Goal: Task Accomplishment & Management: Manage account settings

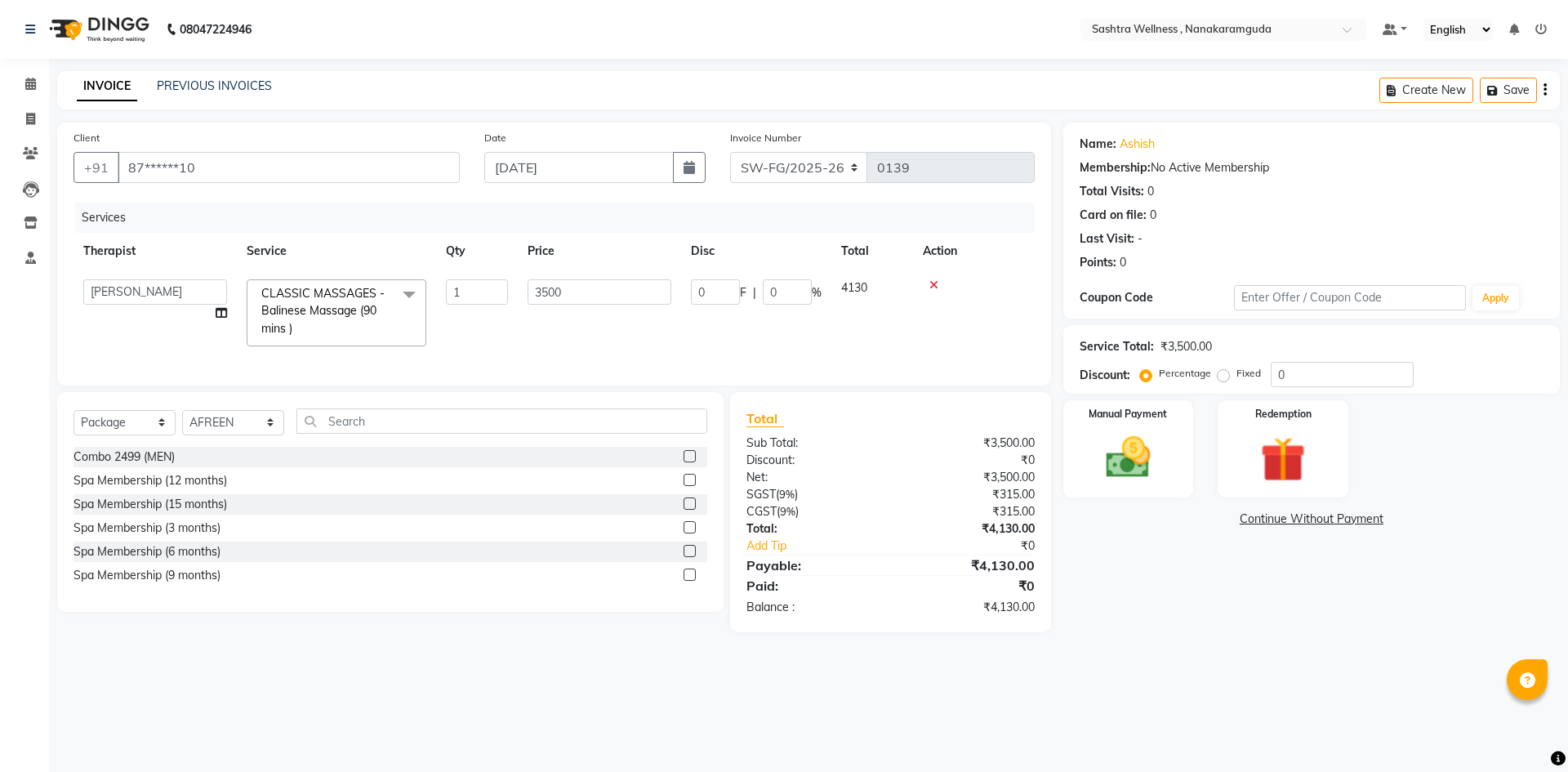
select select "88331"
select select "package"
select select "82473"
drag, startPoint x: 569, startPoint y: 290, endPoint x: 480, endPoint y: 286, distance: 89.1
click at [480, 287] on tr "AFREEN anu B DAS Dabashees Fatima JAVED Karishma marcy maria MARY MAY NANCY Nui…" at bounding box center [554, 313] width 962 height 87
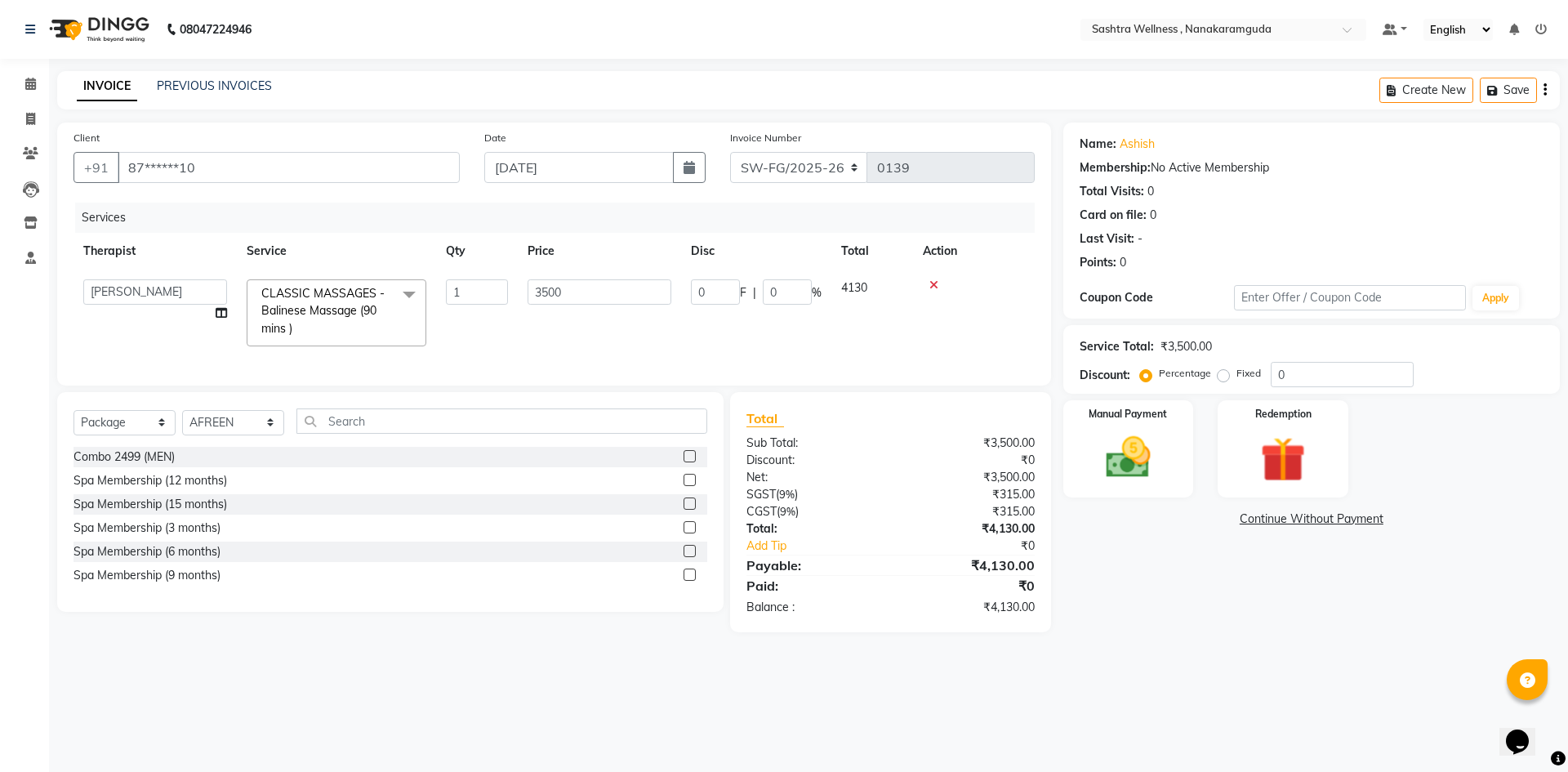
click at [563, 328] on td "3500" at bounding box center [600, 313] width 163 height 87
select select "88331"
click at [408, 293] on span at bounding box center [409, 295] width 32 height 31
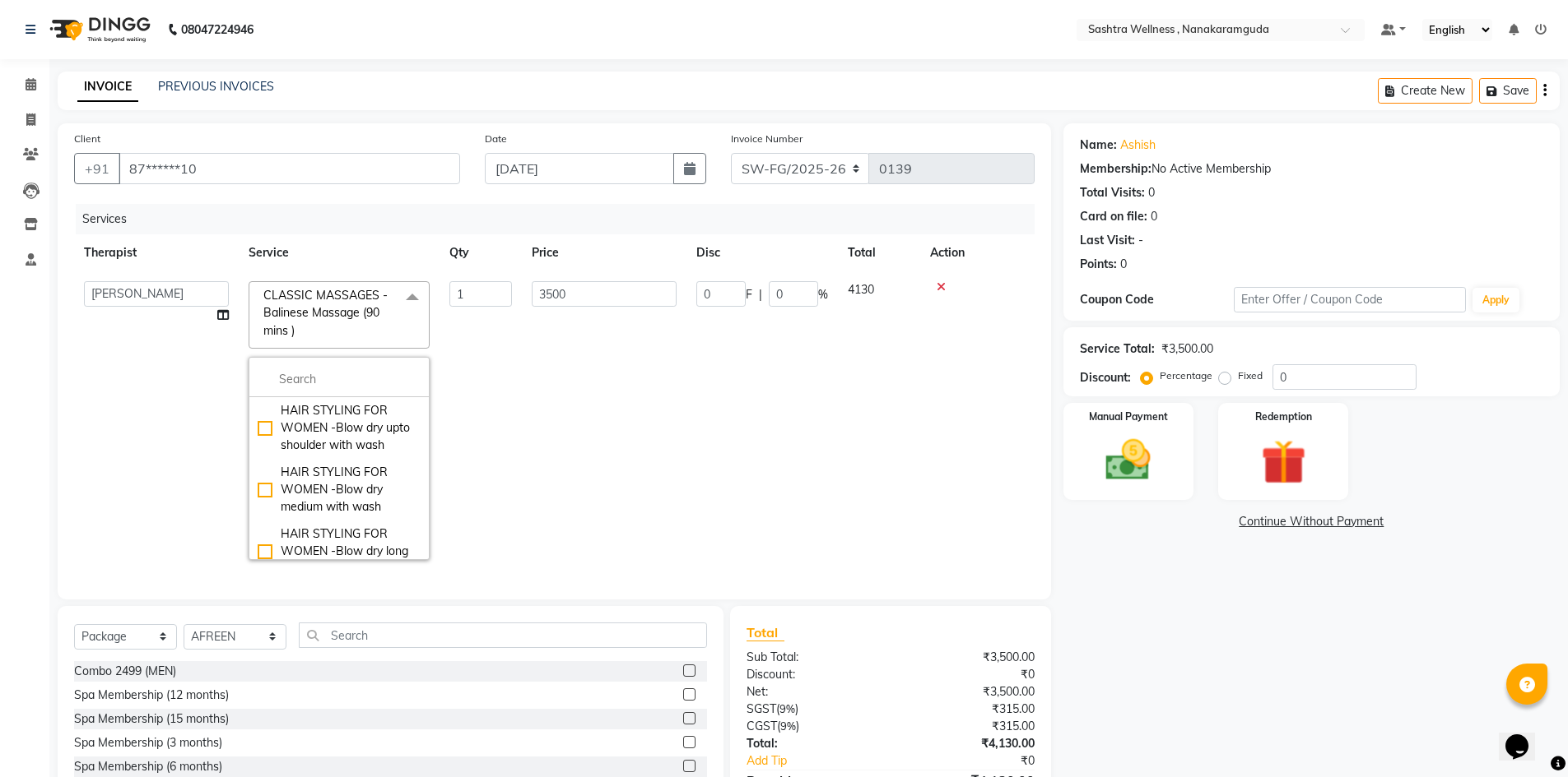
click at [541, 365] on td "3500" at bounding box center [604, 421] width 165 height 299
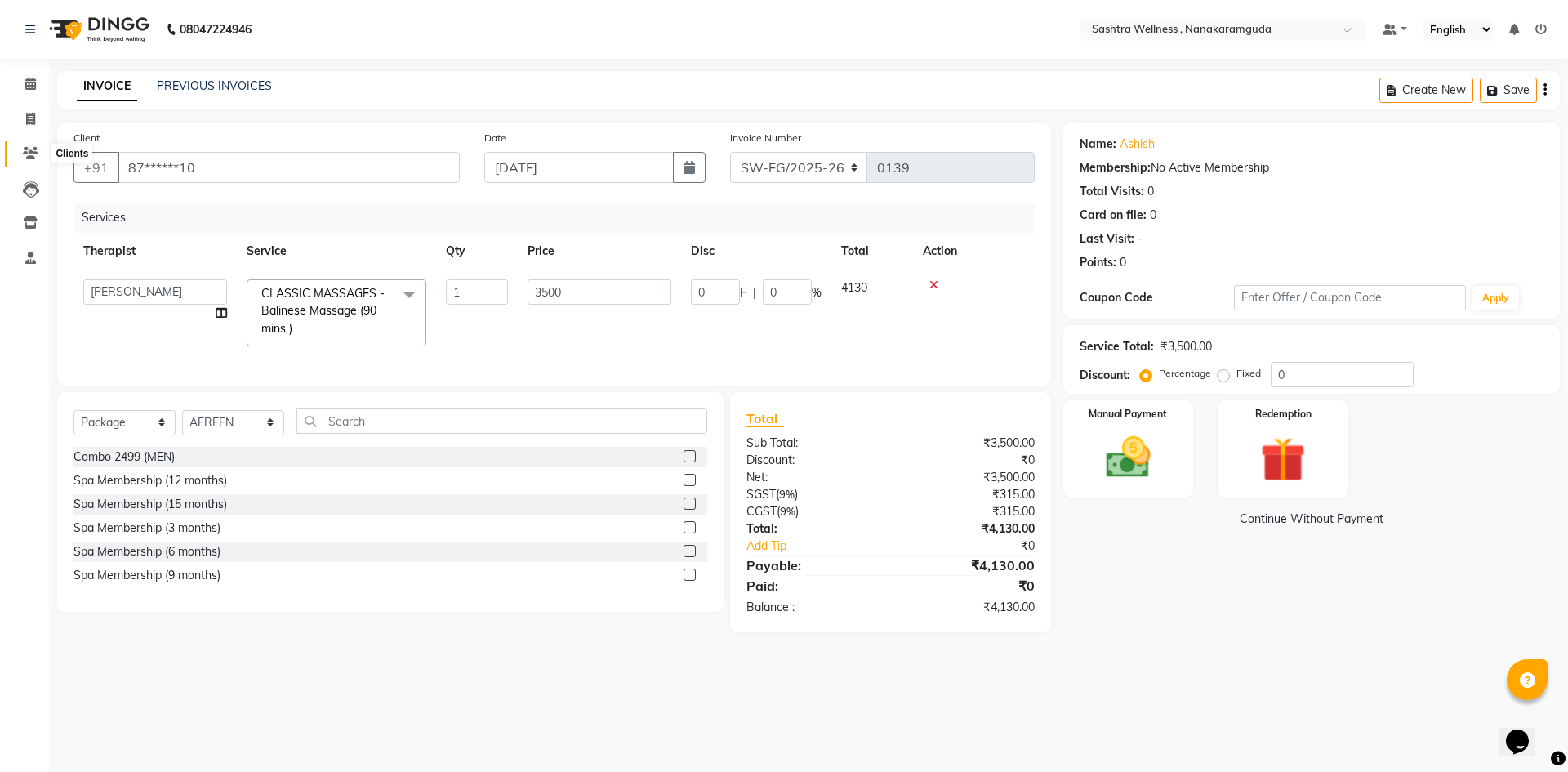
click at [26, 155] on icon at bounding box center [30, 153] width 15 height 12
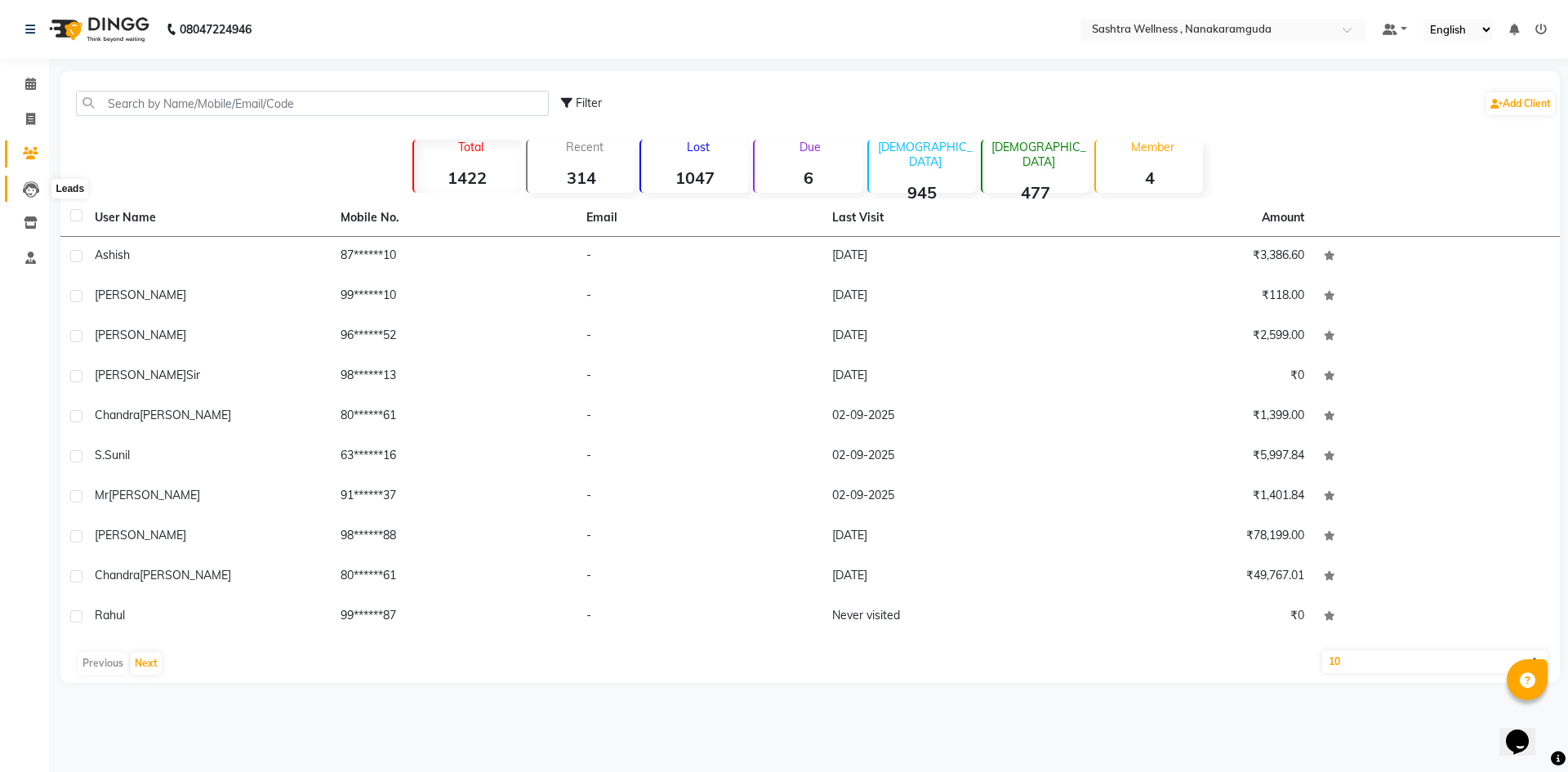
click at [30, 187] on icon at bounding box center [30, 189] width 16 height 16
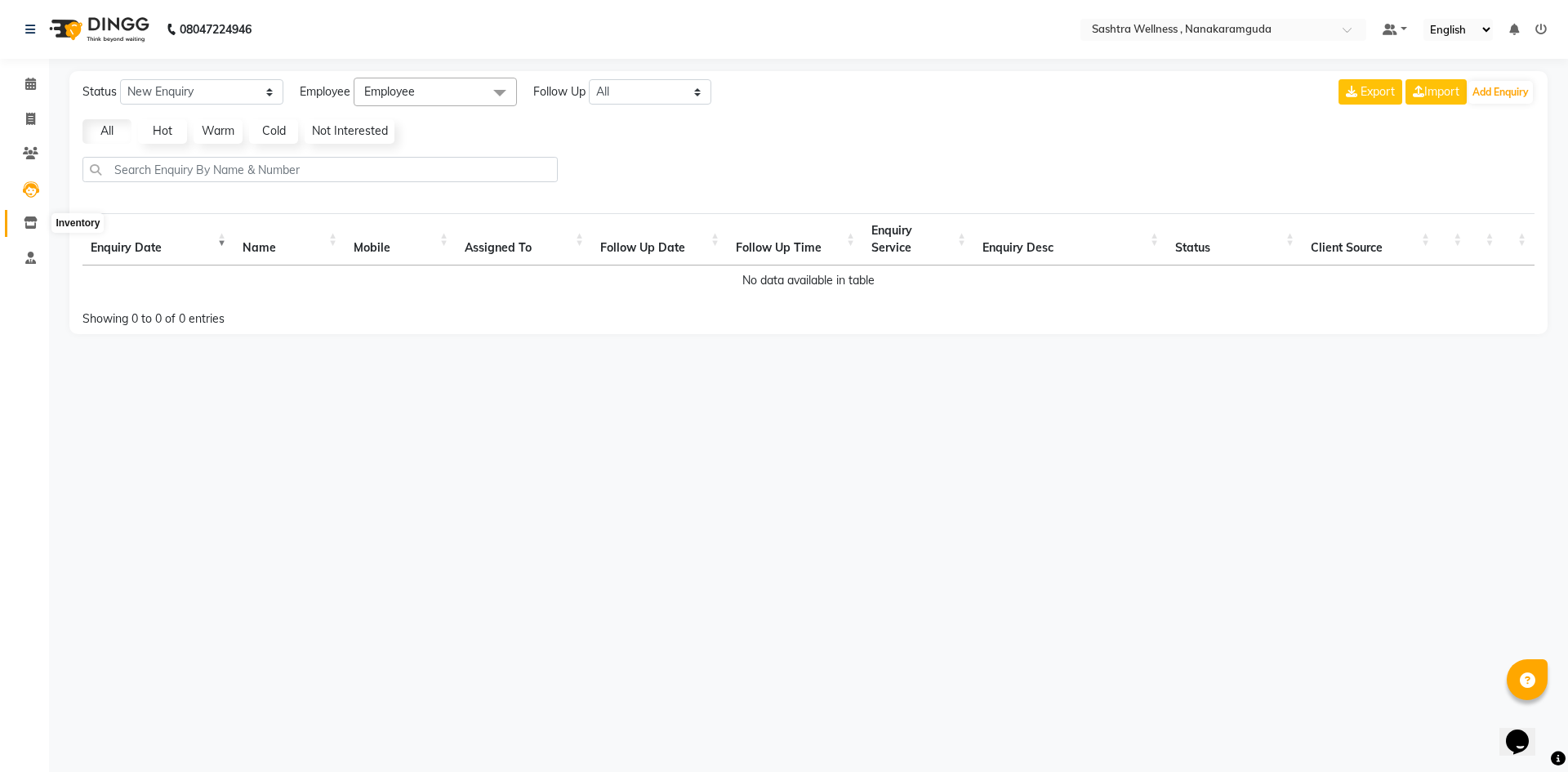
click at [40, 221] on span at bounding box center [30, 223] width 29 height 19
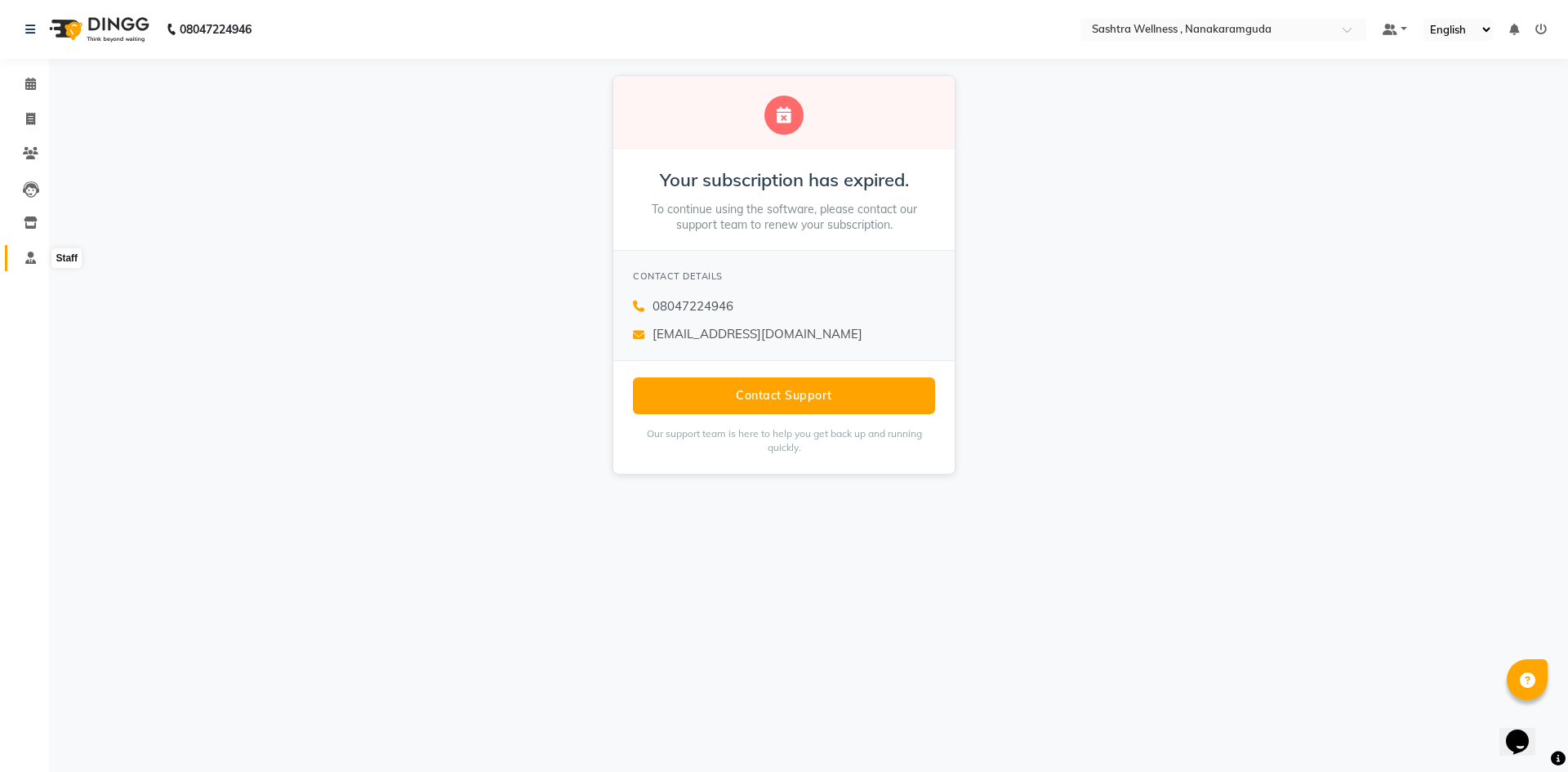
click at [22, 261] on span at bounding box center [30, 259] width 29 height 19
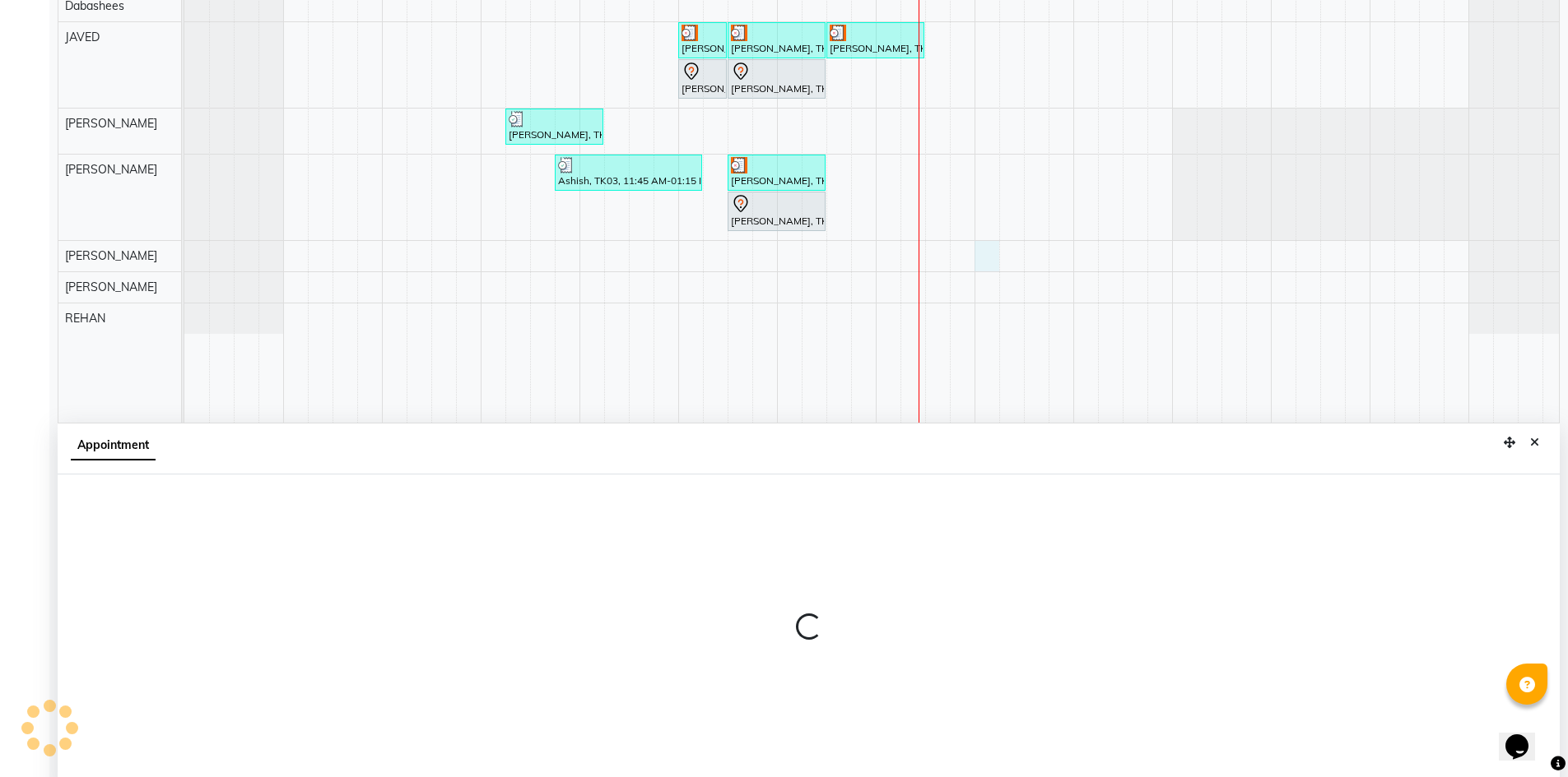
scroll to position [307, 0]
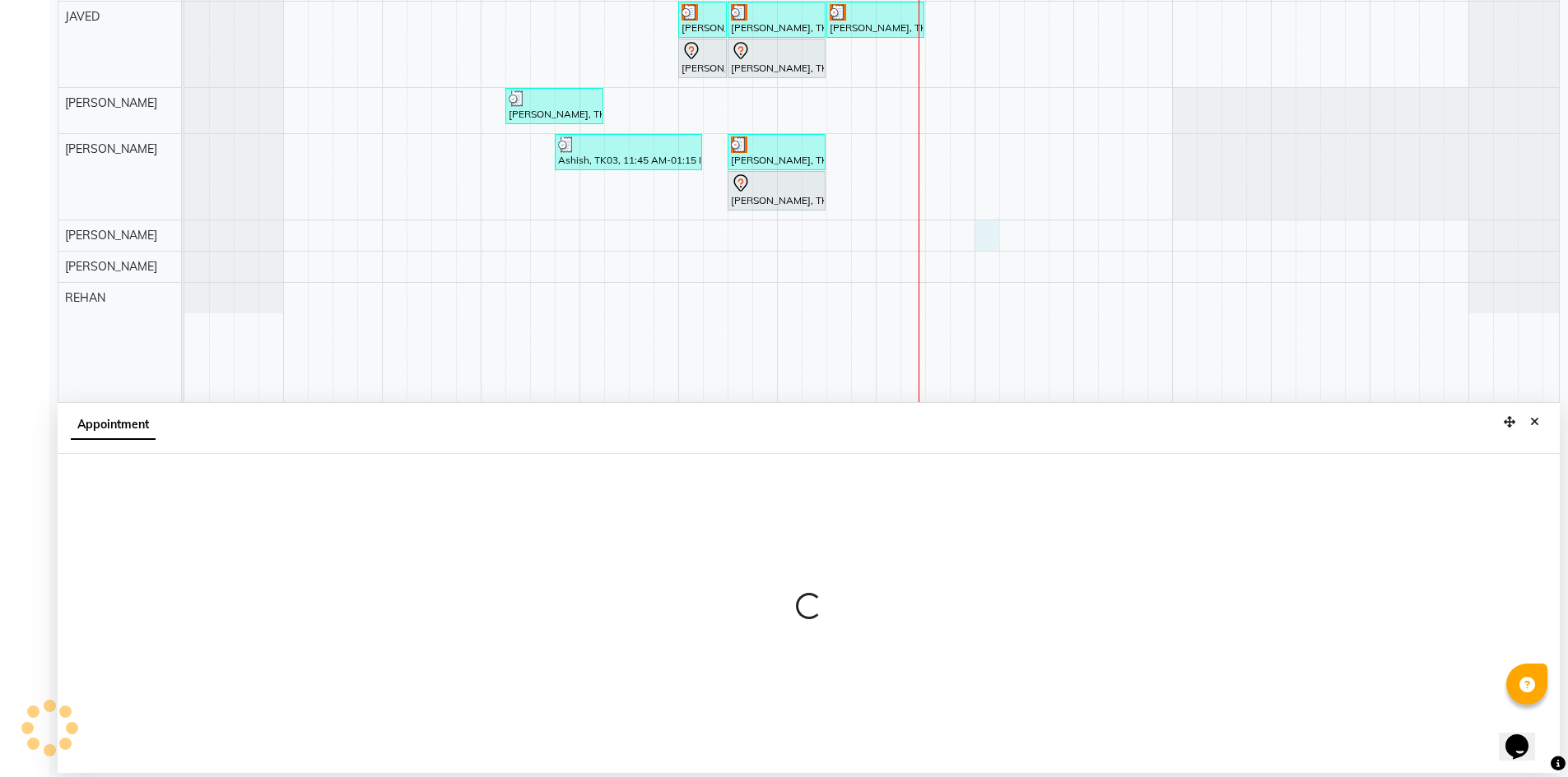
select select "89156"
select select "tentative"
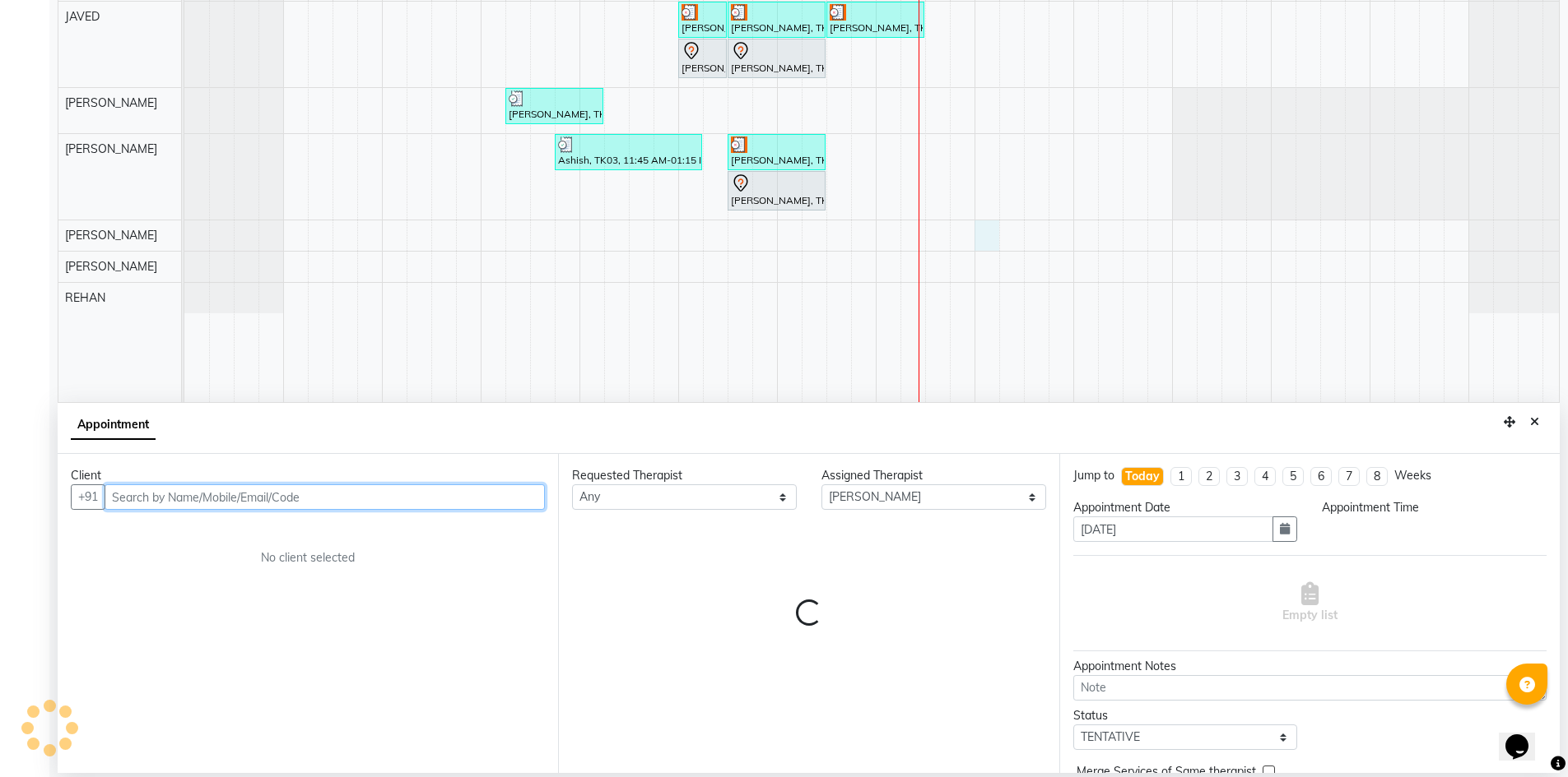
select select "960"
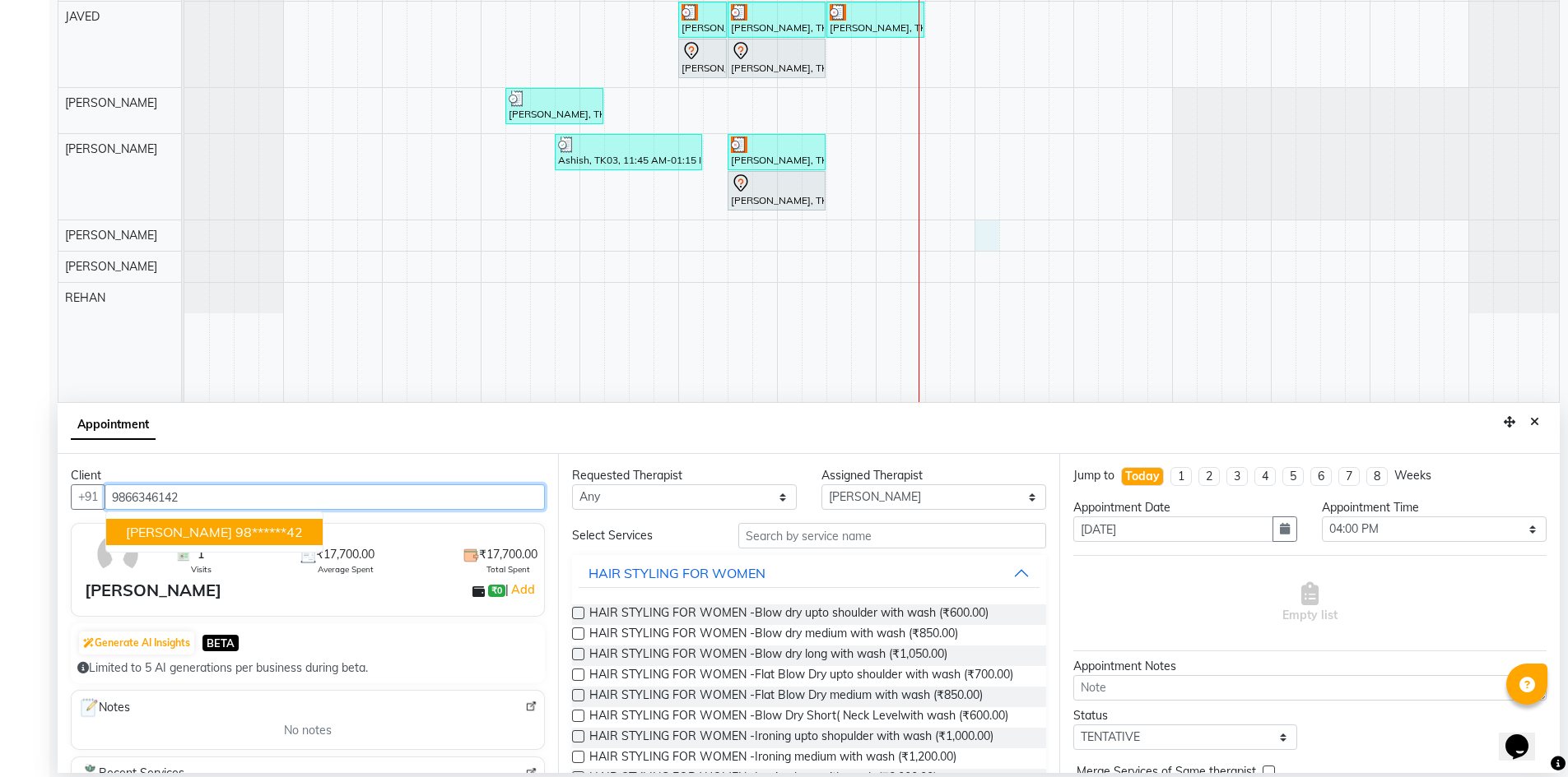
click at [235, 537] on ngb-highlight "98******42" at bounding box center [269, 532] width 67 height 16
type input "98******42"
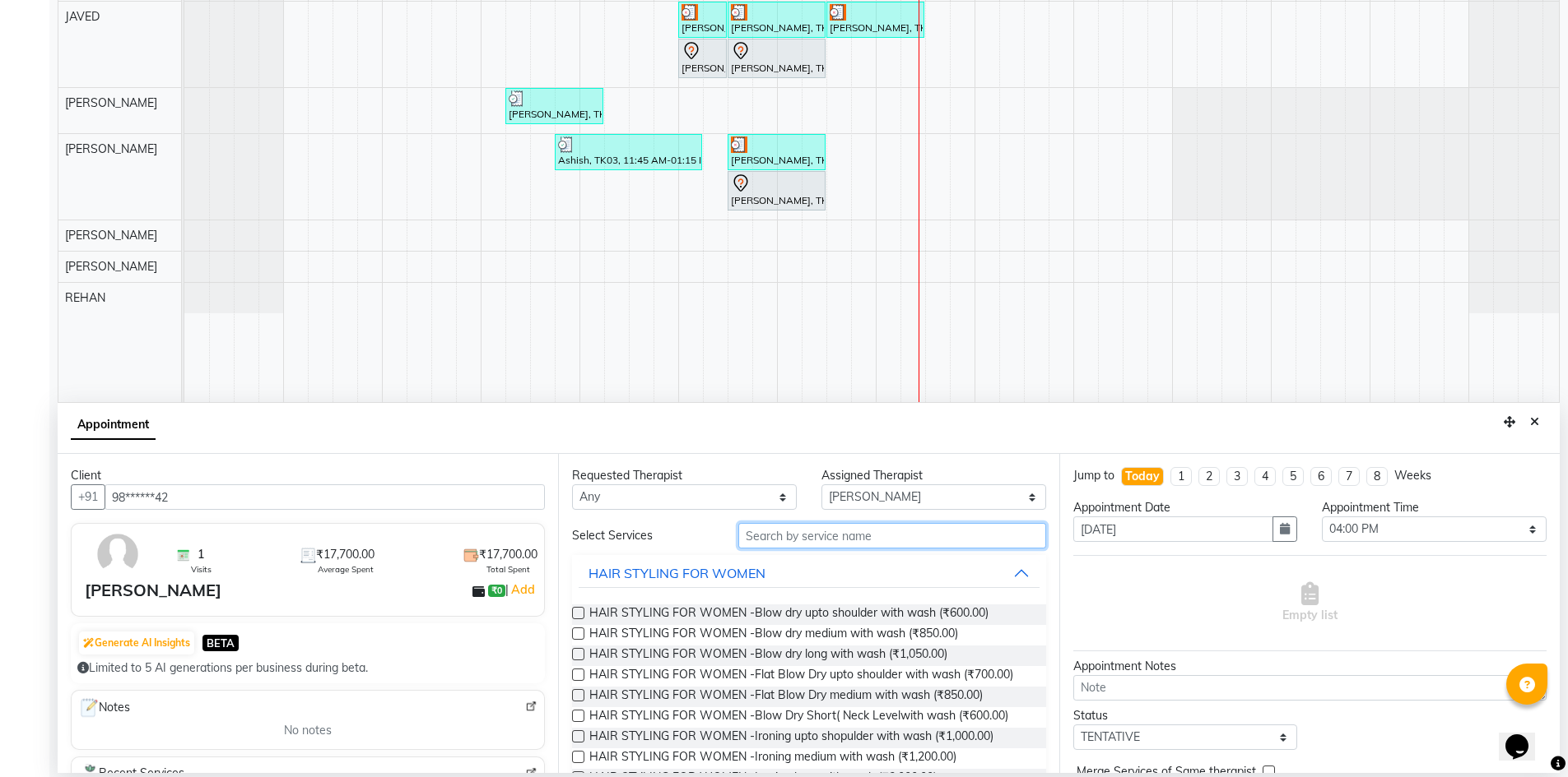
click at [819, 533] on input "text" at bounding box center [891, 536] width 307 height 26
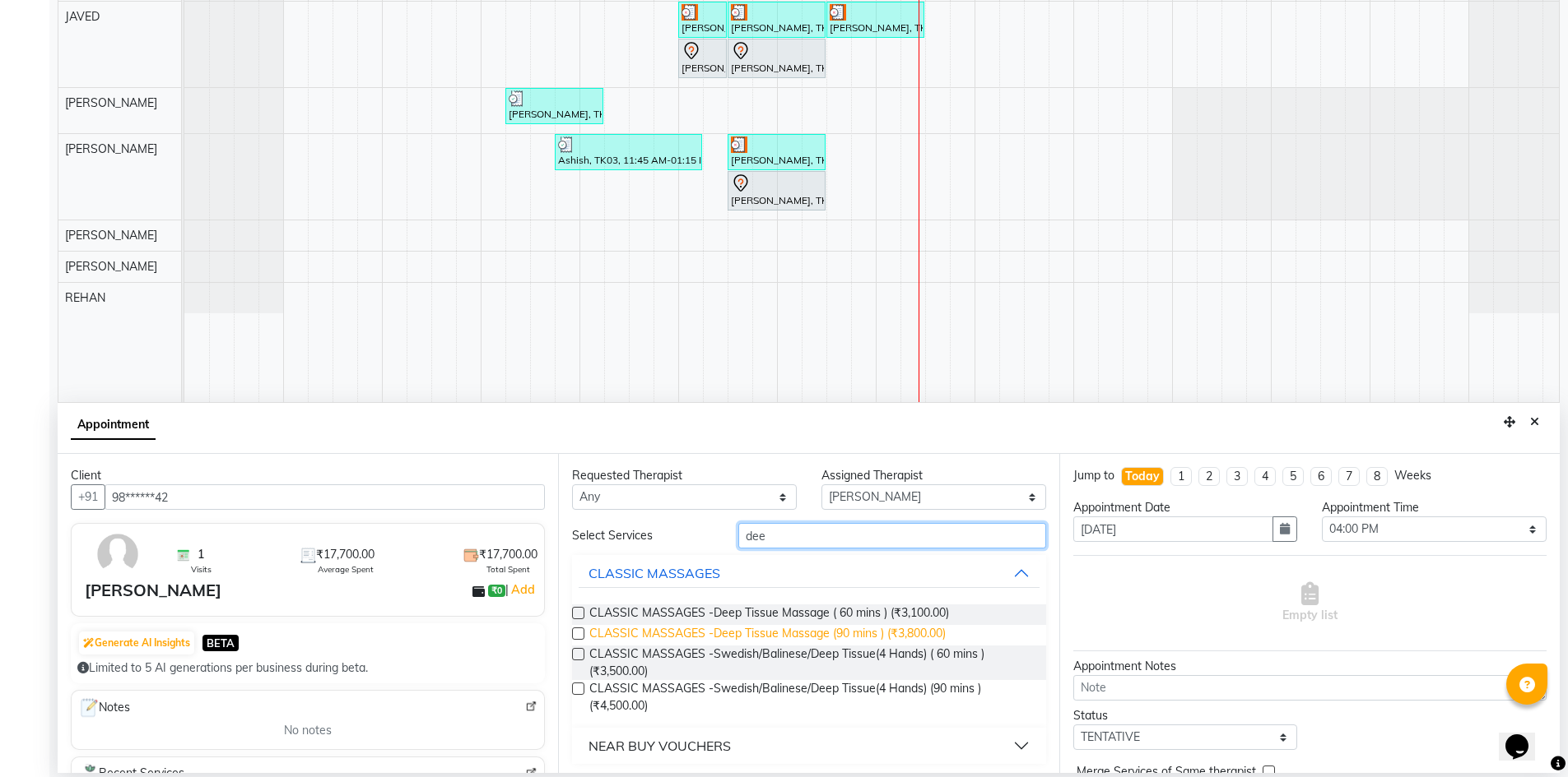
type input "dee"
click at [872, 631] on span "CLASSIC MASSAGES -Deep Tissue Massage (90 mins ) (₹3,800.00)" at bounding box center [767, 634] width 356 height 20
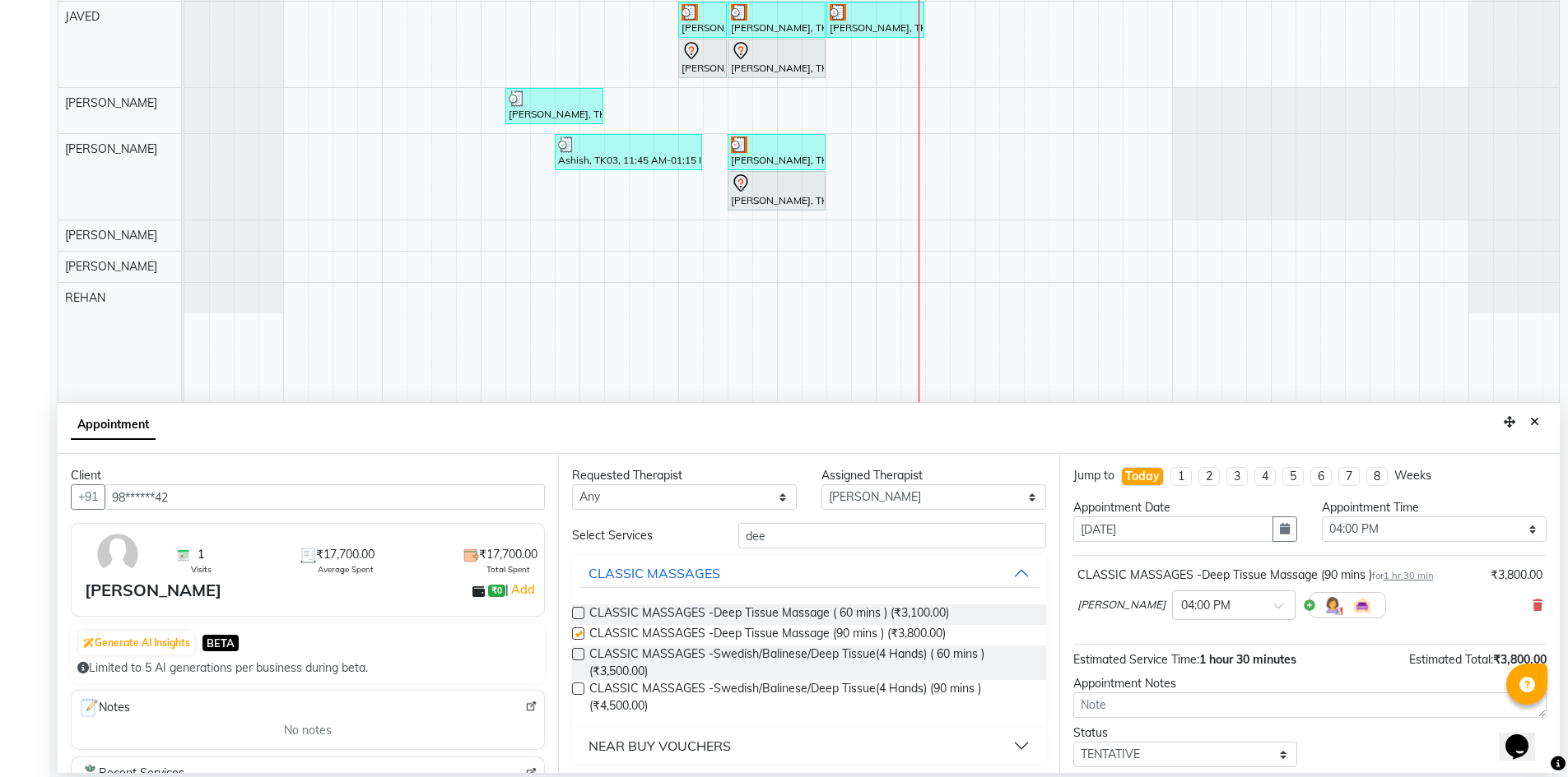
checkbox input "false"
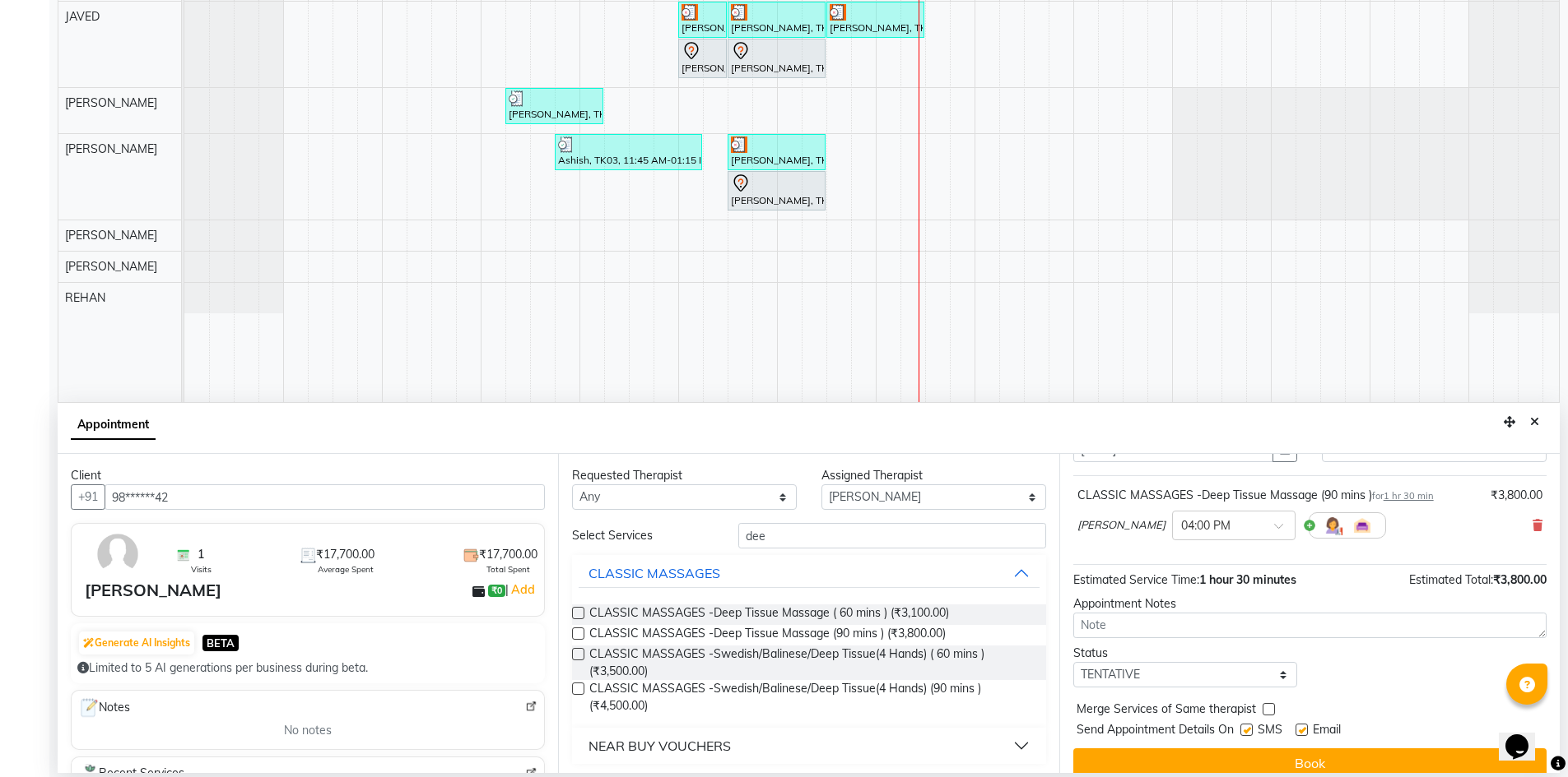
scroll to position [98, 0]
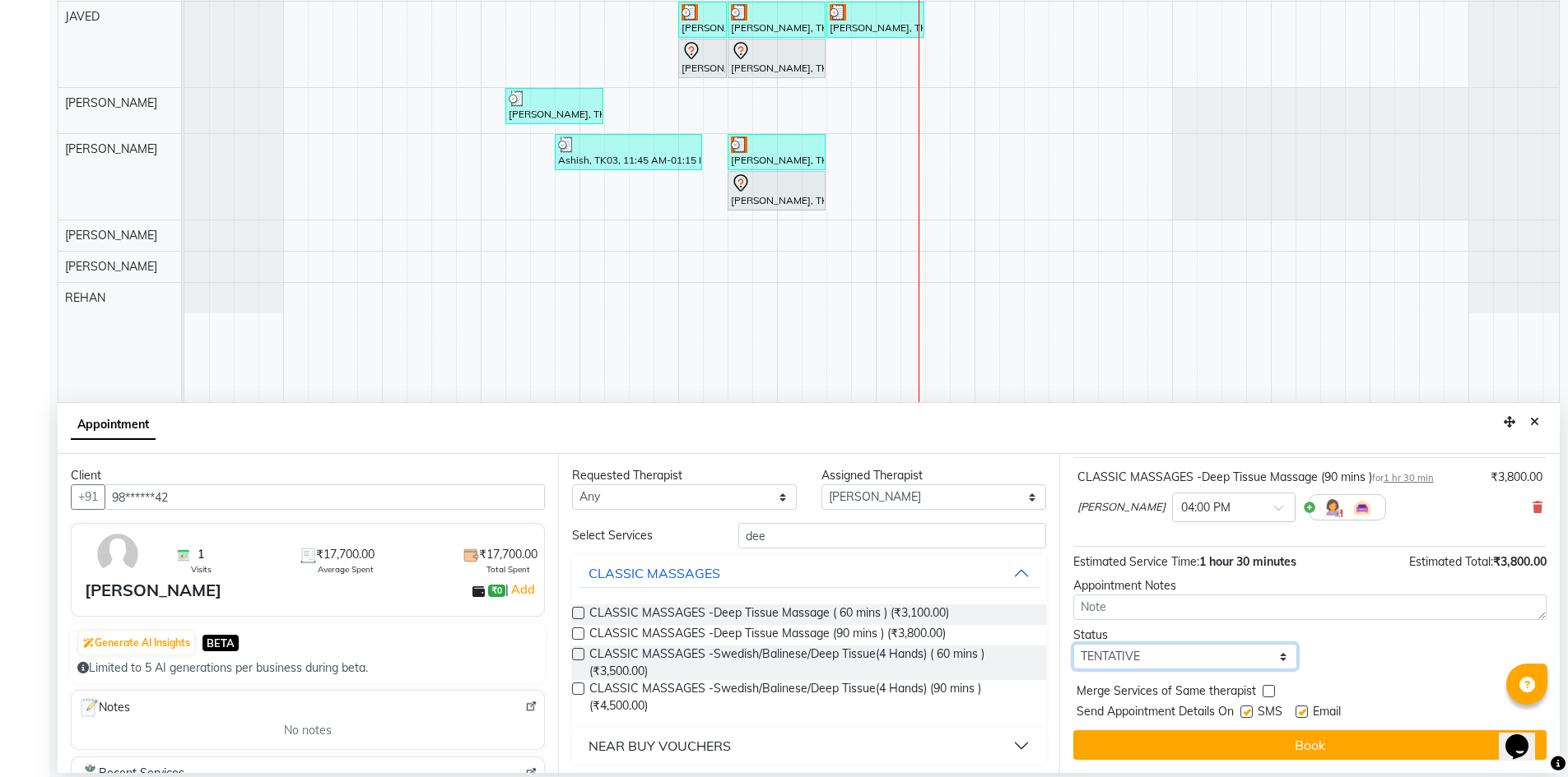
click at [1240, 648] on select "Select TENTATIVE CONFIRM CHECK-IN UPCOMING" at bounding box center [1185, 656] width 225 height 26
select select "confirm booking"
click at [1073, 644] on select "Select TENTATIVE CONFIRM CHECK-IN UPCOMING" at bounding box center [1185, 656] width 225 height 26
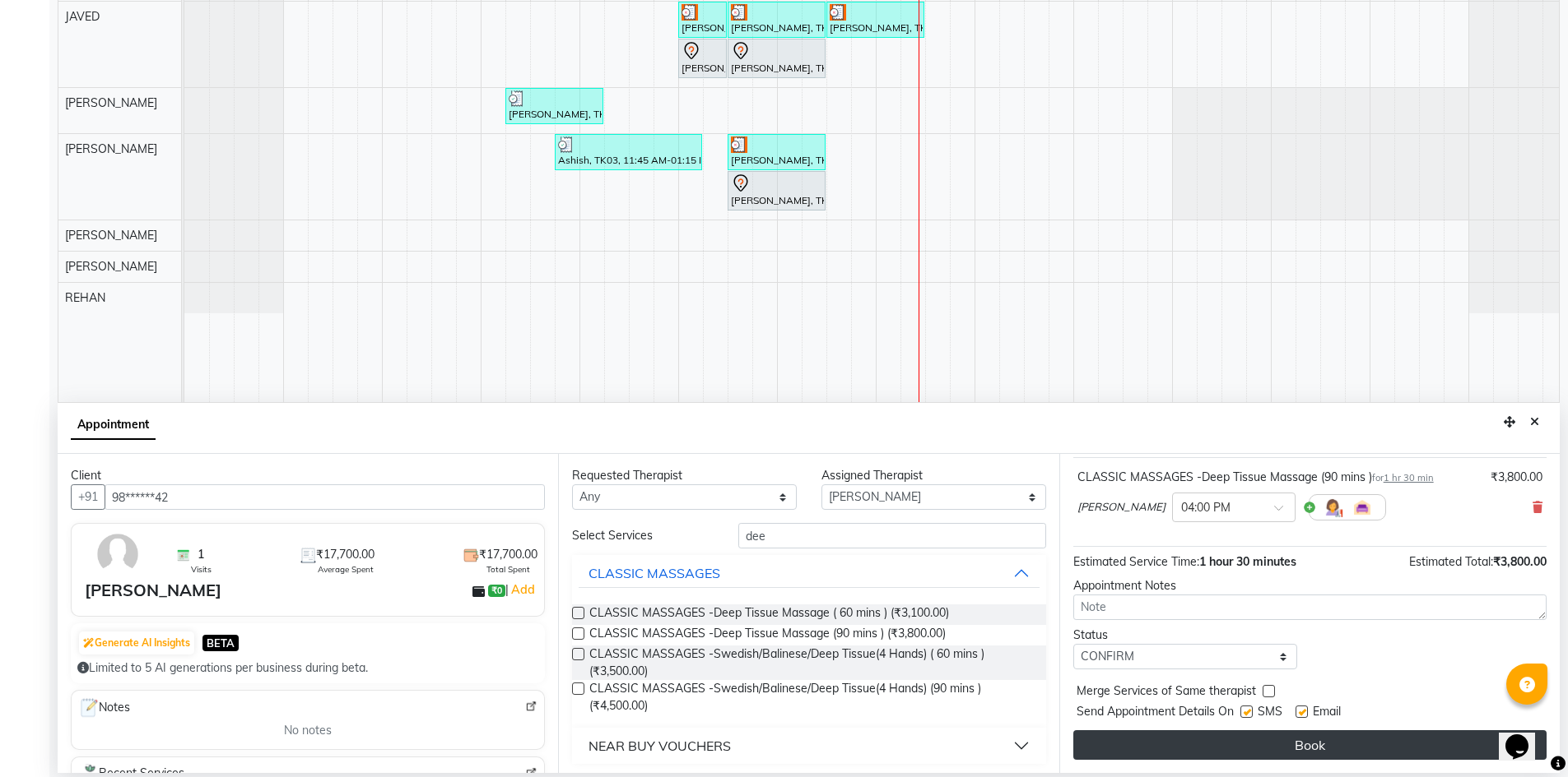
click at [1236, 742] on button "Book" at bounding box center [1310, 744] width 473 height 30
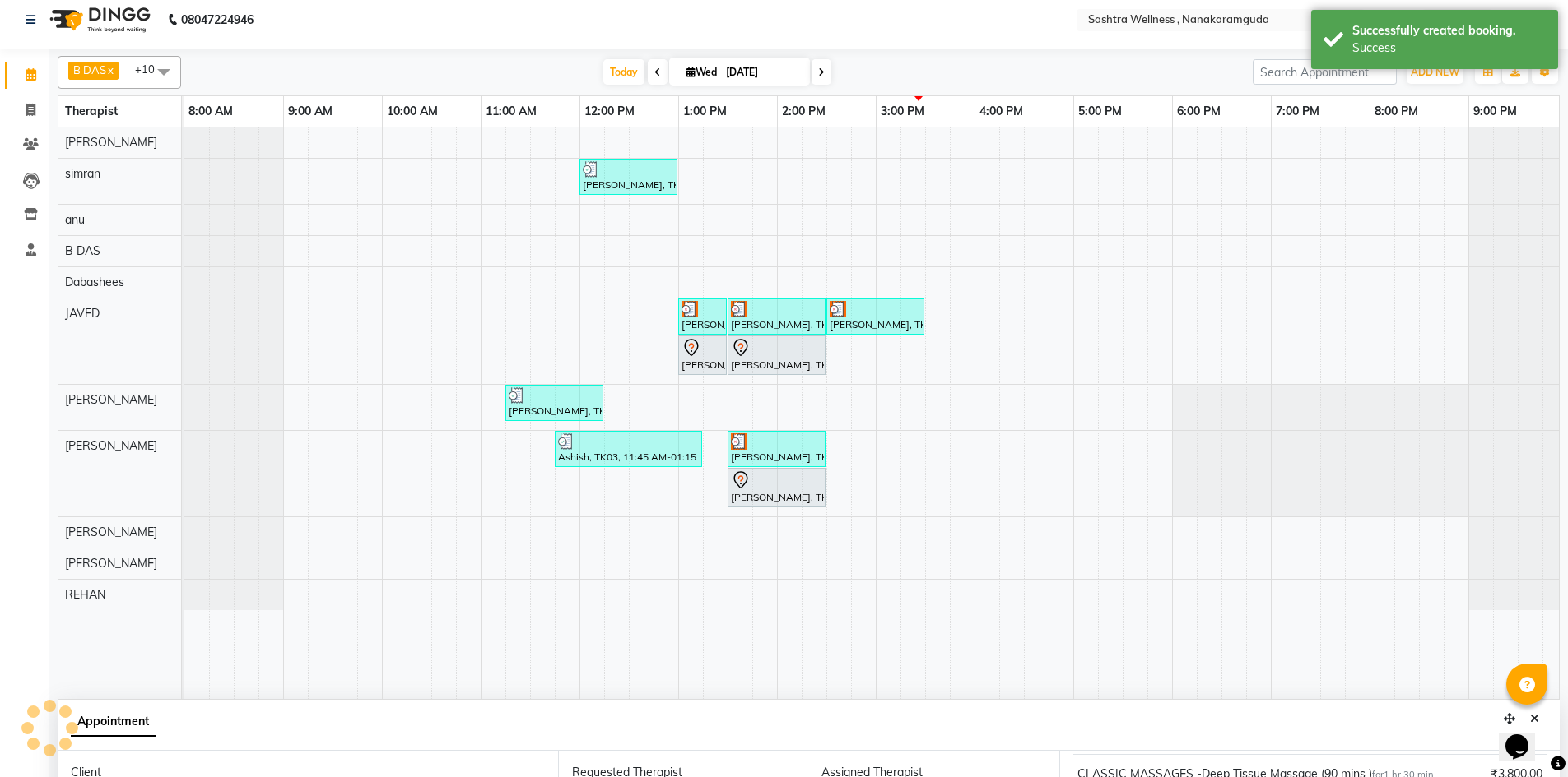
scroll to position [0, 0]
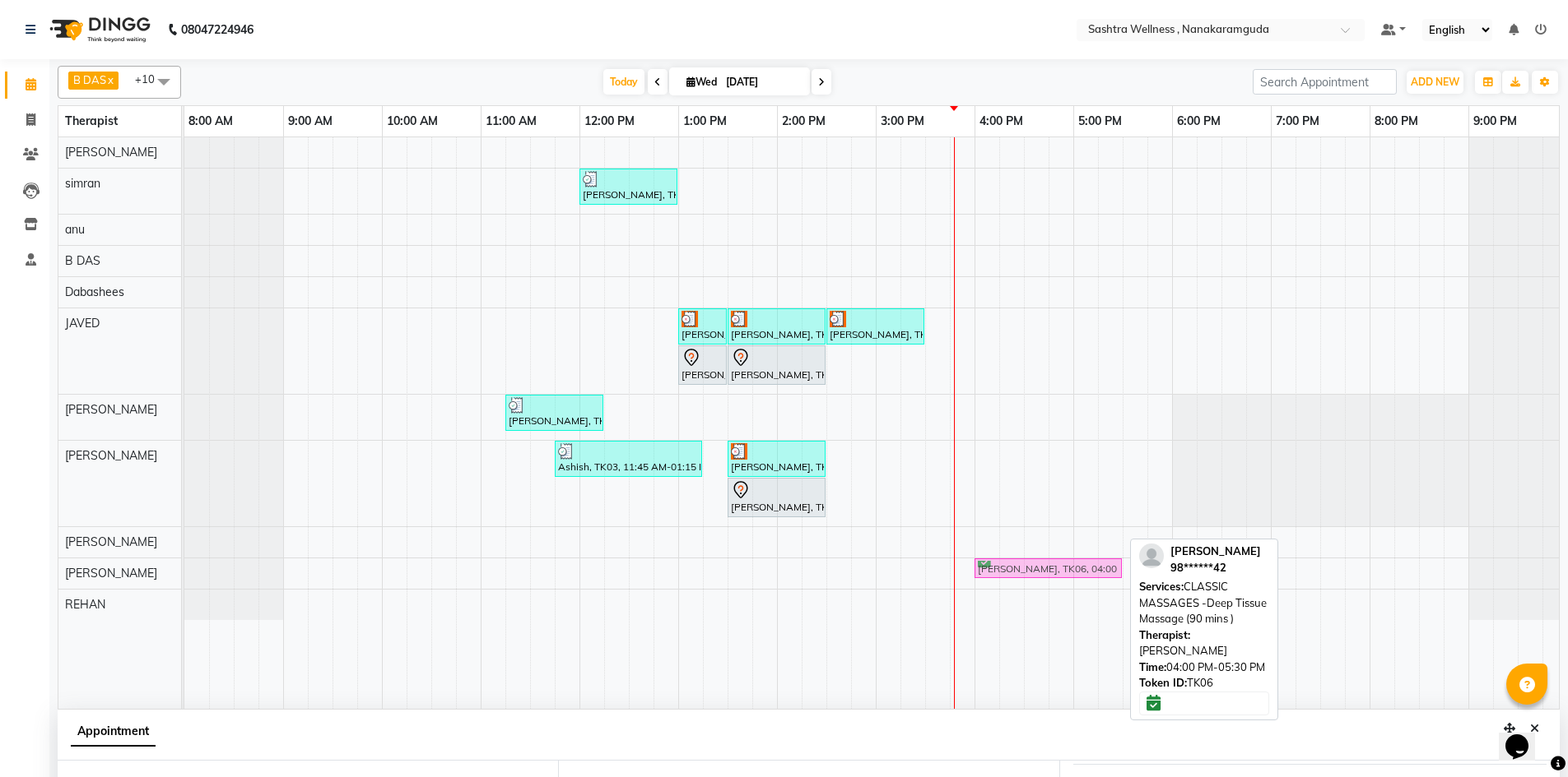
drag, startPoint x: 1017, startPoint y: 536, endPoint x: 1022, endPoint y: 569, distance: 33.4
click at [1022, 569] on tbody "[PERSON_NAME], TK05, 12:00 PM-01:00 PM, THREADING -EYERBROWS [PERSON_NAME], TK0…" at bounding box center [876, 379] width 1382 height 483
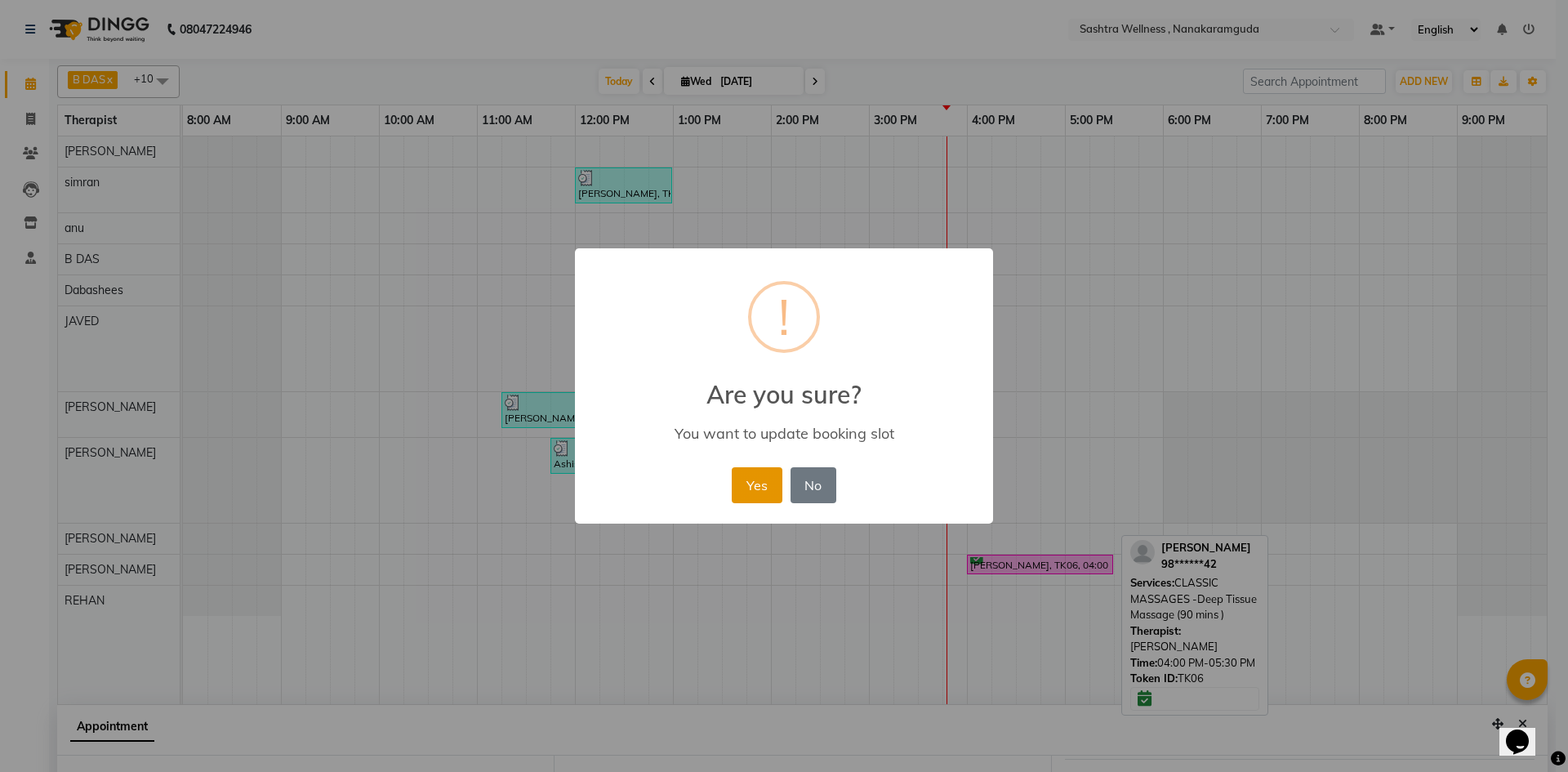
click at [764, 489] on button "Yes" at bounding box center [756, 486] width 49 height 36
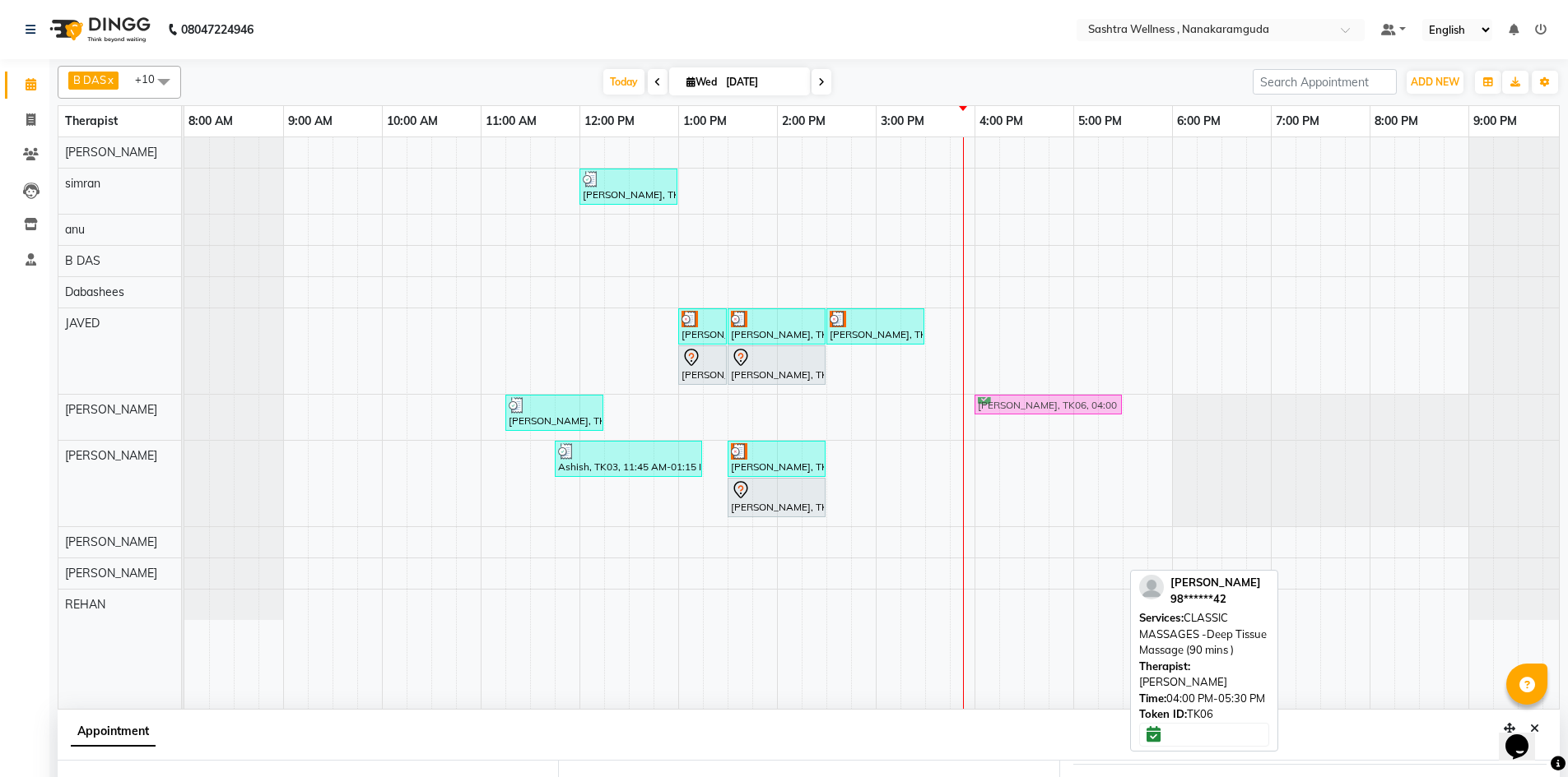
drag, startPoint x: 1026, startPoint y: 567, endPoint x: 1018, endPoint y: 423, distance: 144.2
click at [1018, 423] on div "[PERSON_NAME], TK05, 12:00 PM-01:00 PM, THREADING -EYERBROWS [PERSON_NAME], TK0…" at bounding box center [876, 423] width 1382 height 571
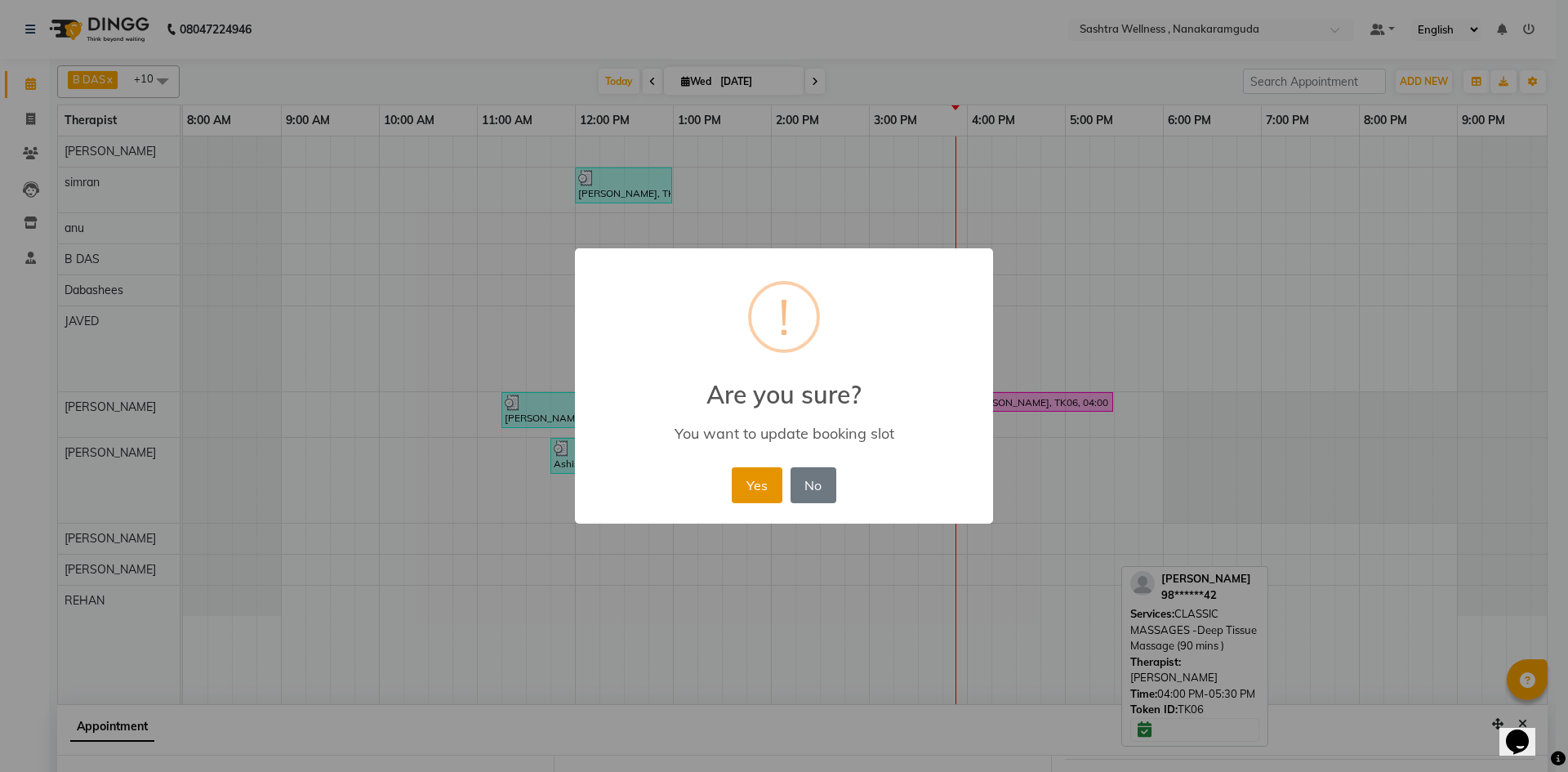
click at [764, 476] on button "Yes" at bounding box center [756, 486] width 49 height 36
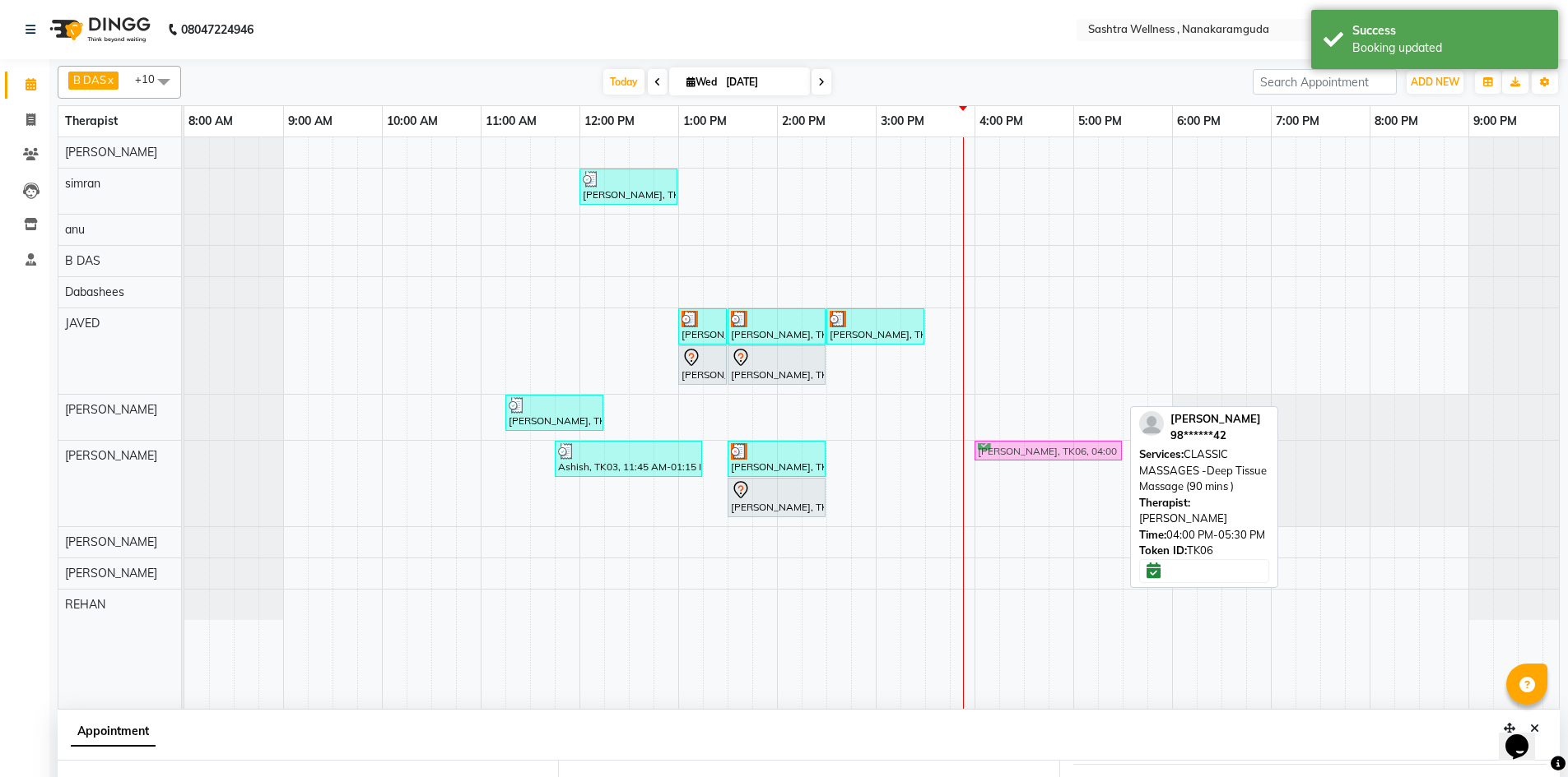
drag, startPoint x: 1013, startPoint y: 398, endPoint x: 1015, endPoint y: 456, distance: 58.0
click at [1015, 456] on tbody "[PERSON_NAME], TK05, 12:00 PM-01:00 PM, THREADING -EYERBROWS [PERSON_NAME], TK0…" at bounding box center [876, 379] width 1382 height 483
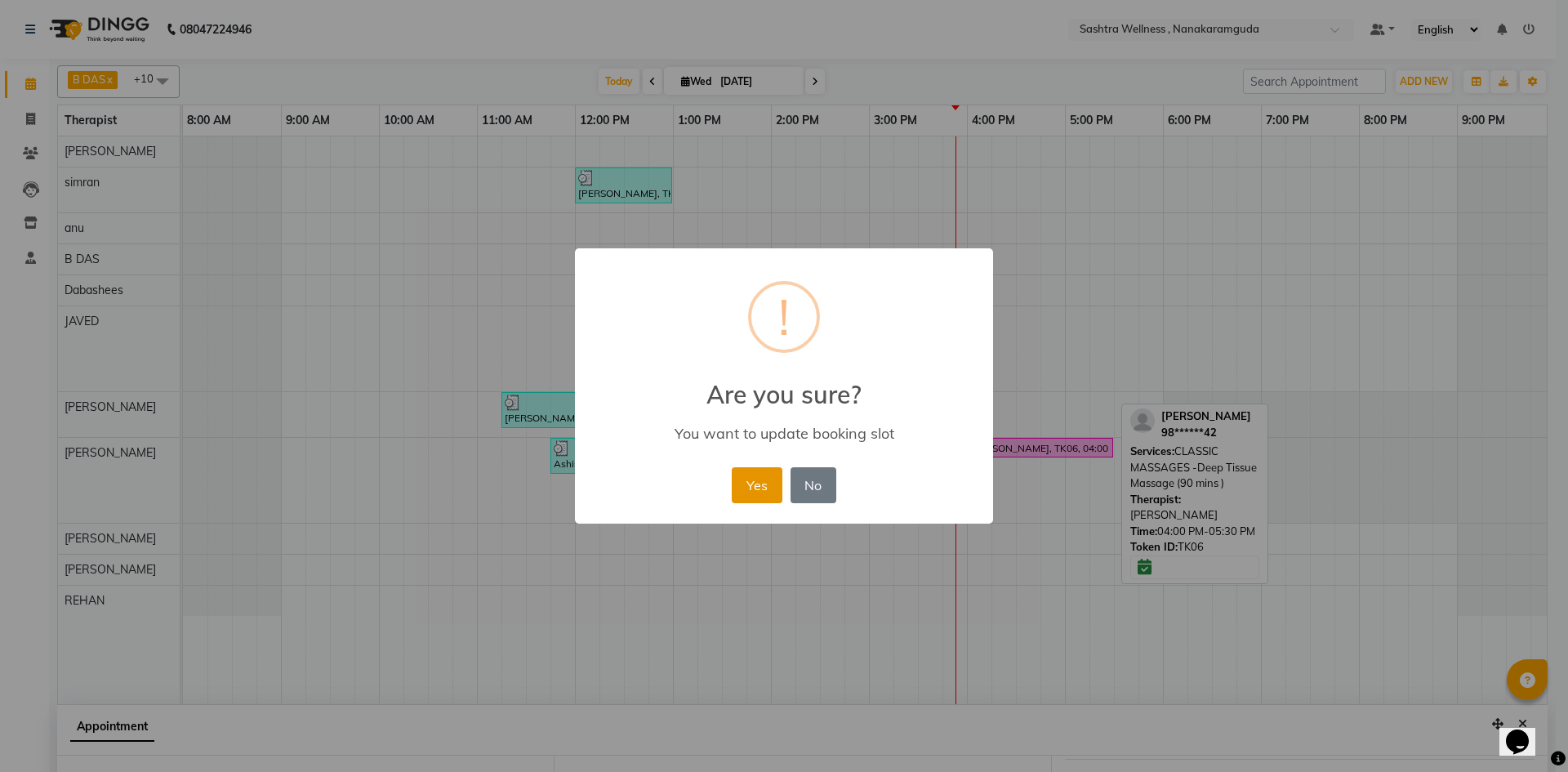
click at [762, 488] on button "Yes" at bounding box center [756, 486] width 49 height 36
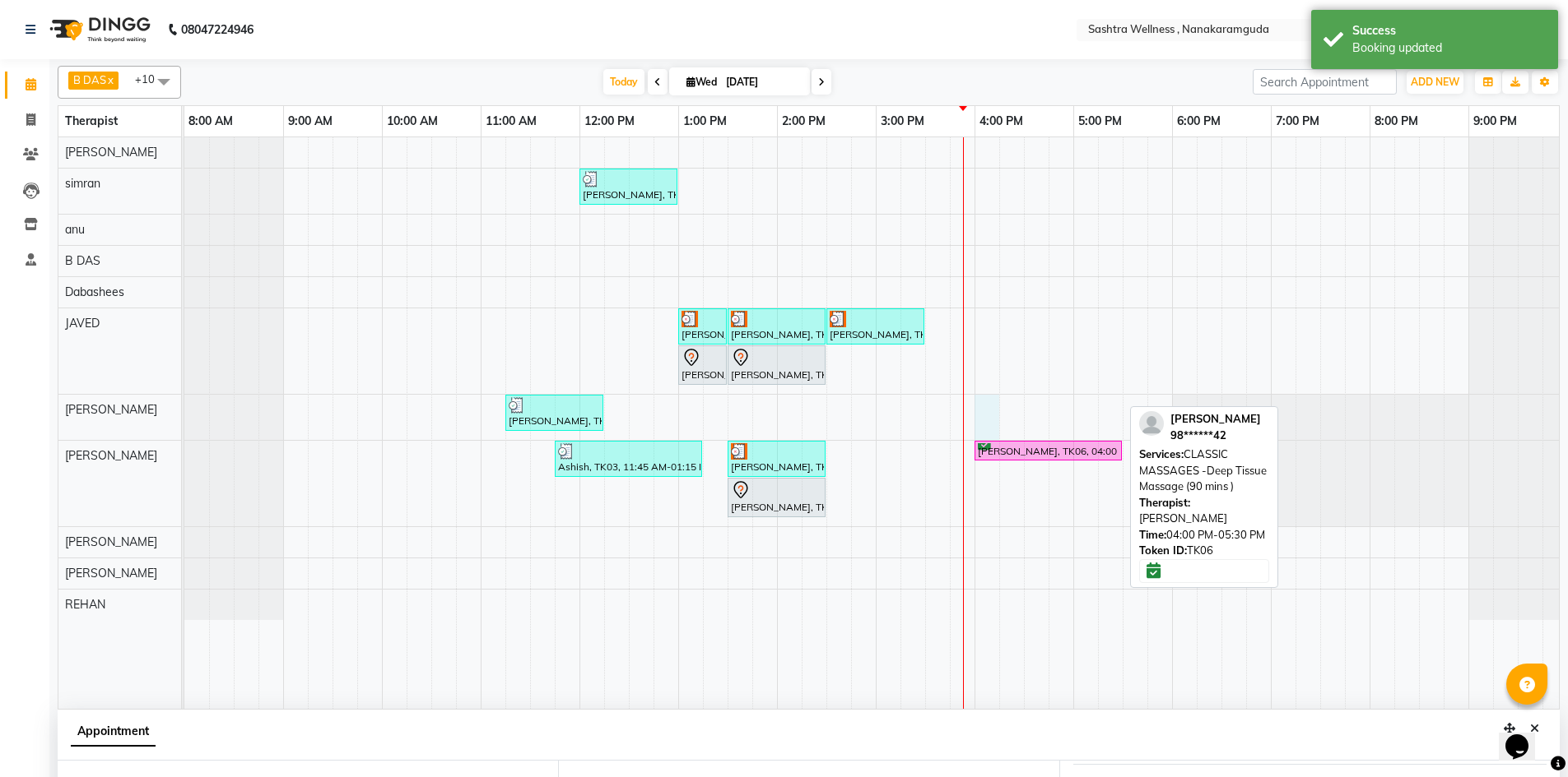
click at [980, 409] on div "[PERSON_NAME], TK05, 12:00 PM-01:00 PM, THREADING -EYERBROWS [PERSON_NAME], TK0…" at bounding box center [876, 423] width 1382 height 571
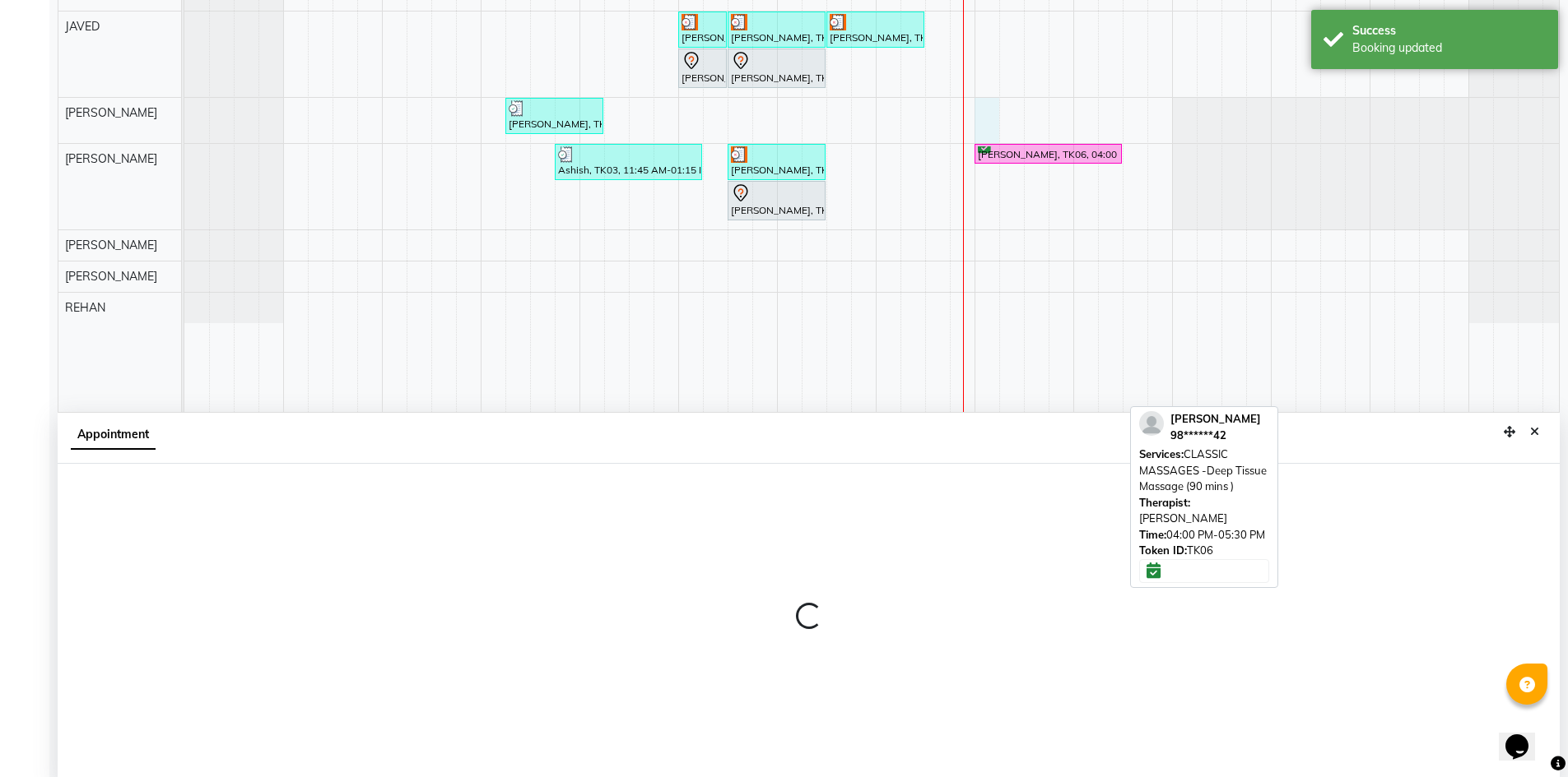
scroll to position [307, 0]
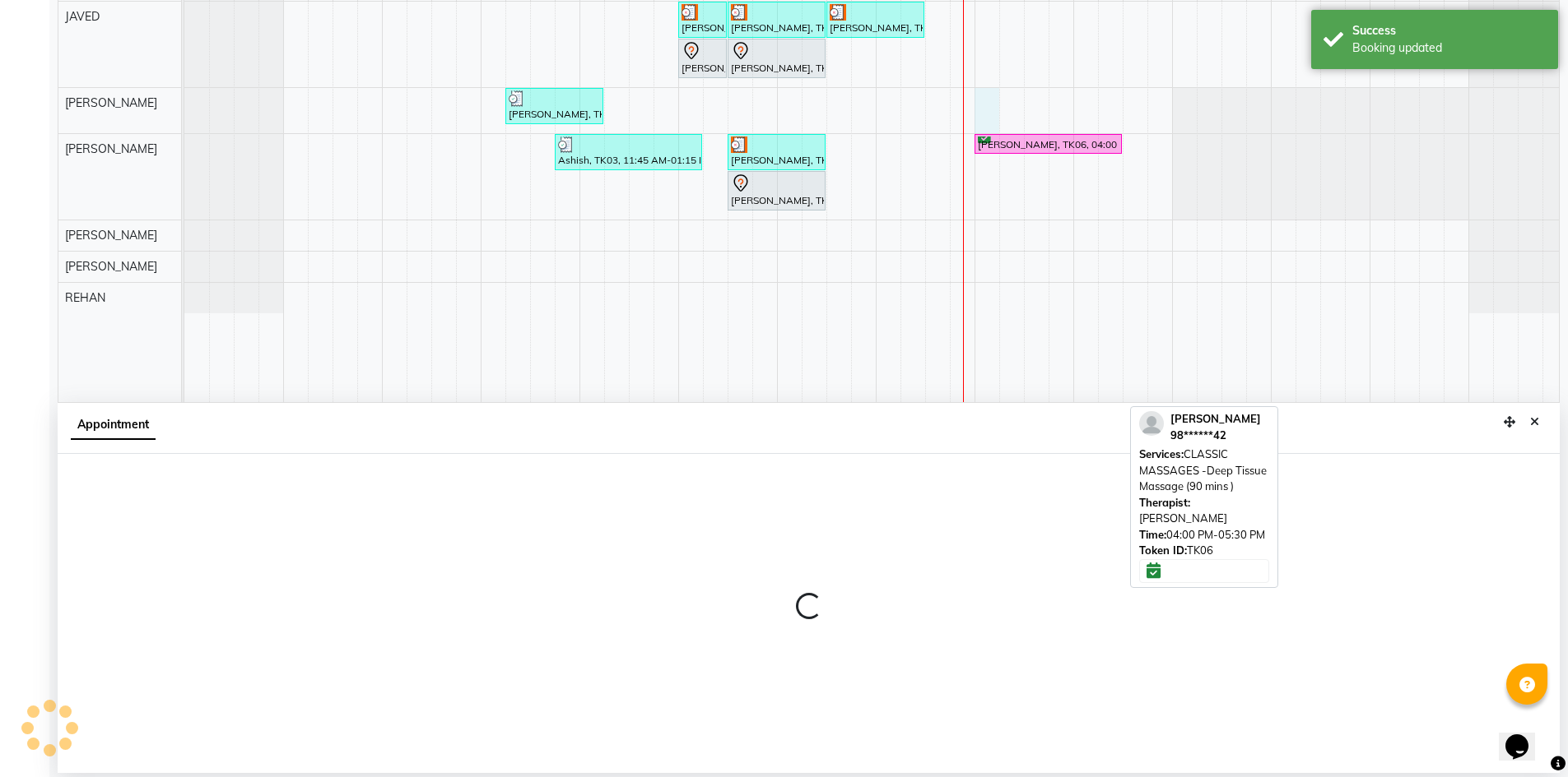
select select "88333"
select select "tentative"
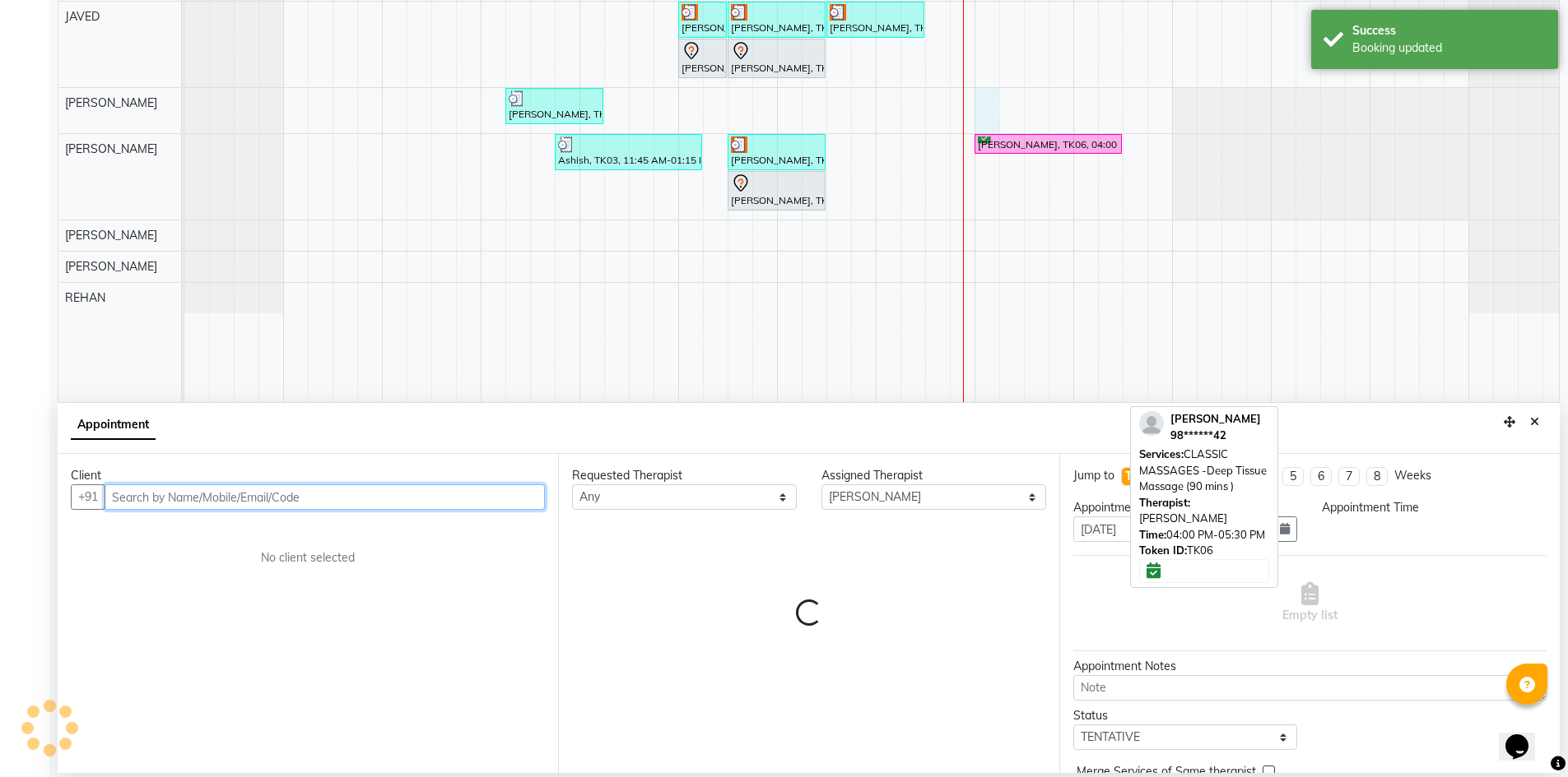
select select "960"
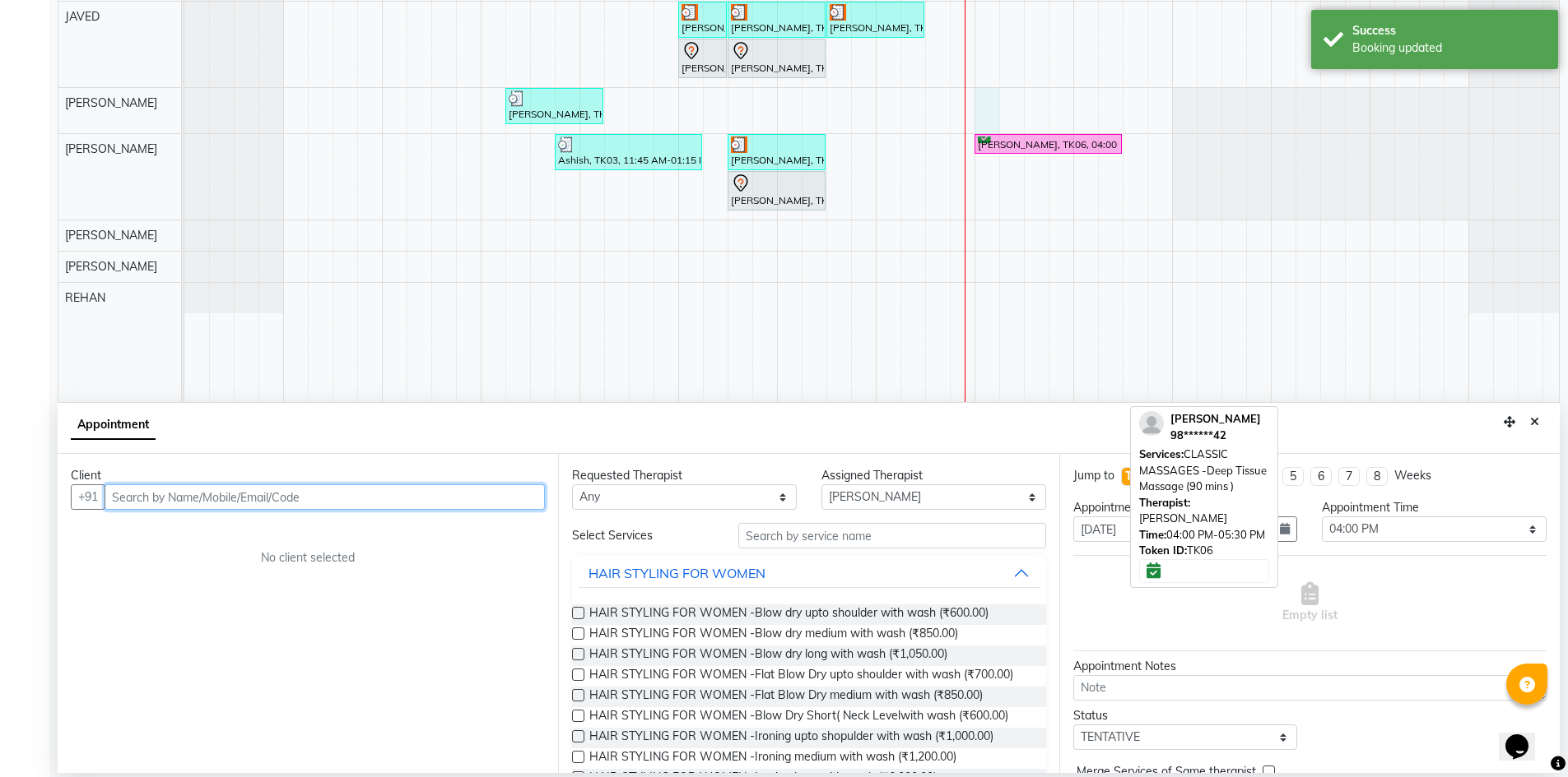
click at [324, 498] on input "text" at bounding box center [325, 497] width 440 height 26
click at [146, 489] on input "7038579989" at bounding box center [290, 497] width 372 height 26
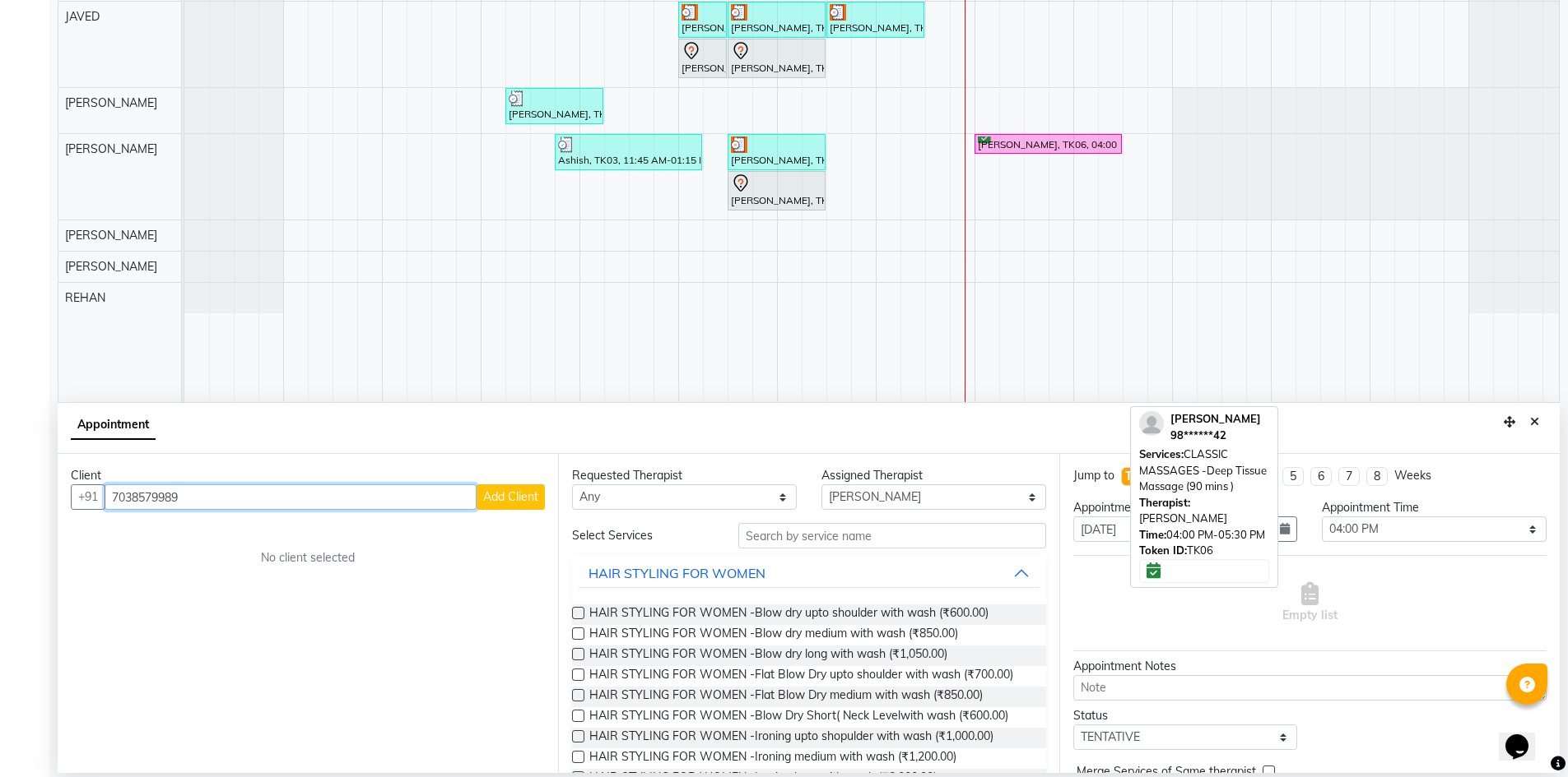
type input "7038579989"
click at [504, 484] on button "Add Client" at bounding box center [510, 497] width 68 height 26
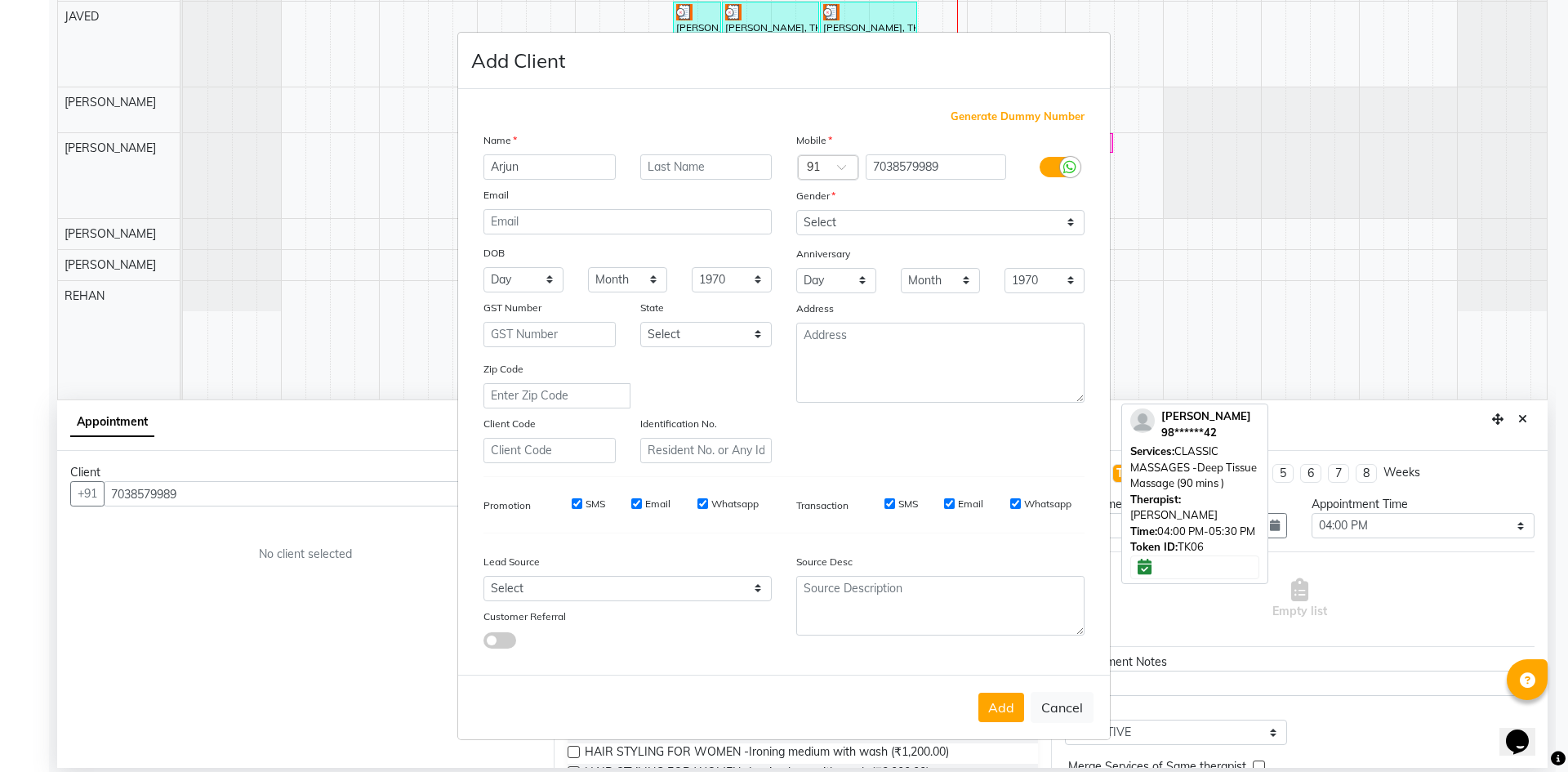
type input "Arjun"
click at [1003, 206] on div "Gender" at bounding box center [940, 199] width 313 height 23
click at [959, 236] on div "Mobile Country Code × 91 7038579989 Gender Select [DEMOGRAPHIC_DATA] [DEMOGRAPH…" at bounding box center [940, 297] width 313 height 332
click at [943, 218] on select "Select [DEMOGRAPHIC_DATA] [DEMOGRAPHIC_DATA] Other Prefer Not To Say" at bounding box center [940, 222] width 288 height 26
select select "[DEMOGRAPHIC_DATA]"
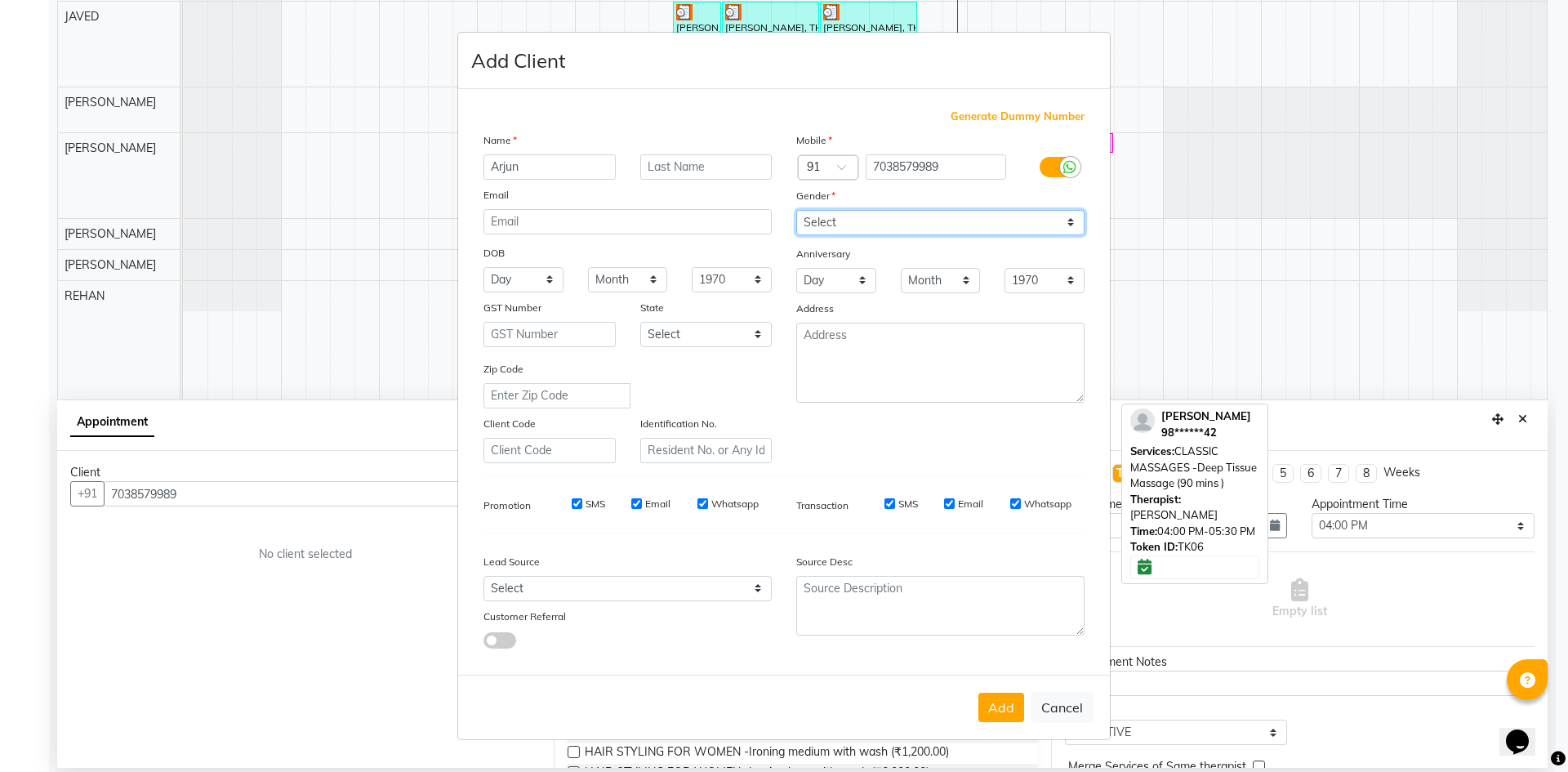
click at [796, 210] on select "Select [DEMOGRAPHIC_DATA] [DEMOGRAPHIC_DATA] Other Prefer Not To Say" at bounding box center [940, 222] width 288 height 26
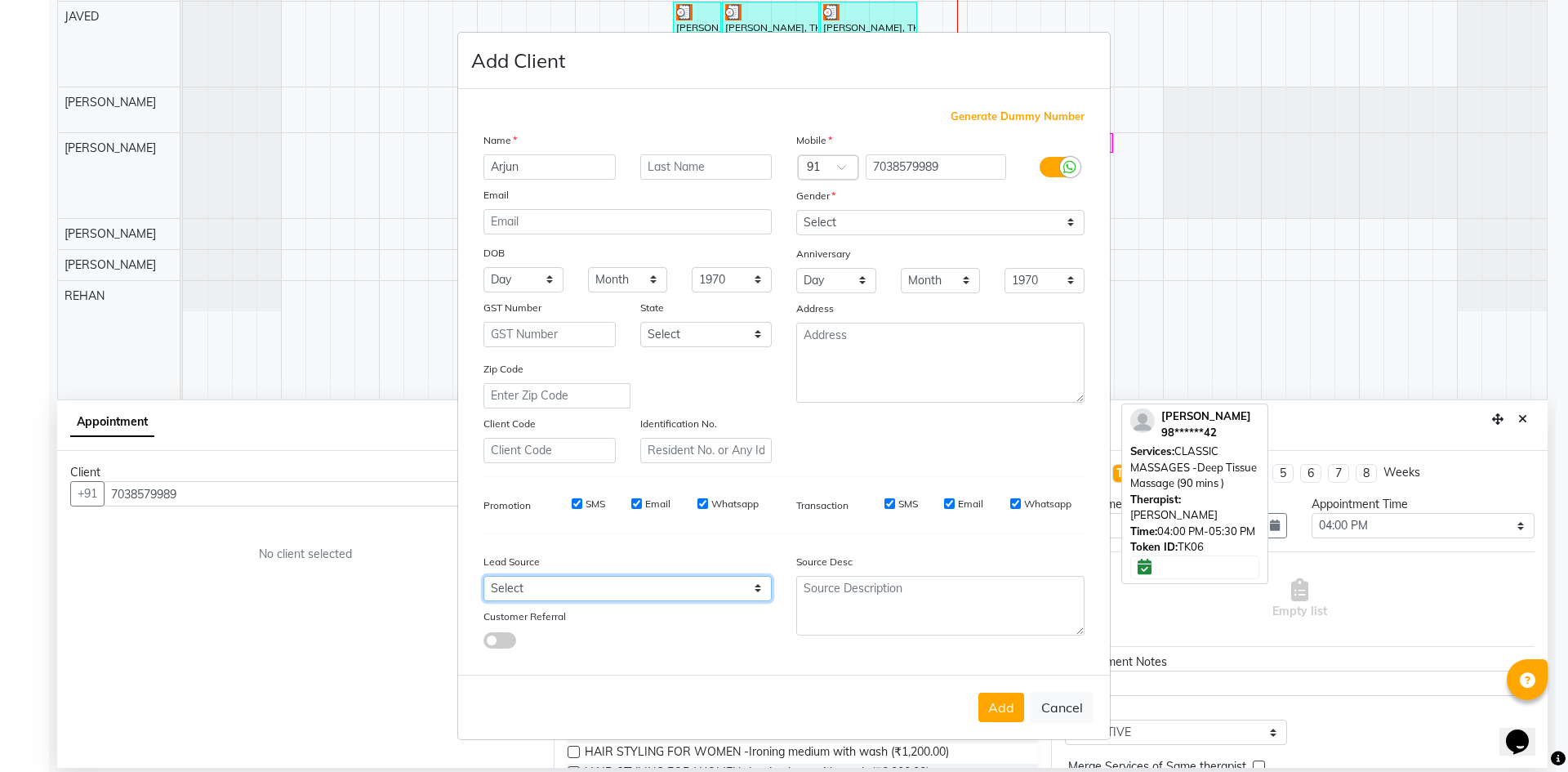
click at [569, 587] on select "Select Walk-in Referral Internet Friend Word of Mouth Advertisement Facebook Ju…" at bounding box center [627, 589] width 288 height 26
click at [484, 576] on select "Select Walk-in Referral Internet Friend Word of Mouth Advertisement Facebook Ju…" at bounding box center [627, 589] width 288 height 26
click at [666, 581] on select "Select Walk-in Referral Internet Friend Word of Mouth Advertisement Facebook Ju…" at bounding box center [627, 589] width 288 height 26
select select "46461"
click at [484, 576] on select "Select Walk-in Referral Internet Friend Word of Mouth Advertisement Facebook Ju…" at bounding box center [627, 589] width 288 height 26
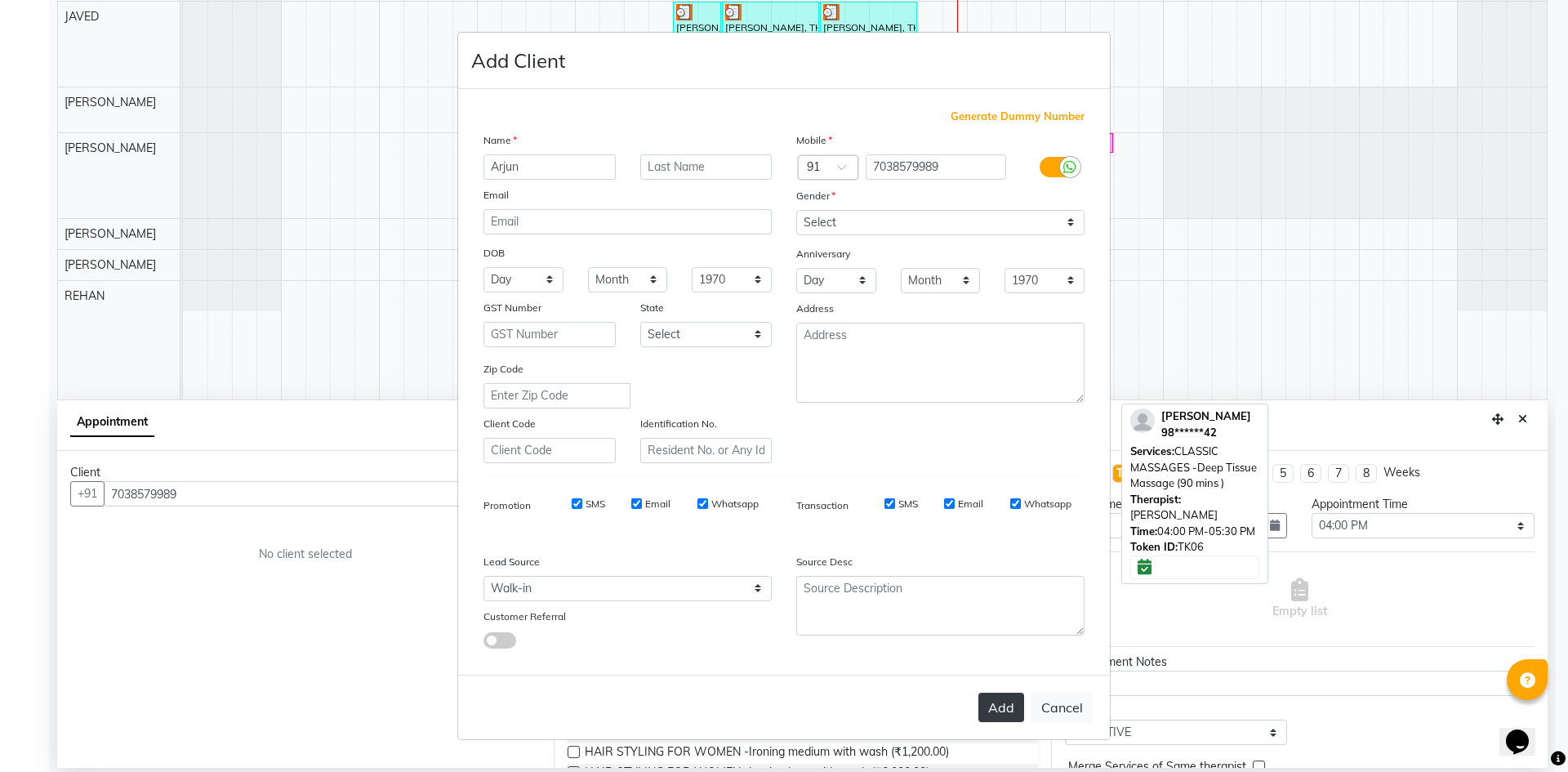
click at [1005, 702] on button "Add" at bounding box center [1002, 707] width 46 height 29
type input "70******89"
select select
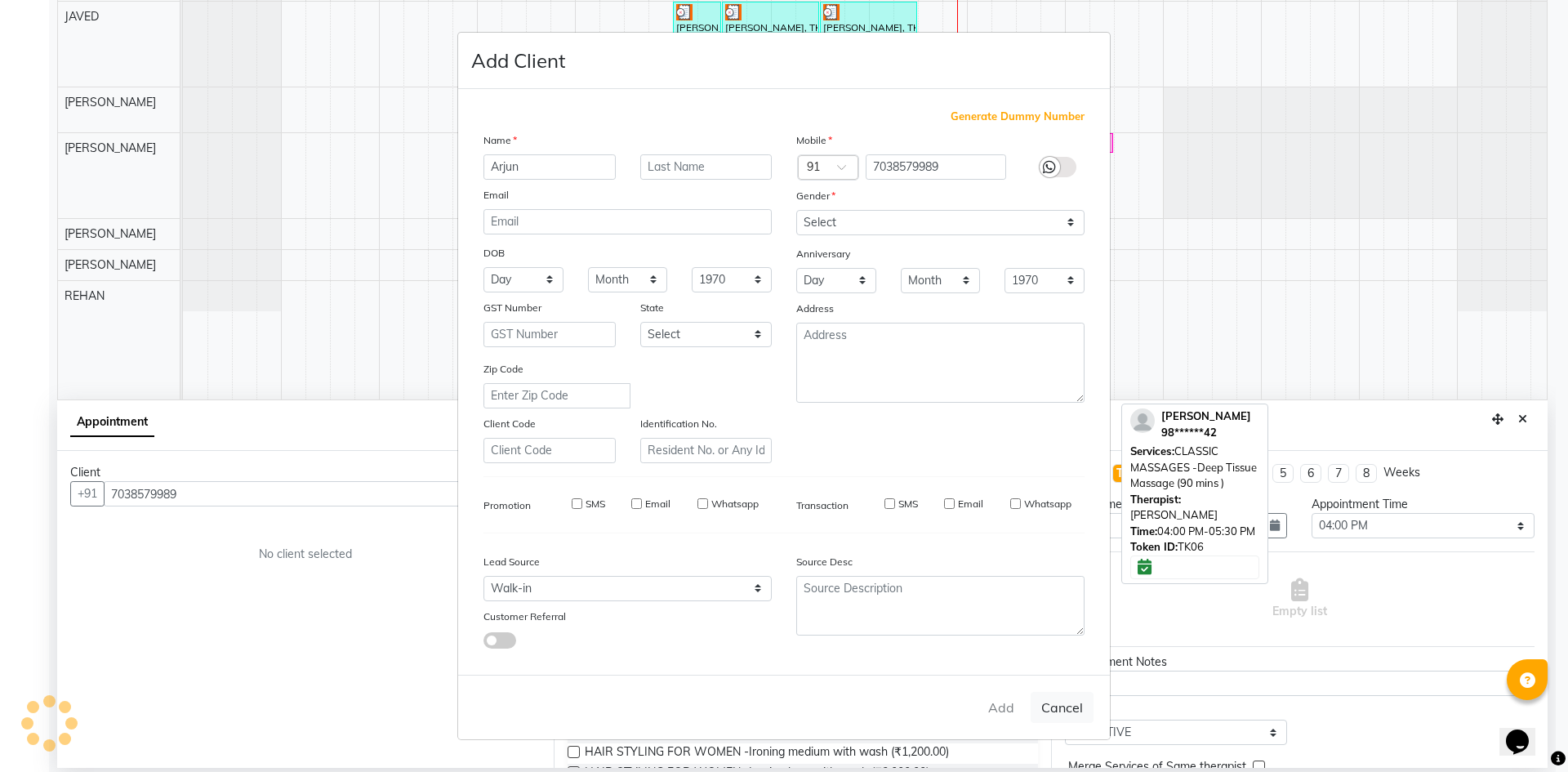
select select
checkbox input "false"
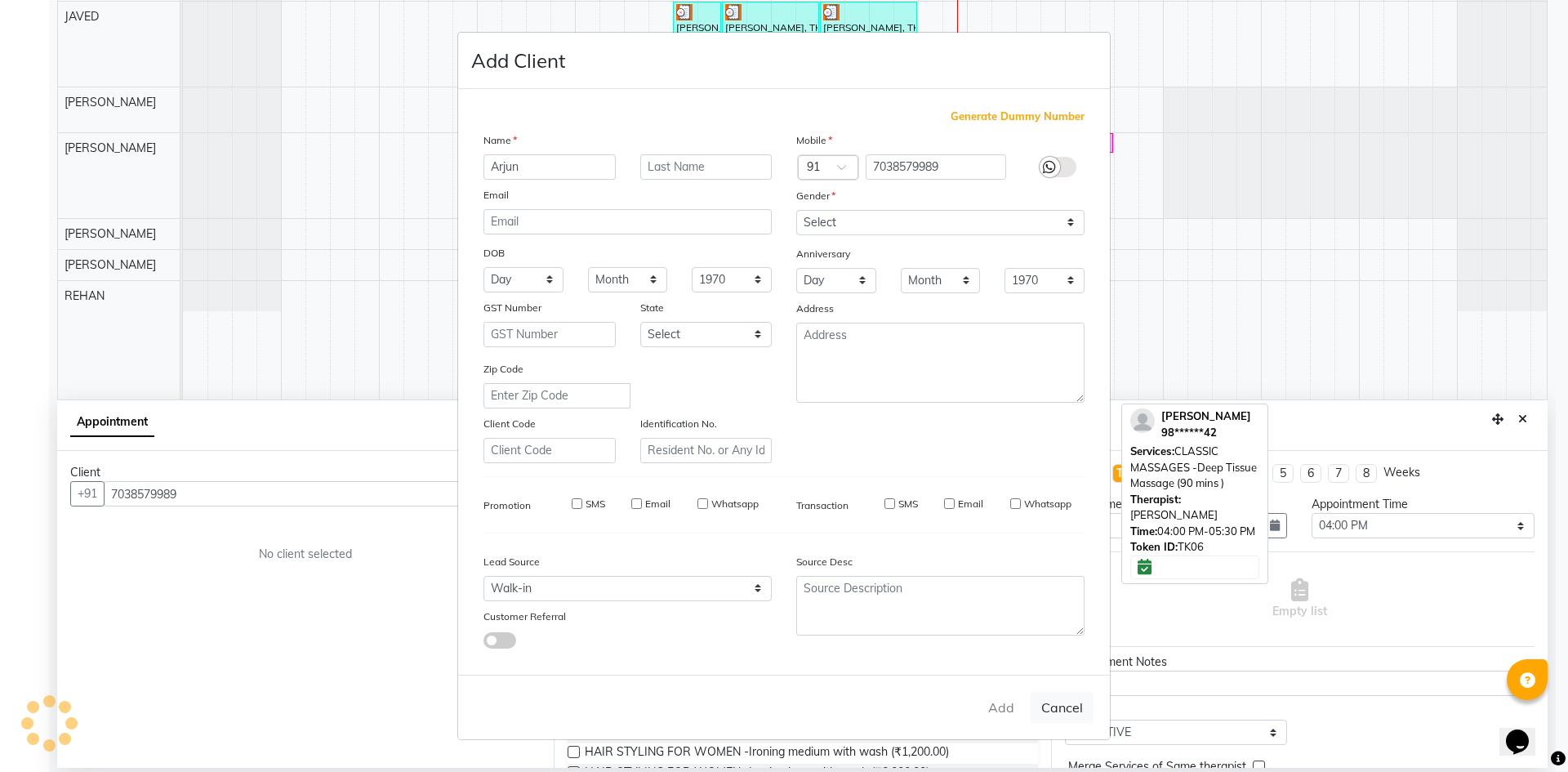
checkbox input "false"
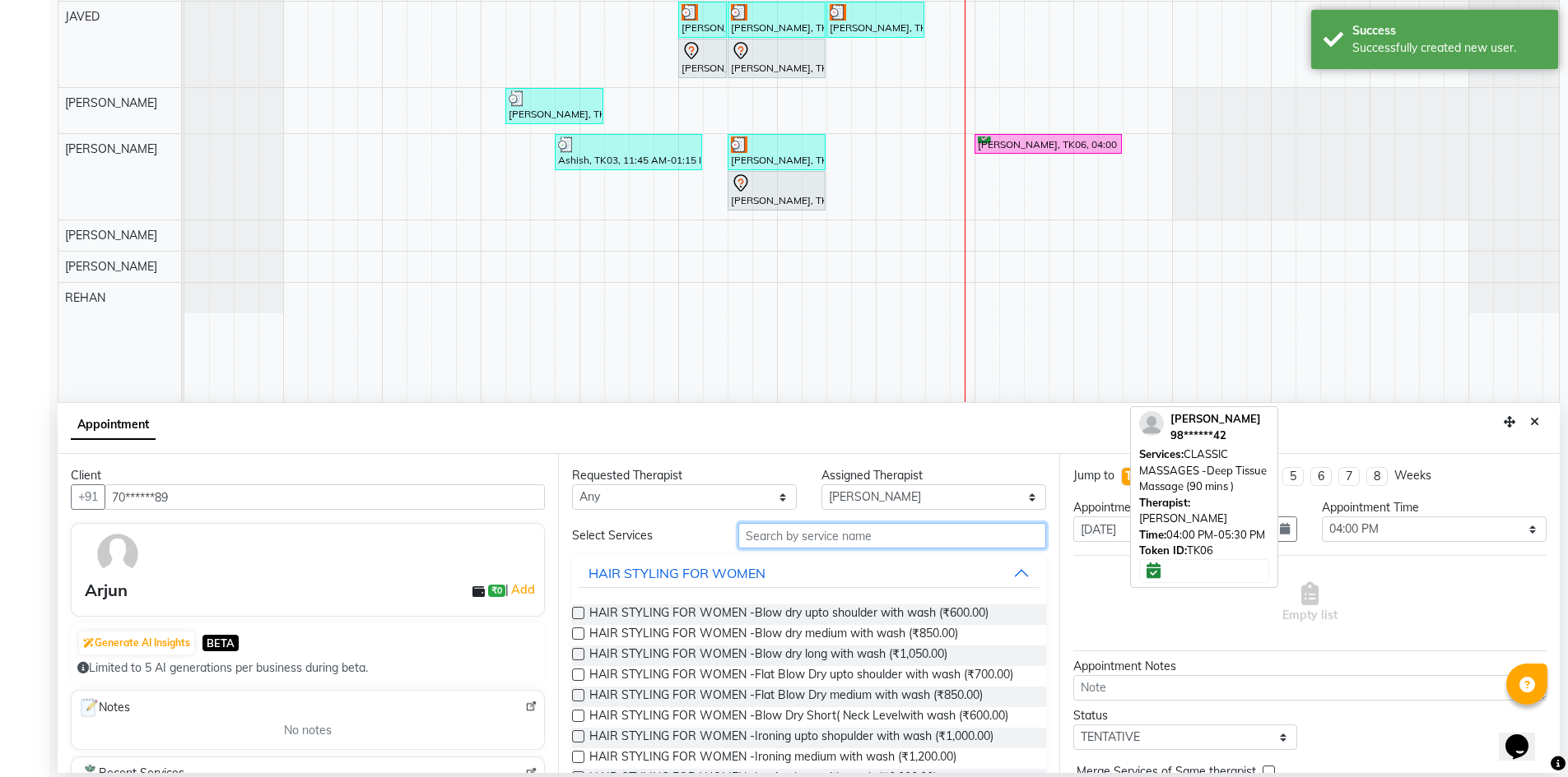
click at [839, 536] on input "text" at bounding box center [891, 536] width 307 height 26
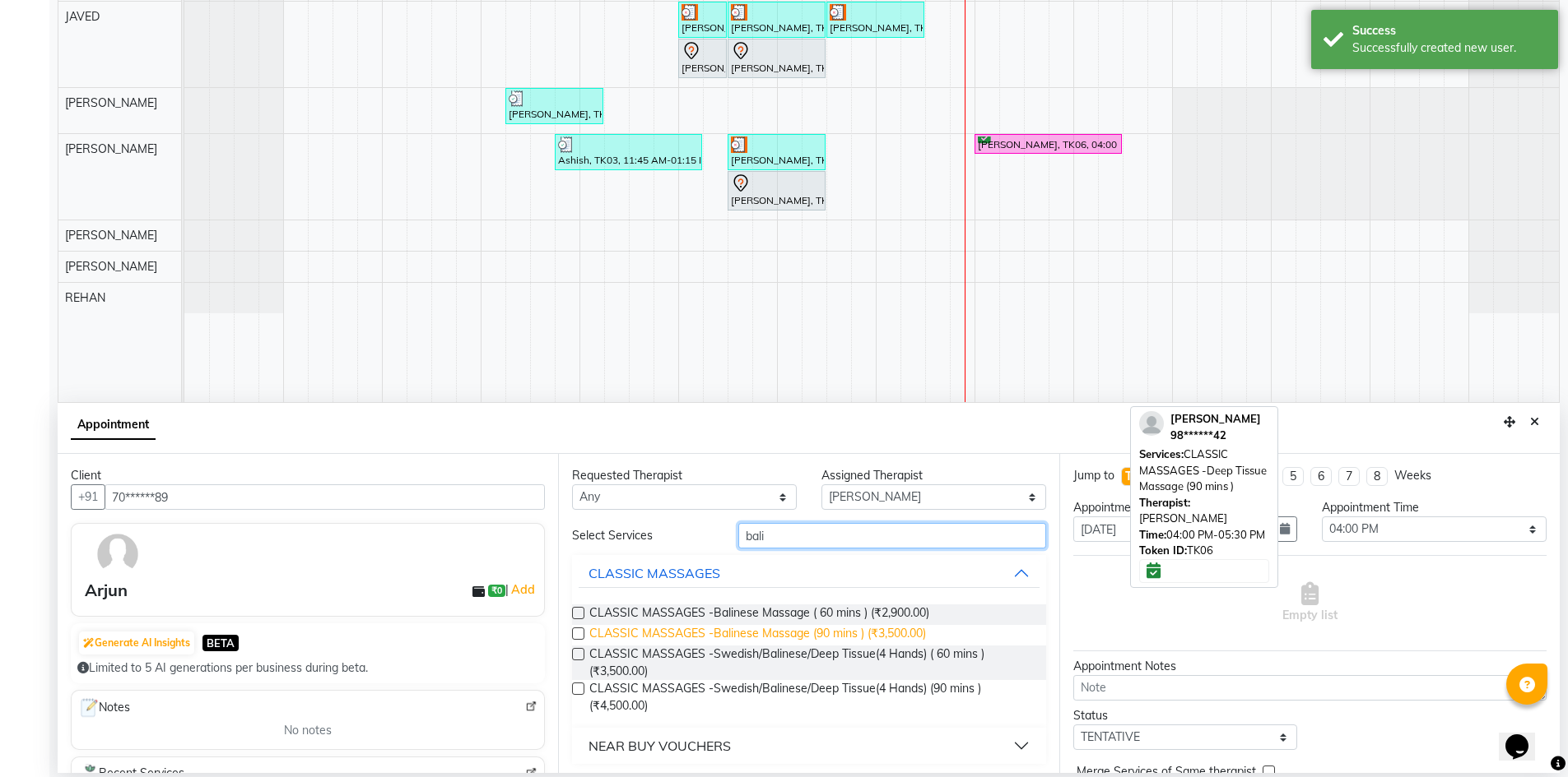
type input "bali"
click at [806, 635] on span "CLASSIC MASSAGES -Balinese Massage (90 mins ) (₹3,500.00)" at bounding box center [757, 634] width 337 height 20
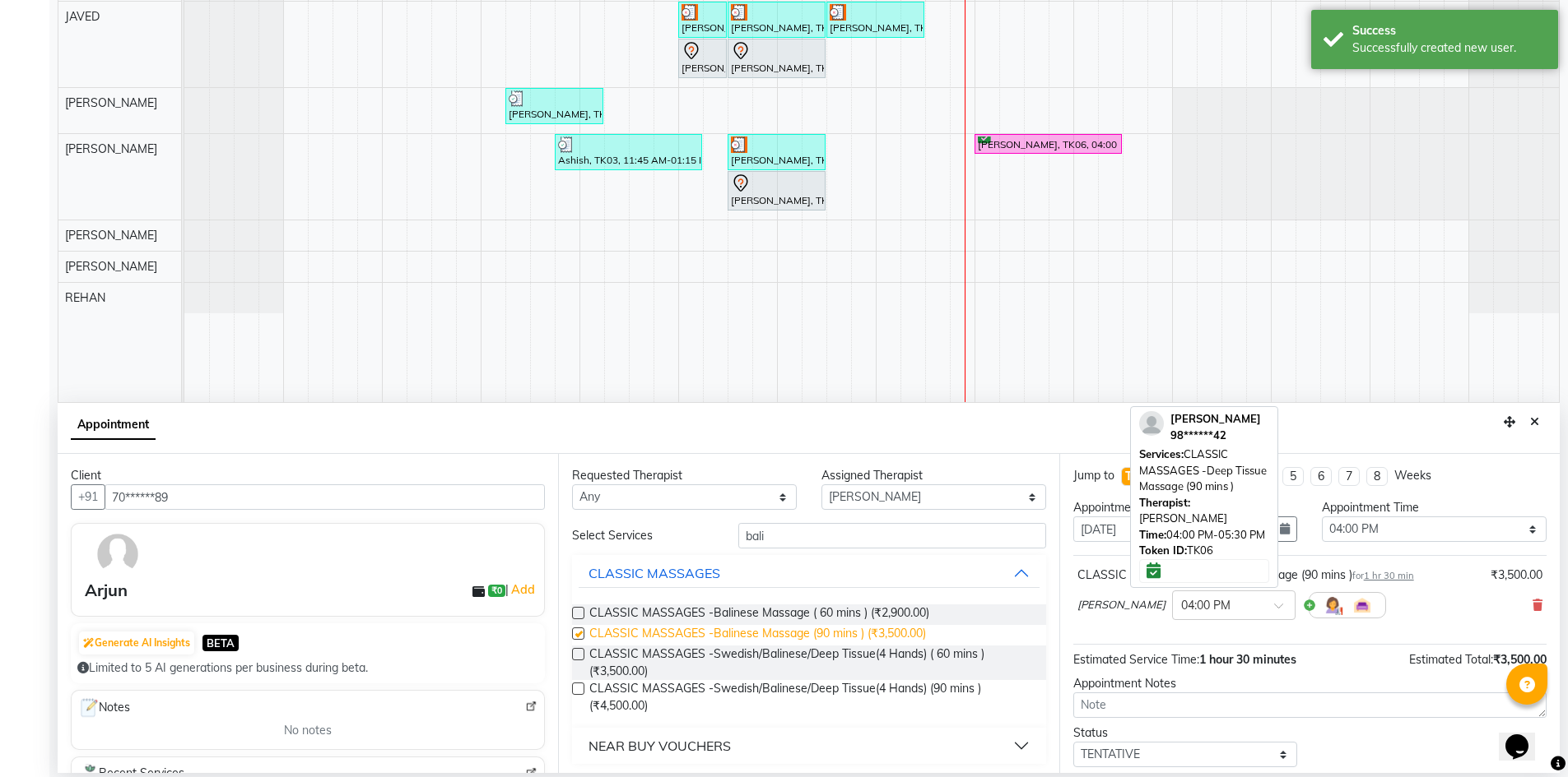
checkbox input "false"
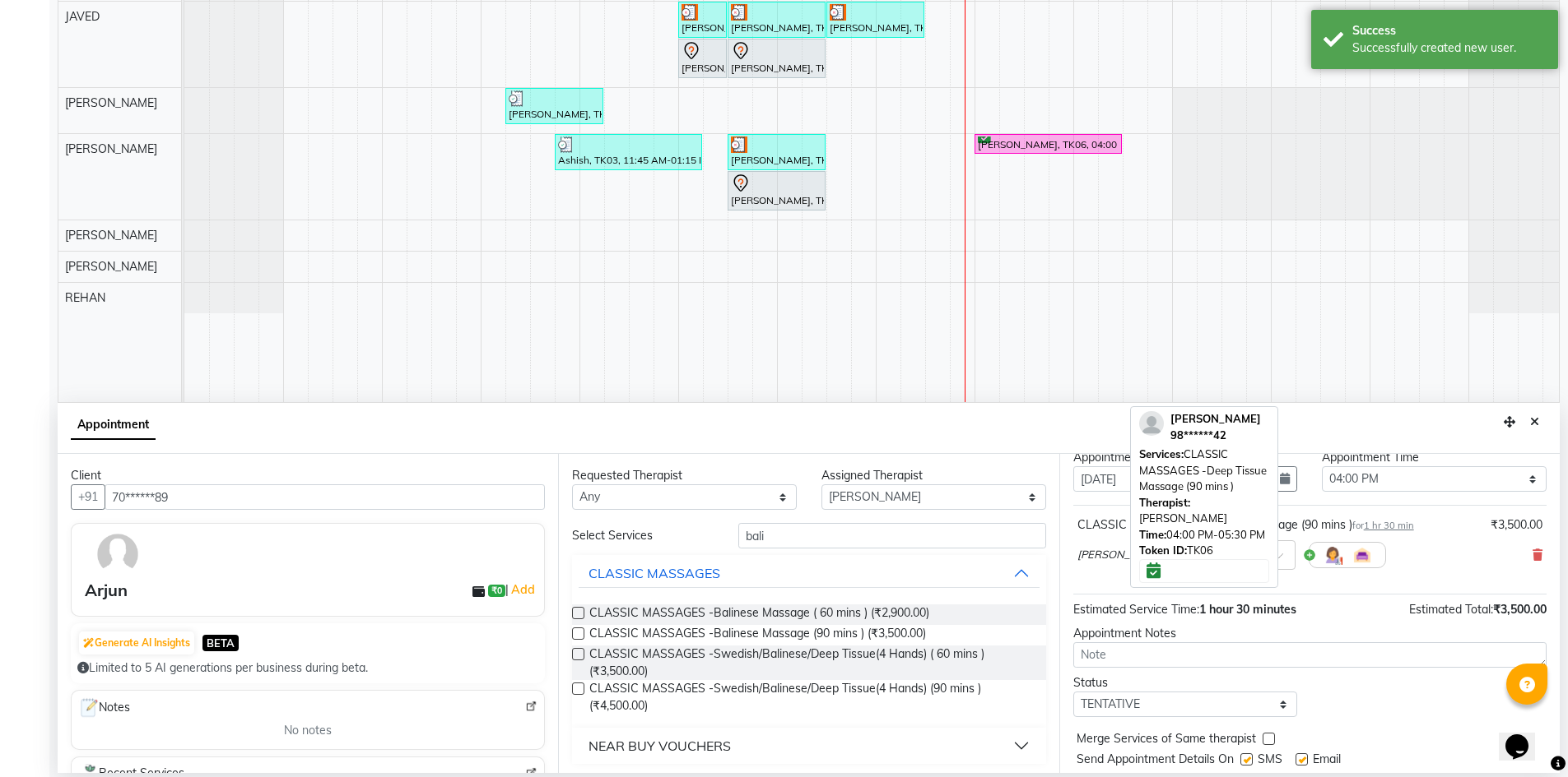
scroll to position [98, 0]
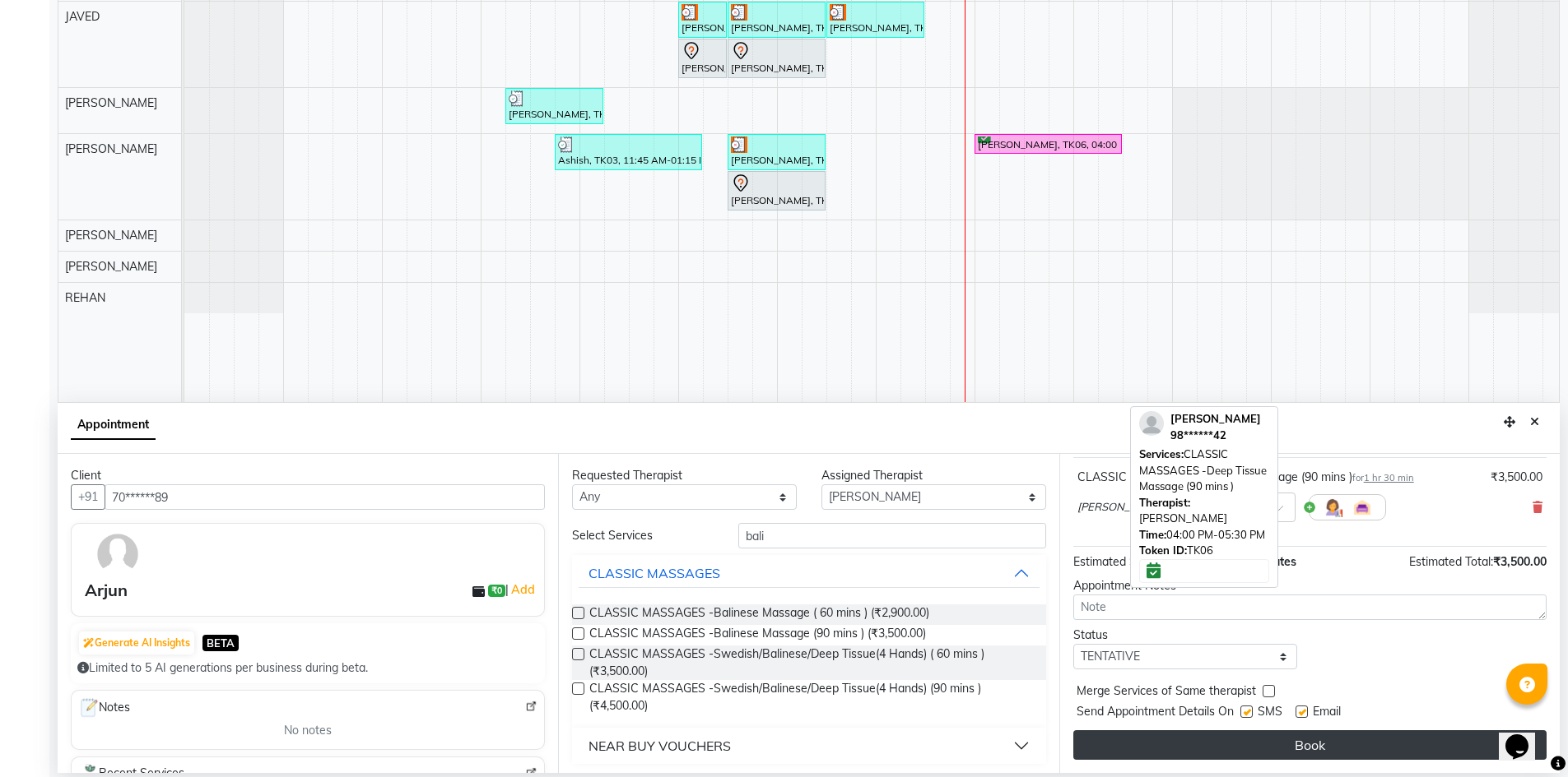
click at [1274, 746] on button "Book" at bounding box center [1310, 744] width 473 height 30
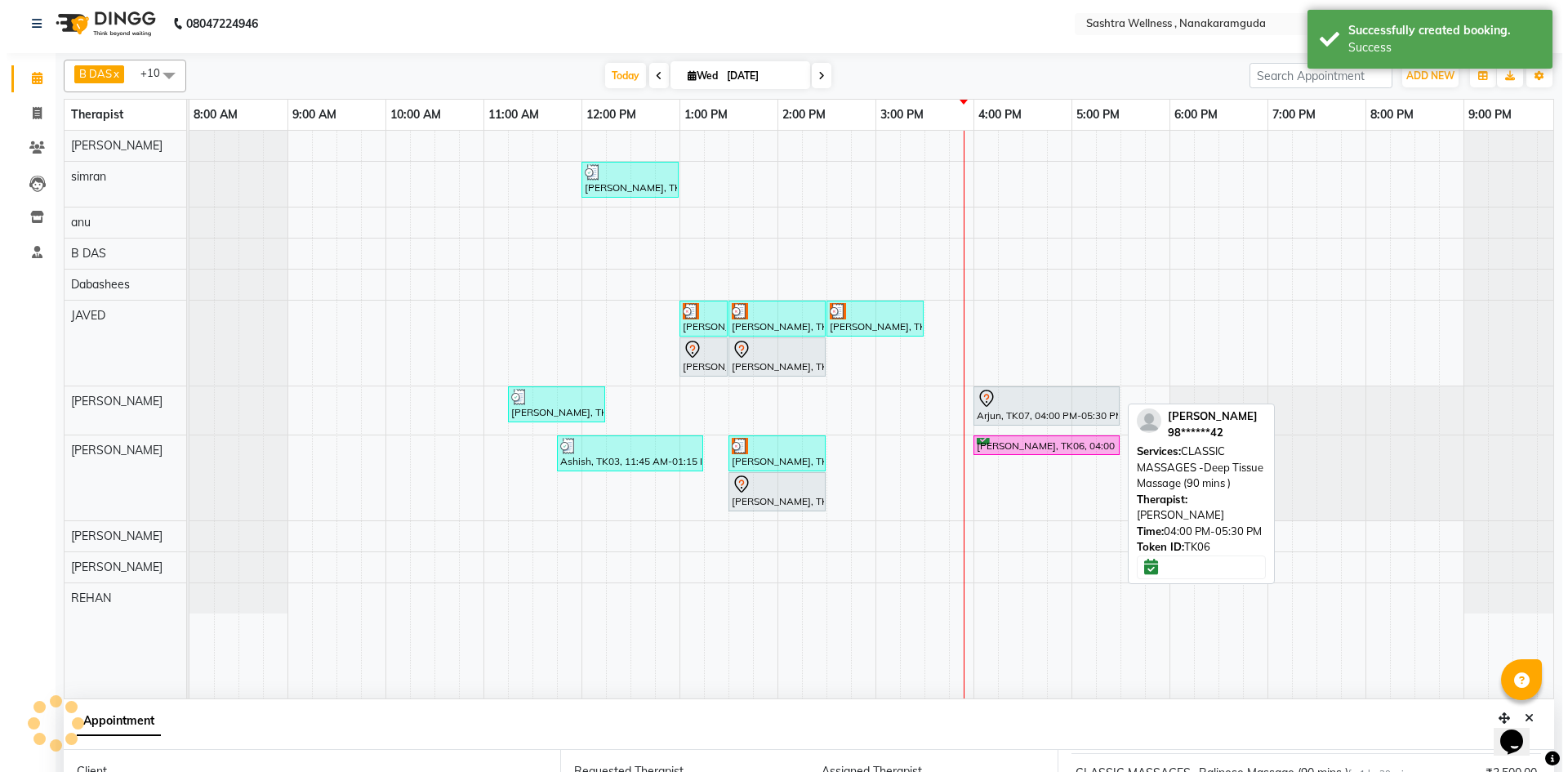
scroll to position [0, 0]
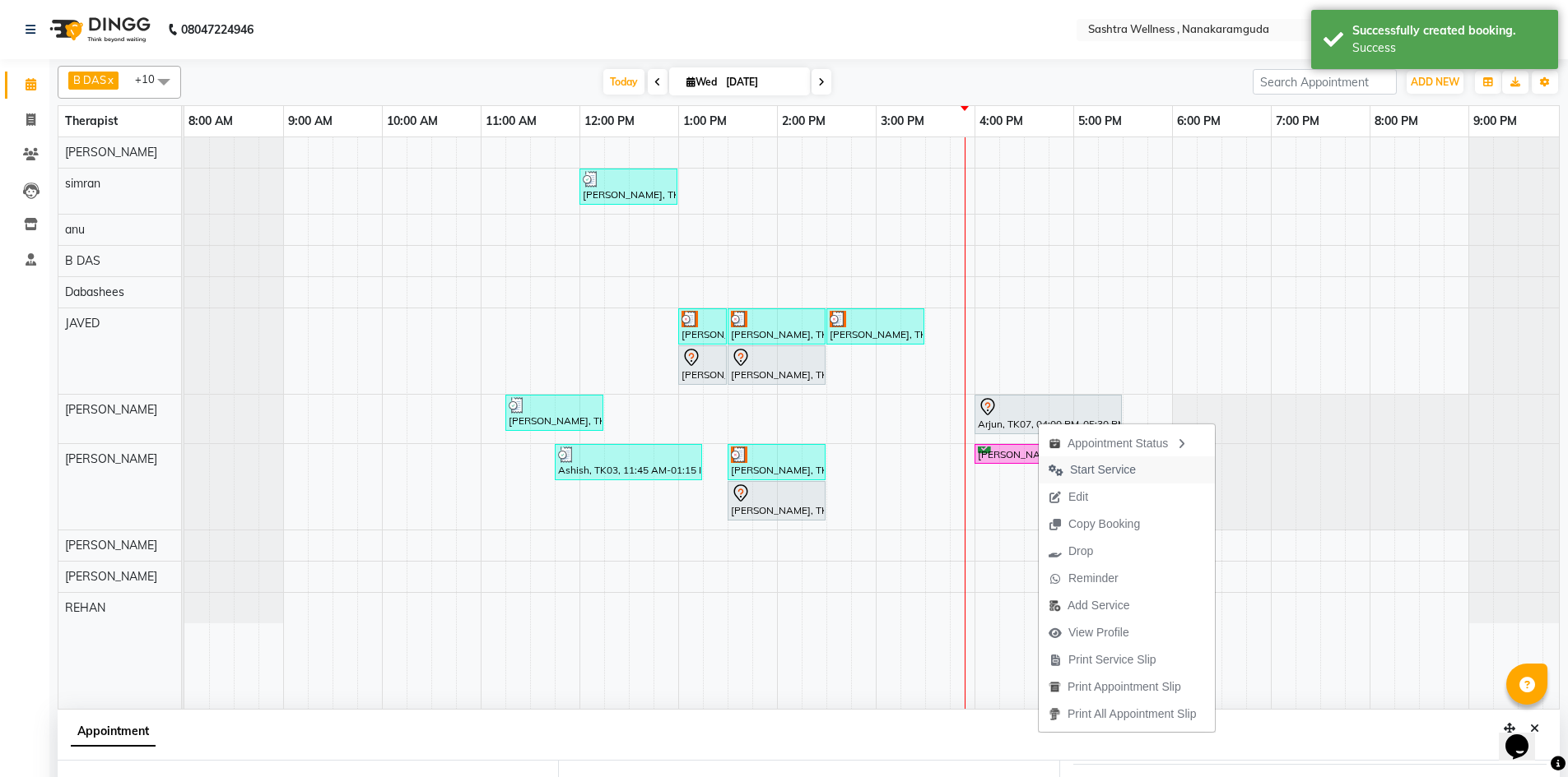
click at [1109, 468] on span "Start Service" at bounding box center [1103, 470] width 66 height 17
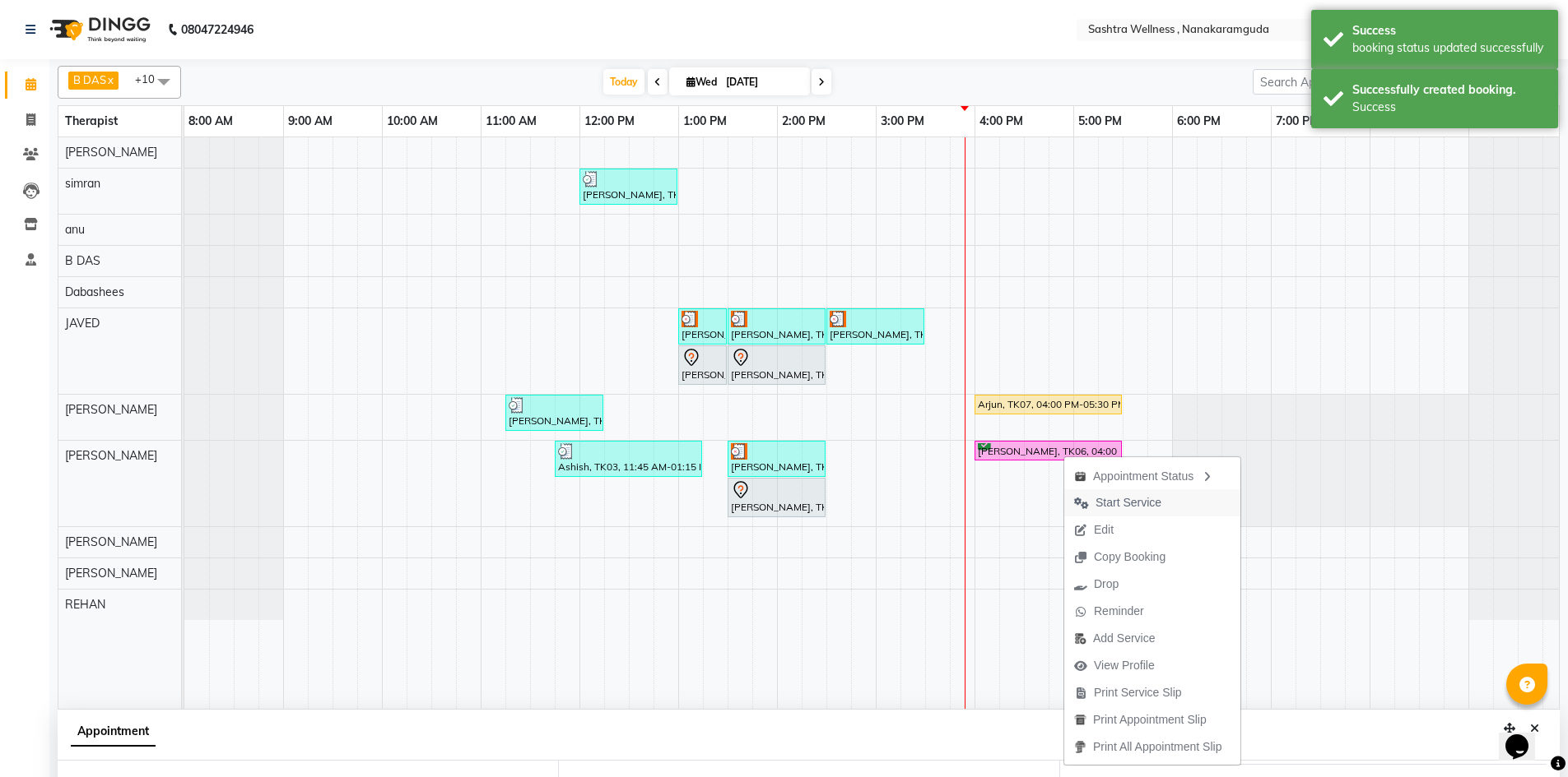
click at [1110, 510] on span "Start Service" at bounding box center [1128, 503] width 66 height 17
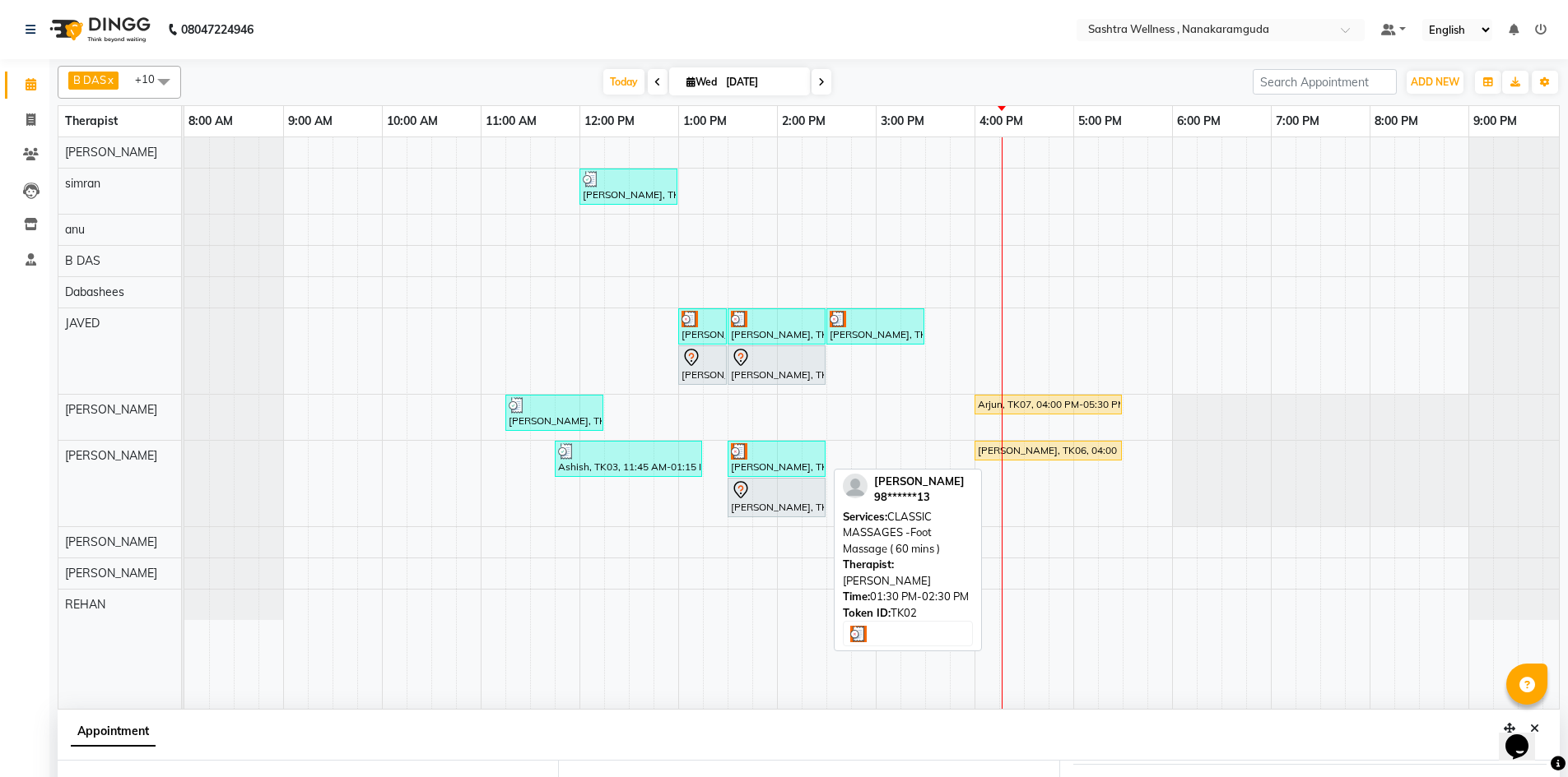
click at [790, 453] on div at bounding box center [775, 451] width 91 height 16
select select "3"
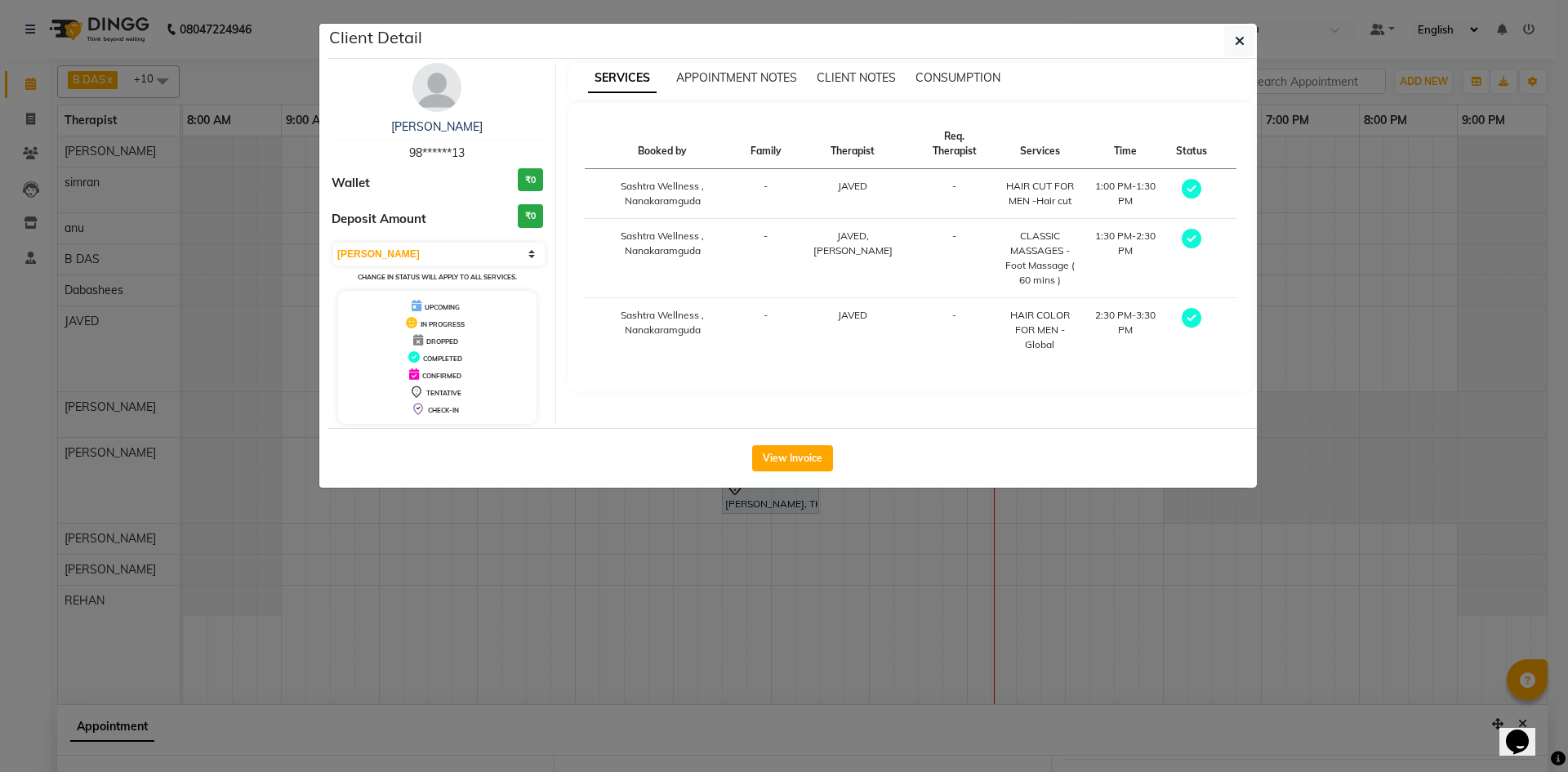
drag, startPoint x: 1050, startPoint y: 352, endPoint x: 905, endPoint y: 329, distance: 146.8
click at [905, 329] on tr "Sashtra Wellness , Nanakaramguda - JAVED - HAIR COLOR FOR MEN - Global 2:30 PM-…" at bounding box center [910, 331] width 653 height 65
click at [940, 345] on td "-" at bounding box center [955, 331] width 80 height 65
click at [814, 458] on button "View Invoice" at bounding box center [793, 458] width 81 height 27
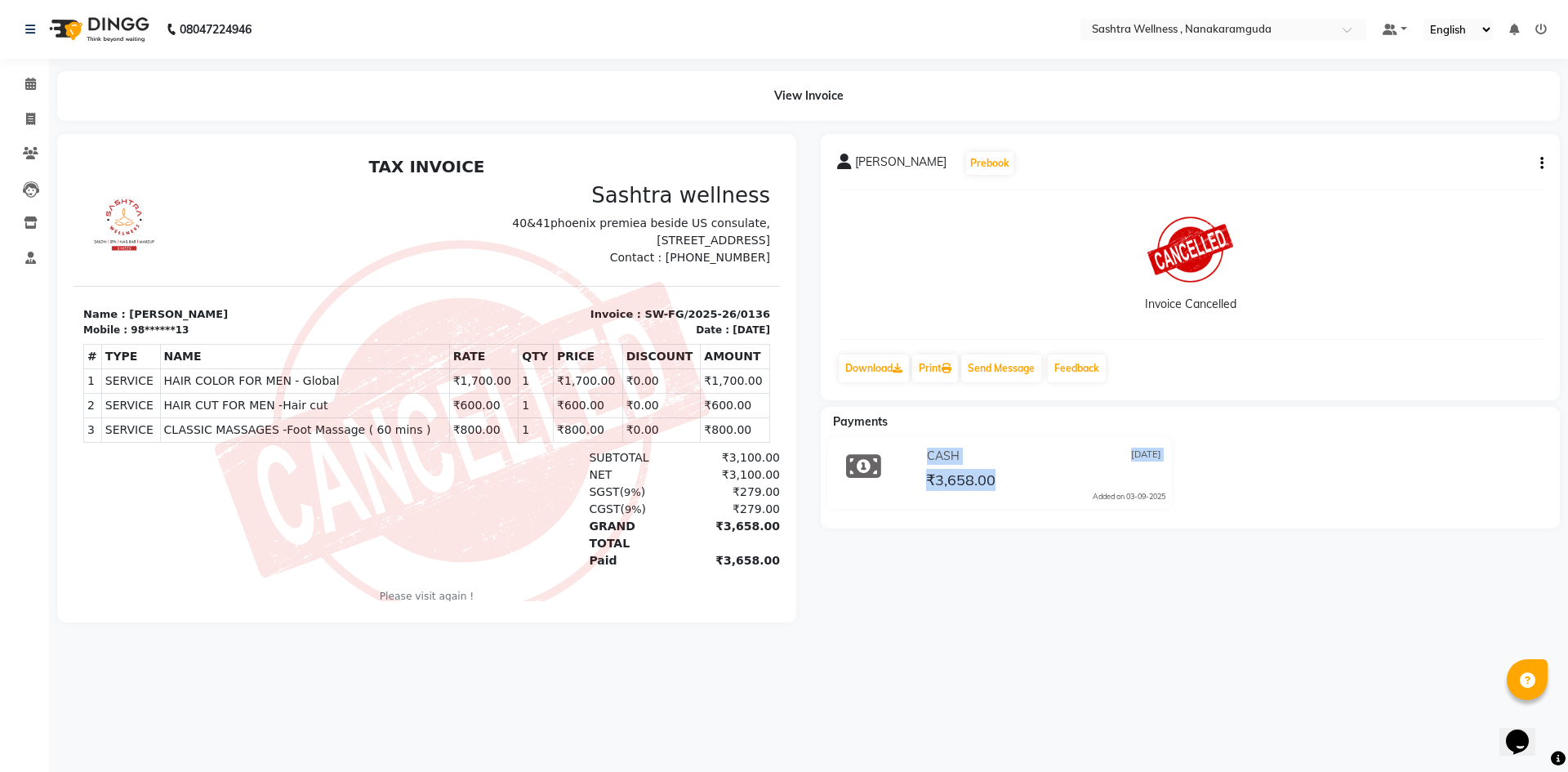
drag, startPoint x: 1028, startPoint y: 480, endPoint x: 883, endPoint y: 513, distance: 148.7
click at [883, 513] on div "CASH [DATE] ₹3,658.00 Added on [DATE]" at bounding box center [1000, 476] width 382 height 79
click at [19, 83] on span at bounding box center [30, 85] width 29 height 19
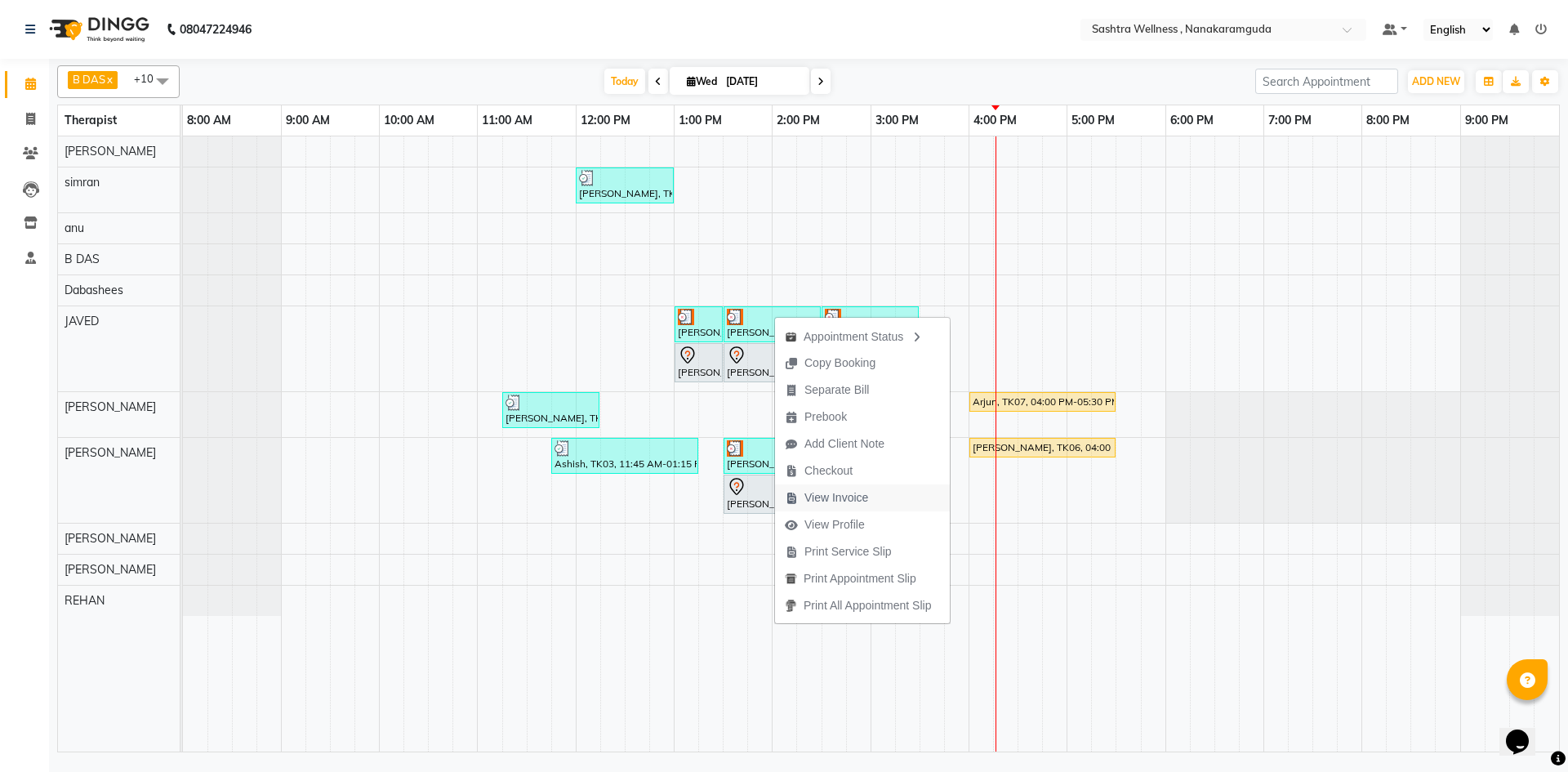
click at [852, 504] on span "View Invoice" at bounding box center [836, 498] width 64 height 17
click at [855, 493] on span "View Invoice" at bounding box center [843, 498] width 64 height 17
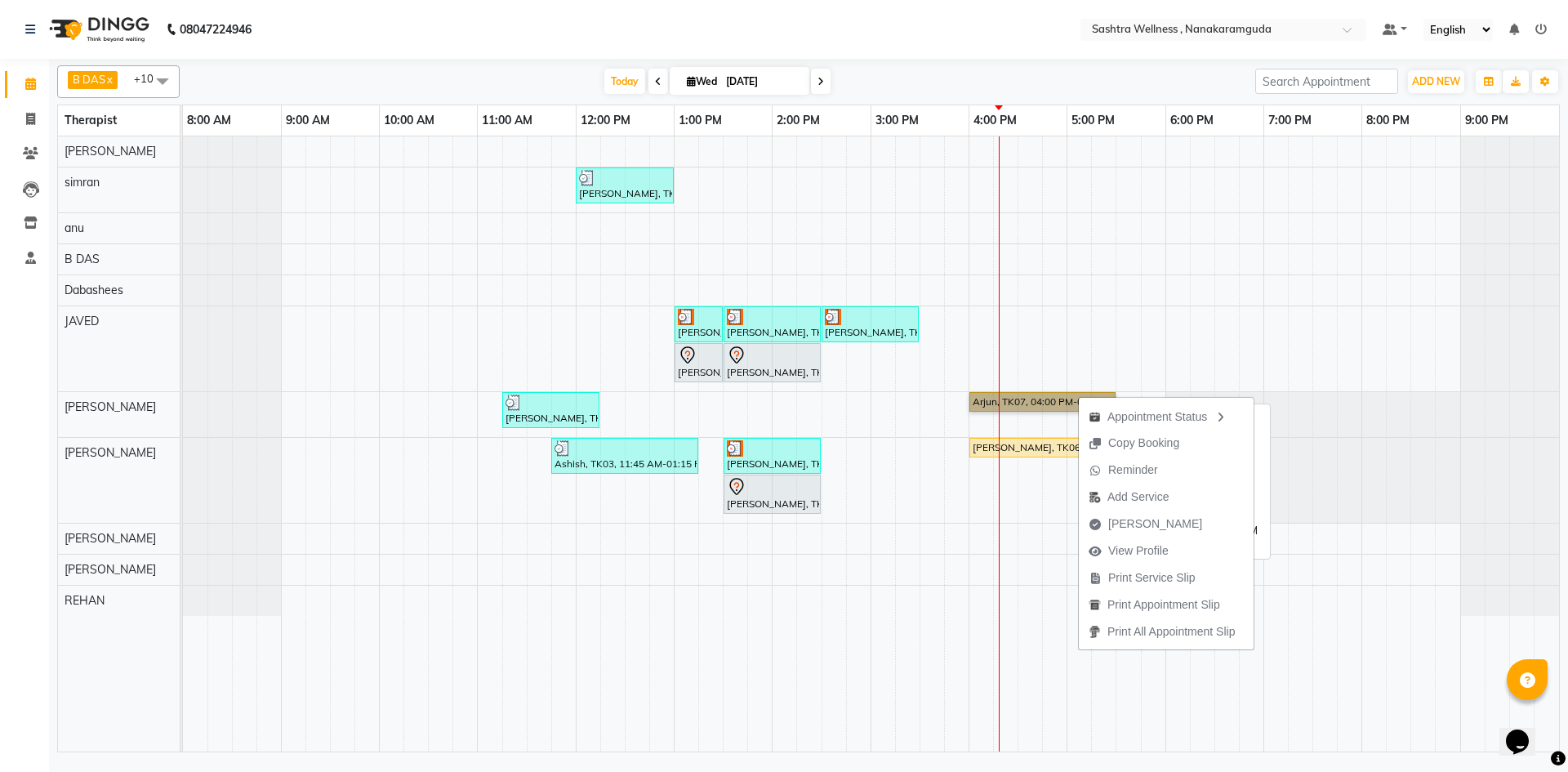
click at [1015, 396] on link "Arjun, TK07, 04:00 PM-05:30 PM, CLASSIC MASSAGES -Balinese Massage (90 mins )" at bounding box center [1042, 402] width 146 height 20
select select "1"
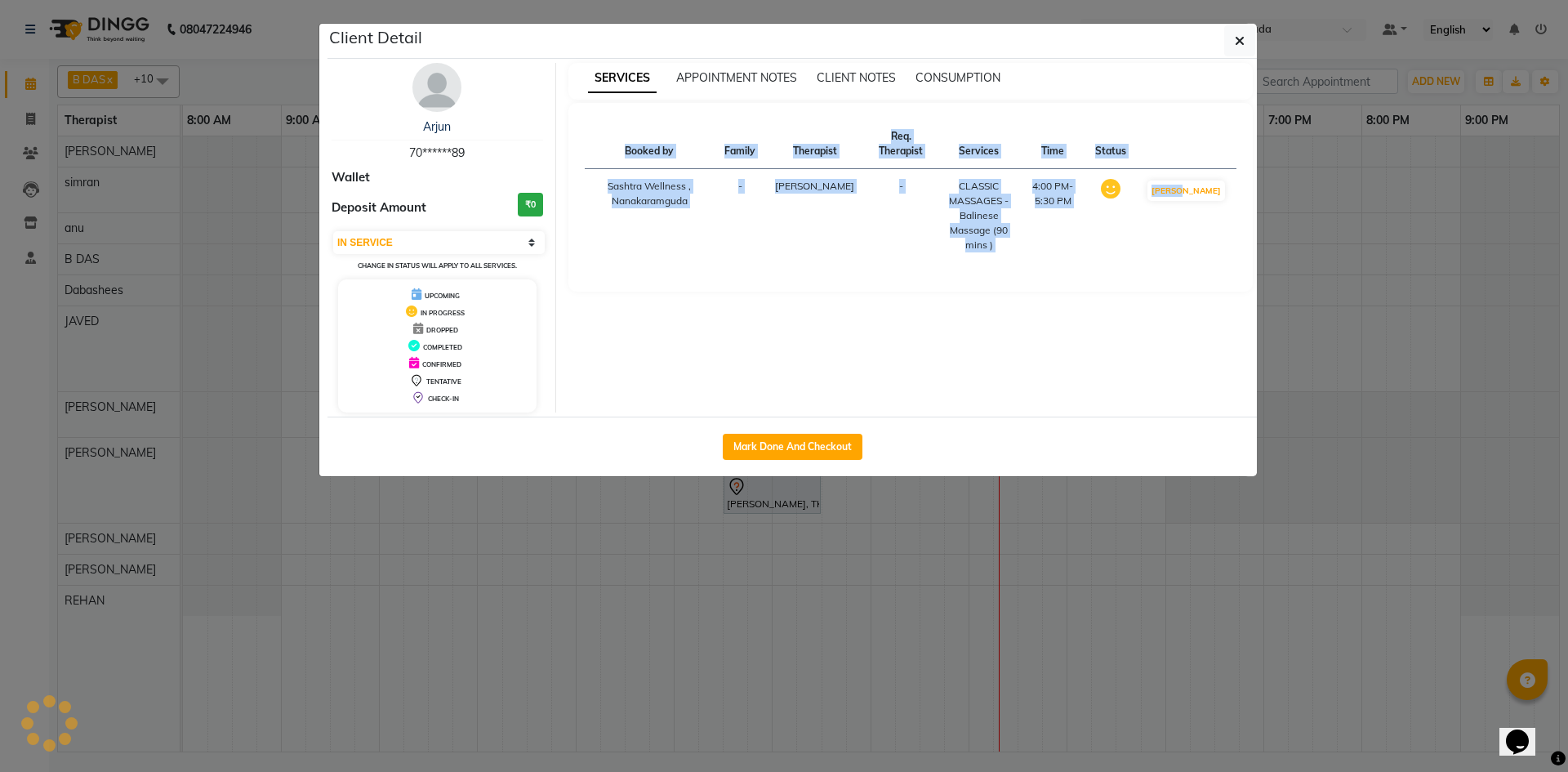
click at [1015, 416] on div "Mark Done And Checkout" at bounding box center [793, 446] width 929 height 60
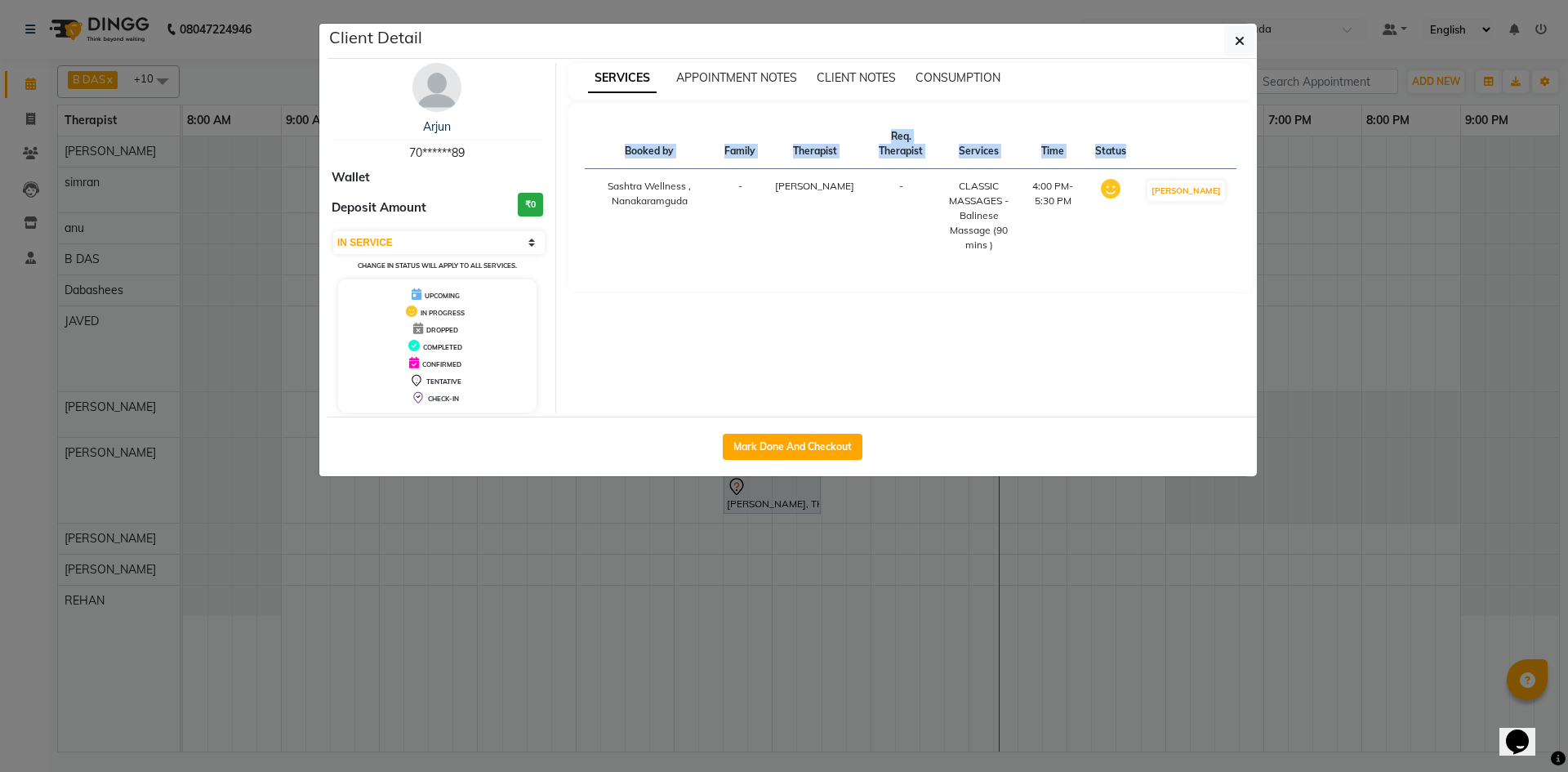
click at [1136, 265] on div "Booked by Family Therapist Req. Therapist Services Time Status Sashtra Wellness…" at bounding box center [910, 198] width 653 height 156
click at [1266, 40] on ngb-modal-window "Client Detail Arjun 70******89 Wallet Deposit Amount ₹0 Select IN SERVICE CONFI…" at bounding box center [784, 386] width 1568 height 772
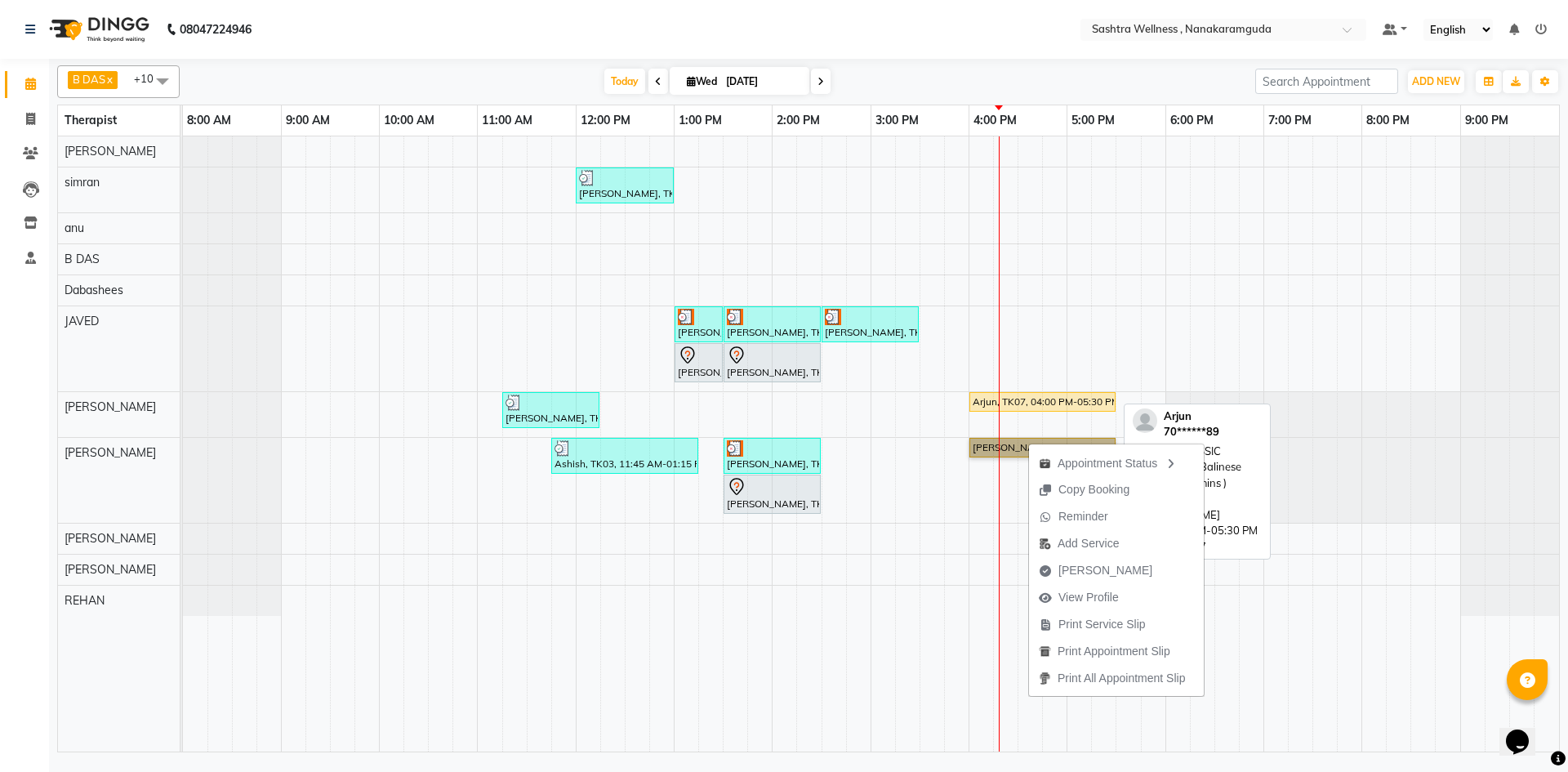
click at [1023, 397] on div "Arjun, TK07, 04:00 PM-05:30 PM, CLASSIC MASSAGES -Balinese Massage (90 mins )" at bounding box center [1042, 401] width 143 height 14
select select "1"
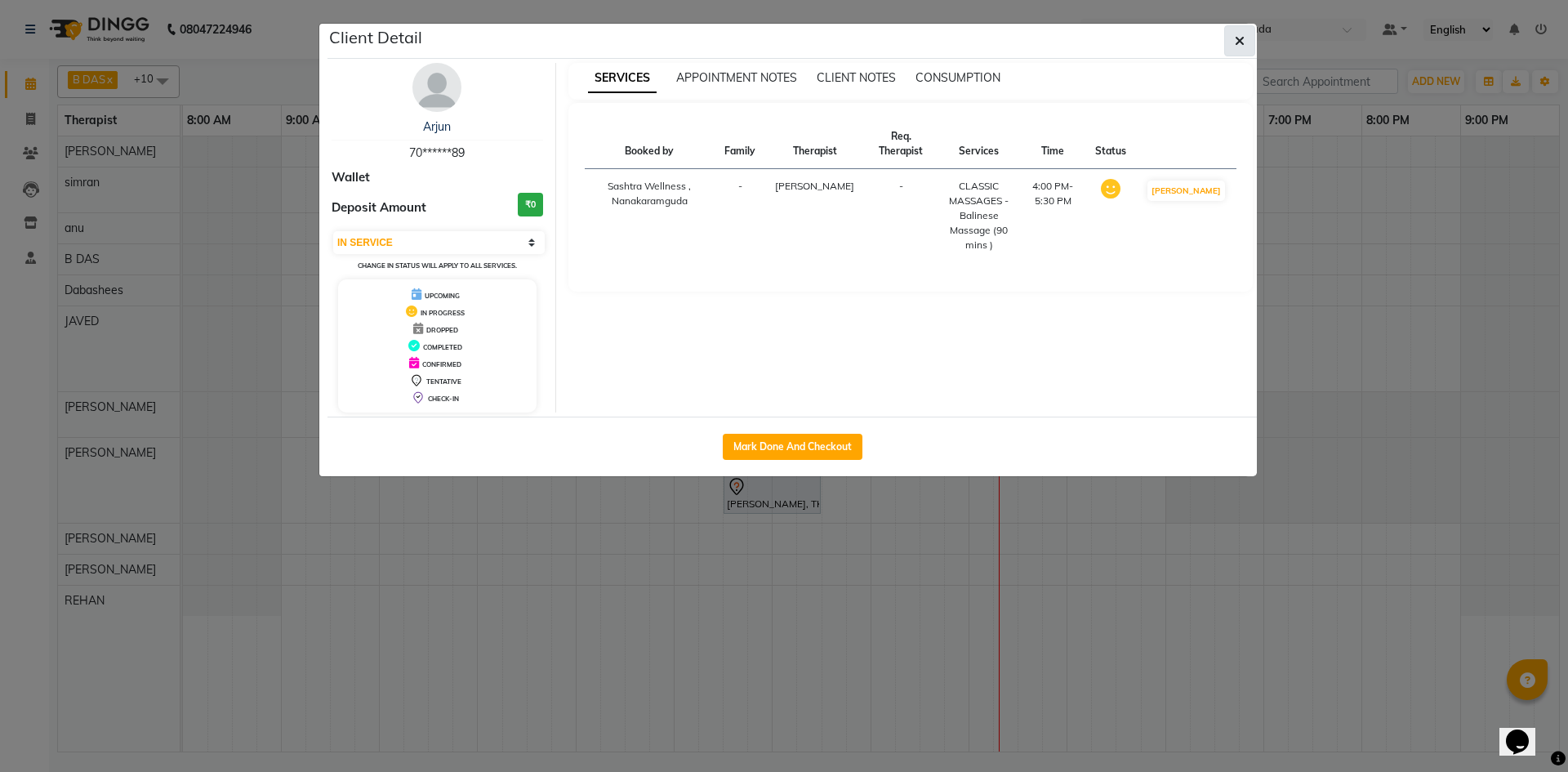
click at [1236, 46] on icon "button" at bounding box center [1240, 41] width 10 height 13
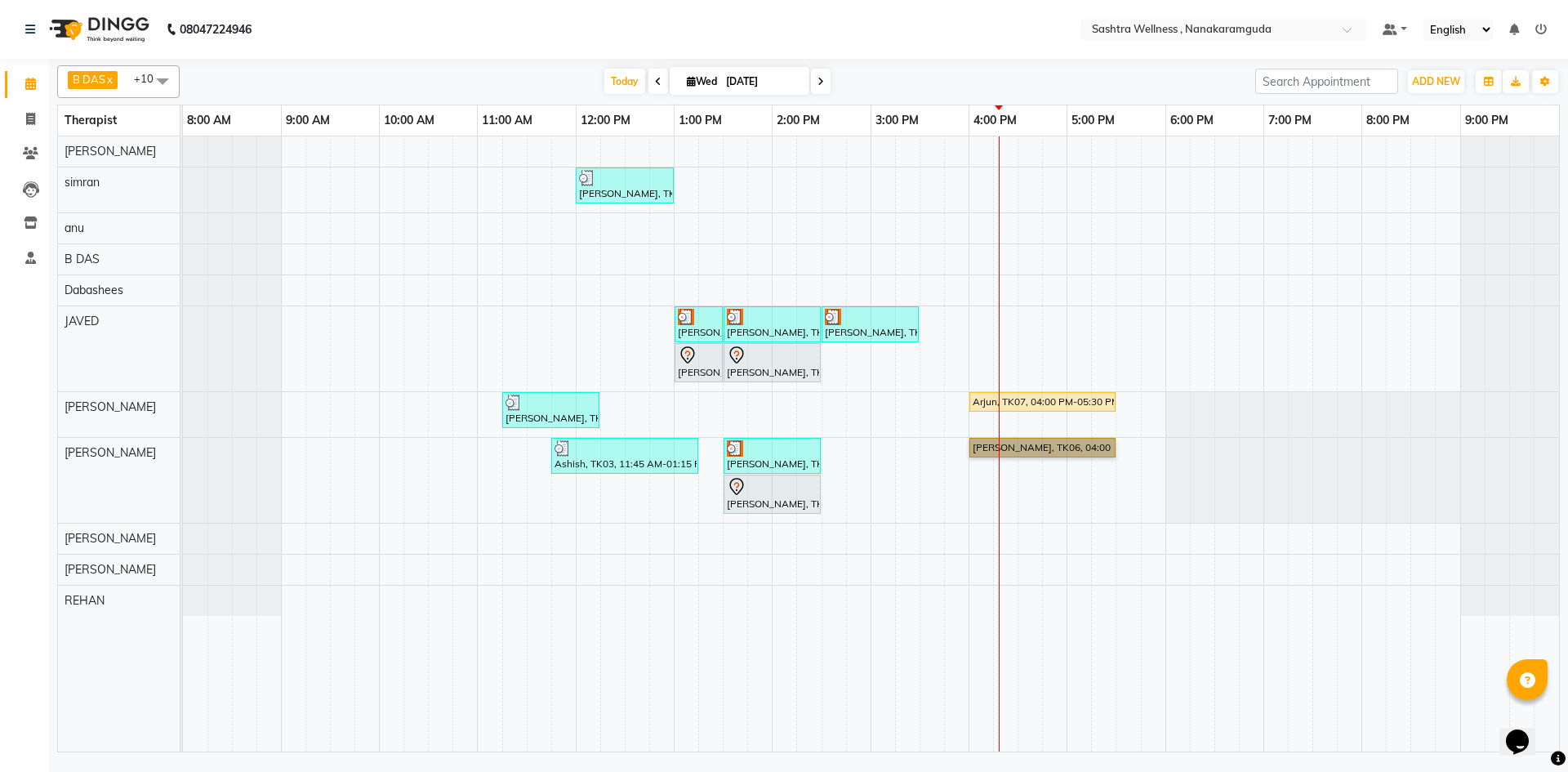
drag, startPoint x: 766, startPoint y: 460, endPoint x: 766, endPoint y: 406, distance: 54.0
click at [766, 406] on div "[PERSON_NAME], TK05, 12:00 PM-01:00 PM, THREADING -EYERBROWS [PERSON_NAME], TK0…" at bounding box center [871, 444] width 1376 height 615
drag, startPoint x: 760, startPoint y: 463, endPoint x: 760, endPoint y: 402, distance: 61.0
click at [760, 402] on div "[PERSON_NAME], TK05, 12:00 PM-01:00 PM, THREADING -EYERBROWS [PERSON_NAME], TK0…" at bounding box center [871, 444] width 1376 height 615
drag, startPoint x: 762, startPoint y: 458, endPoint x: 765, endPoint y: 392, distance: 66.1
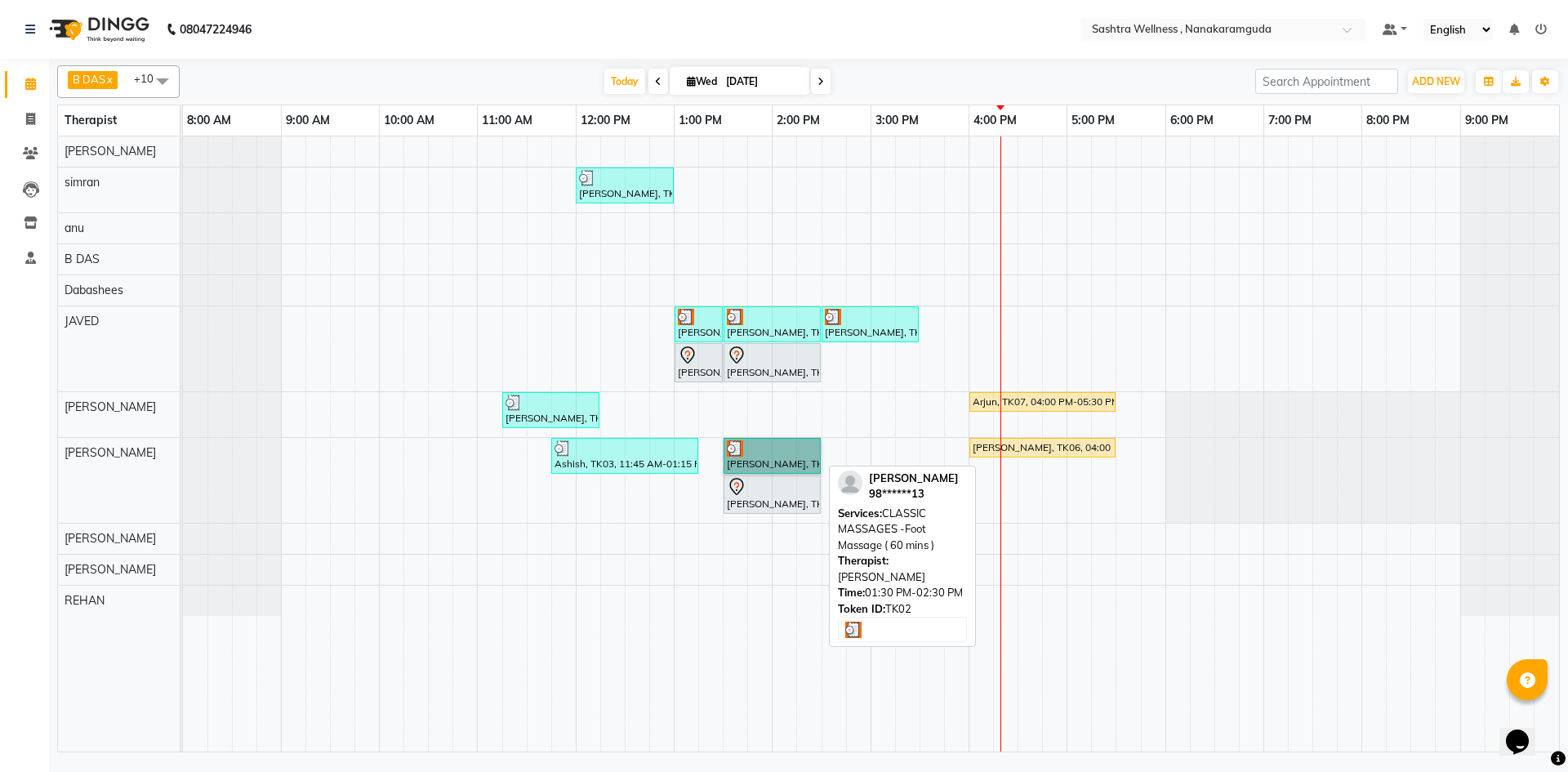
drag, startPoint x: 765, startPoint y: 392, endPoint x: 745, endPoint y: 454, distance: 65.1
click at [745, 454] on link "[PERSON_NAME], TK02, 01:30 PM-02:30 PM, CLASSIC MASSAGES -Foot Massage ( 60 min…" at bounding box center [773, 456] width 97 height 36
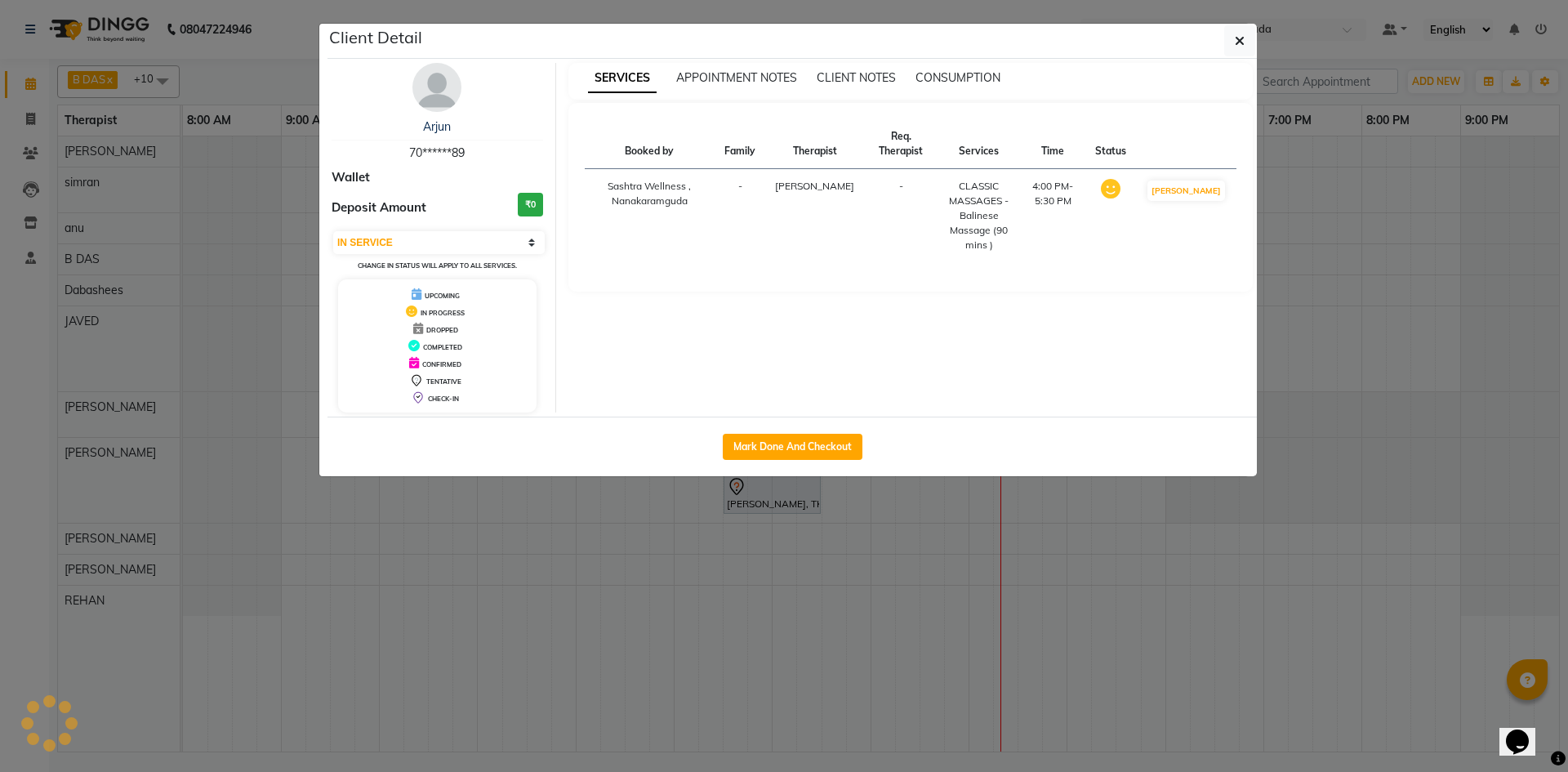
select select "3"
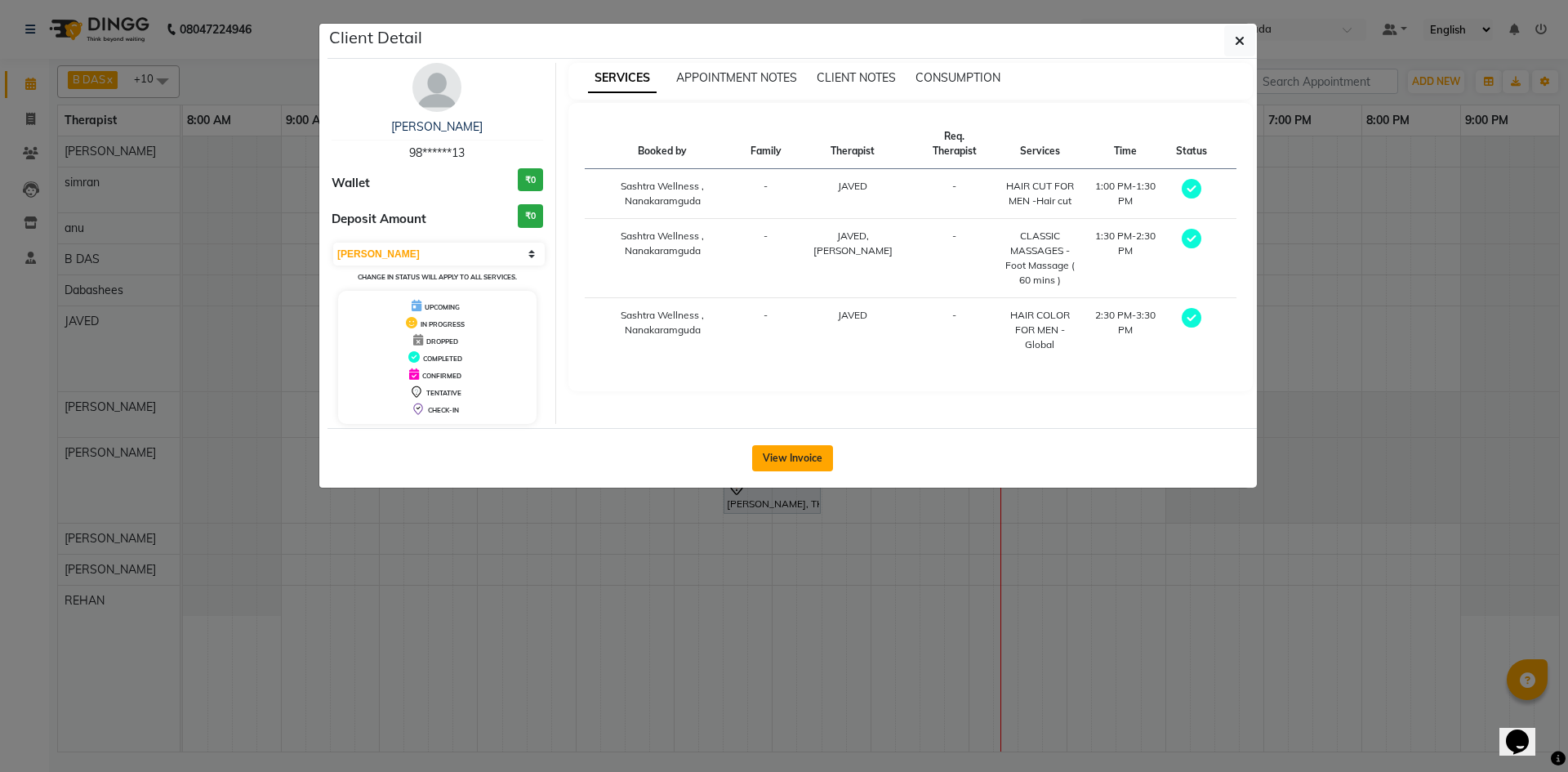
click at [810, 455] on button "View Invoice" at bounding box center [793, 458] width 81 height 27
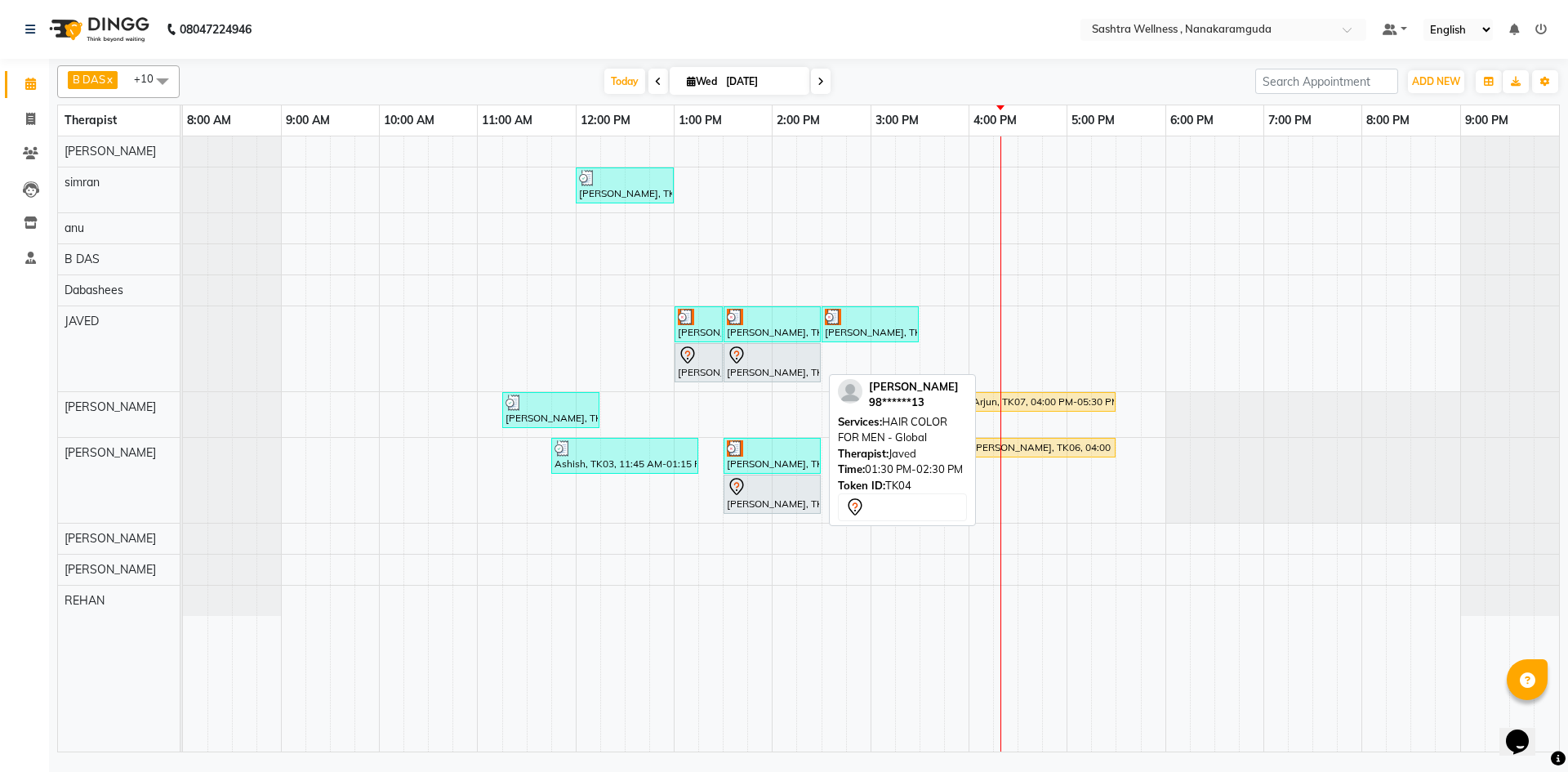
click at [737, 371] on div "[PERSON_NAME], TK04, 01:30 PM-02:30 PM, HAIR COLOR FOR MEN - Global" at bounding box center [772, 363] width 94 height 34
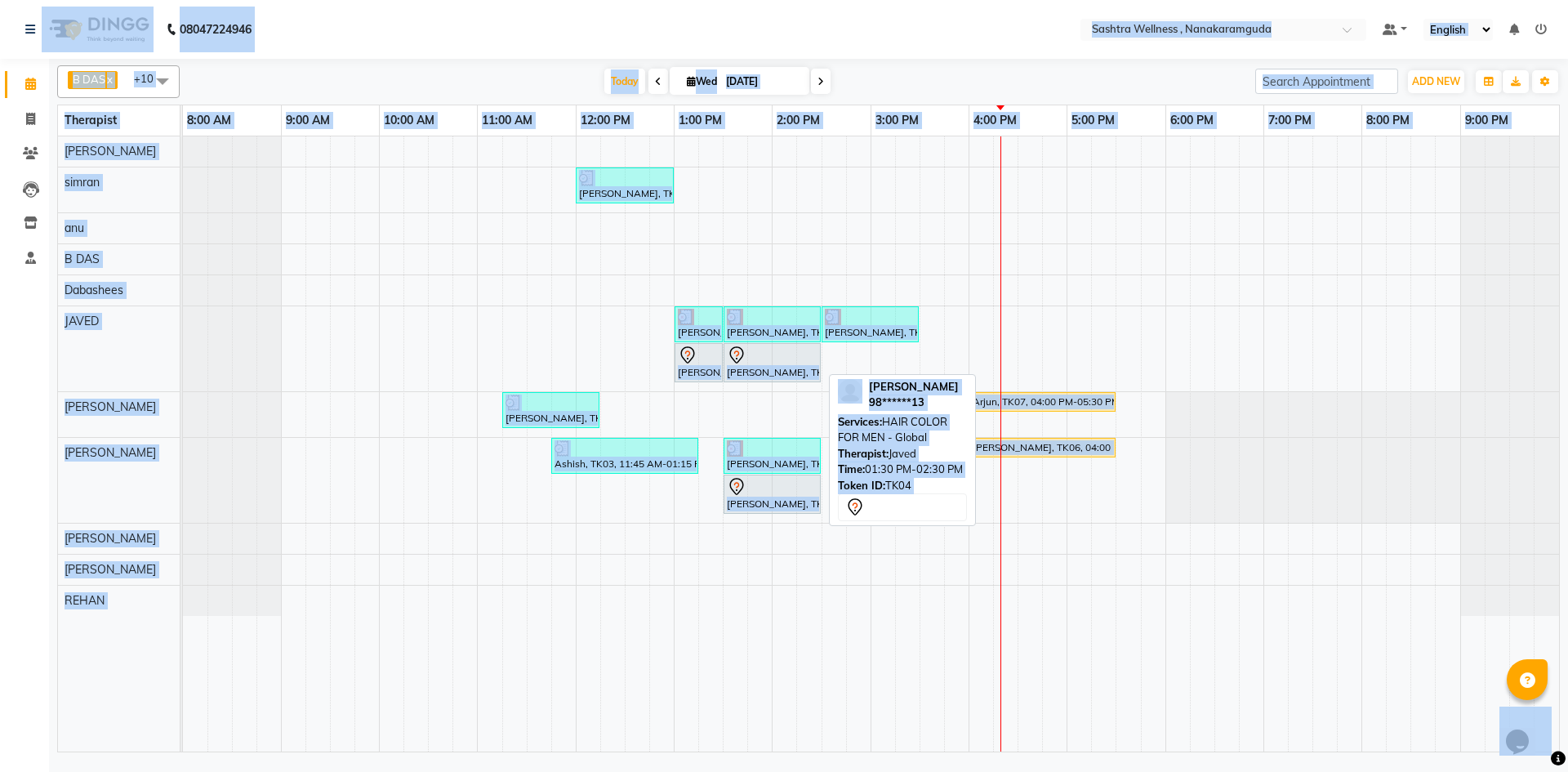
click at [737, 371] on div "[PERSON_NAME], TK04, 01:30 PM-02:30 PM, HAIR COLOR FOR MEN - Global" at bounding box center [772, 363] width 94 height 34
select select "7"
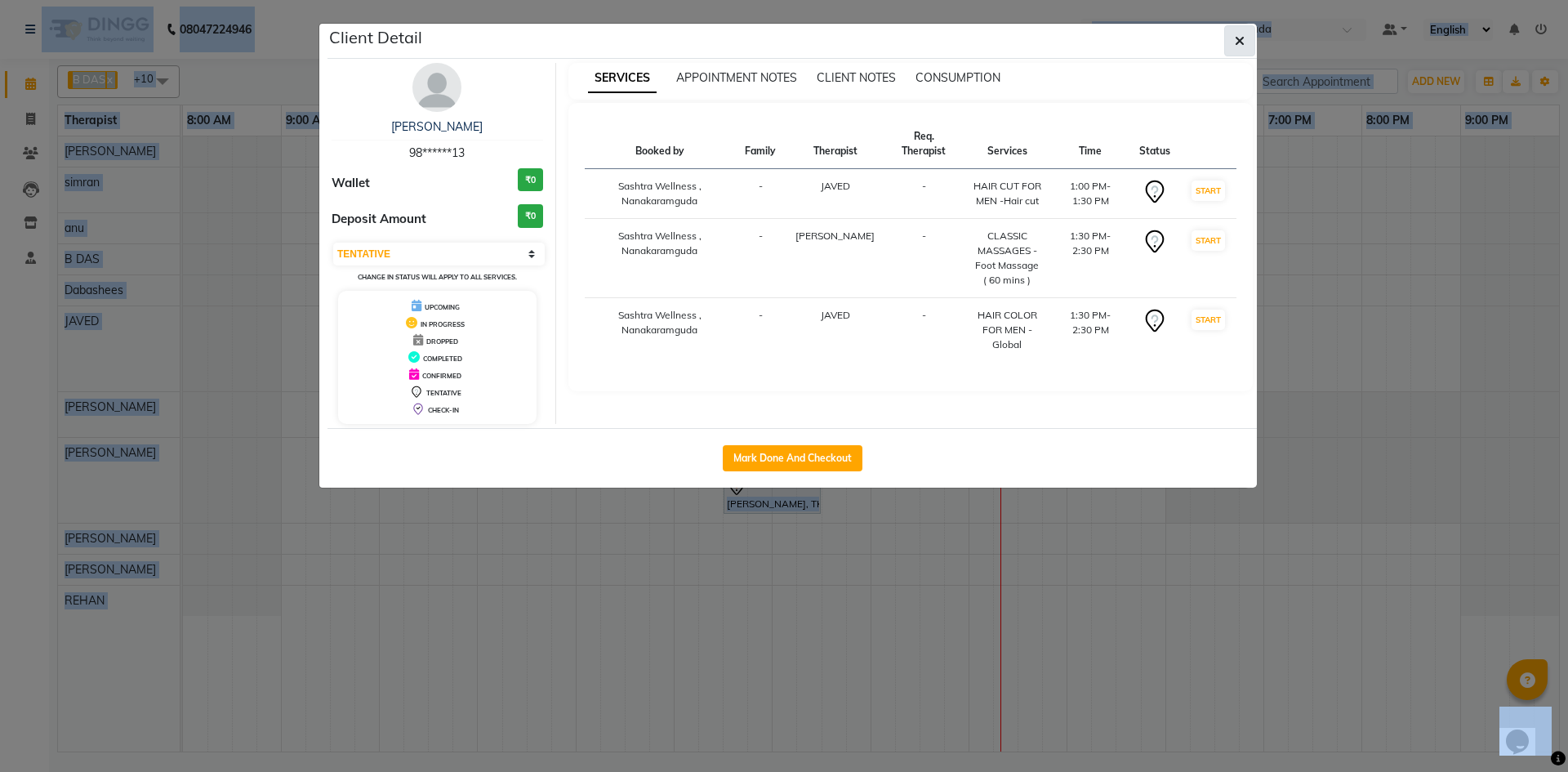
click at [1236, 48] on span "button" at bounding box center [1240, 40] width 10 height 16
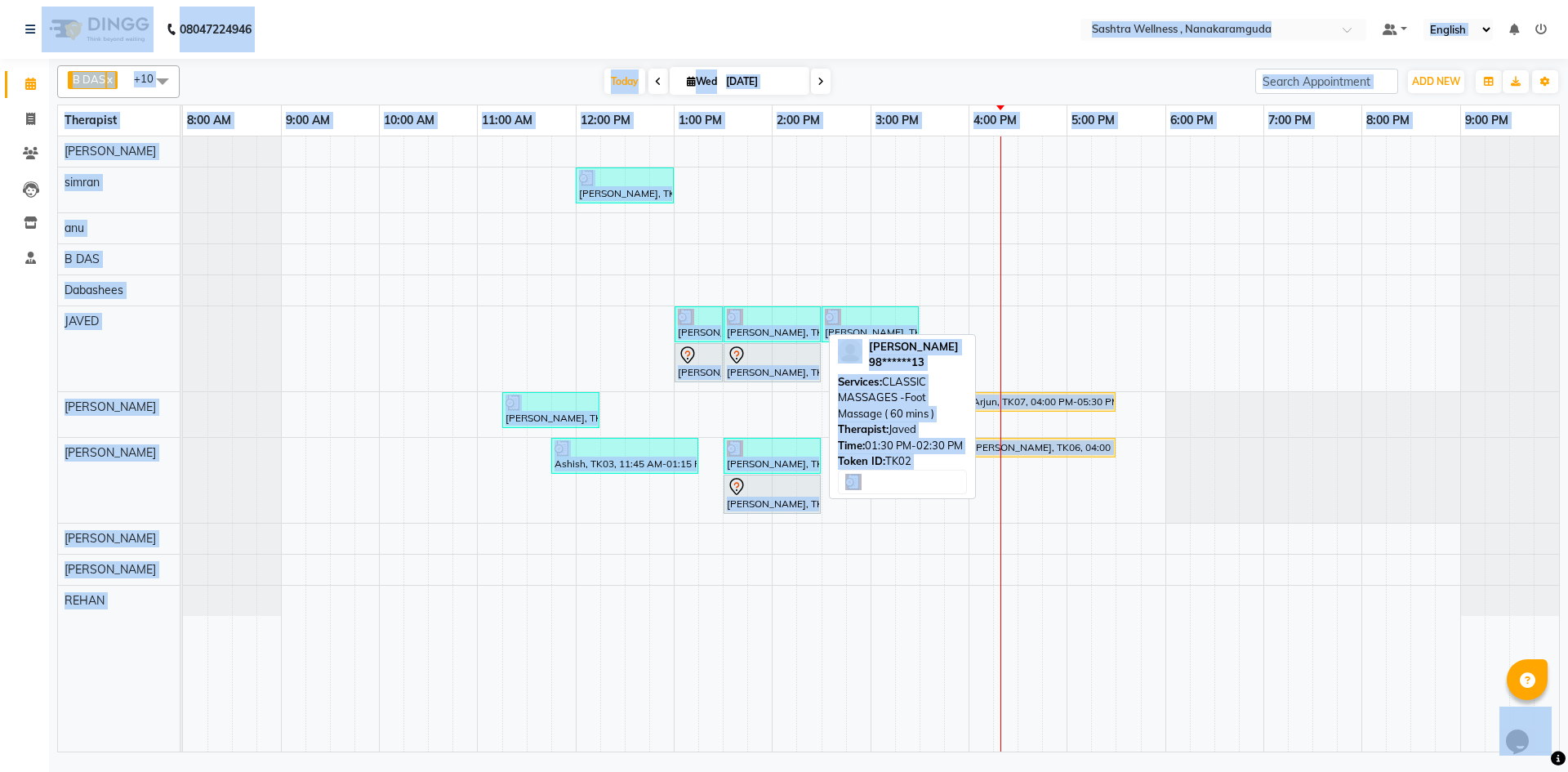
click at [805, 322] on div at bounding box center [772, 317] width 90 height 16
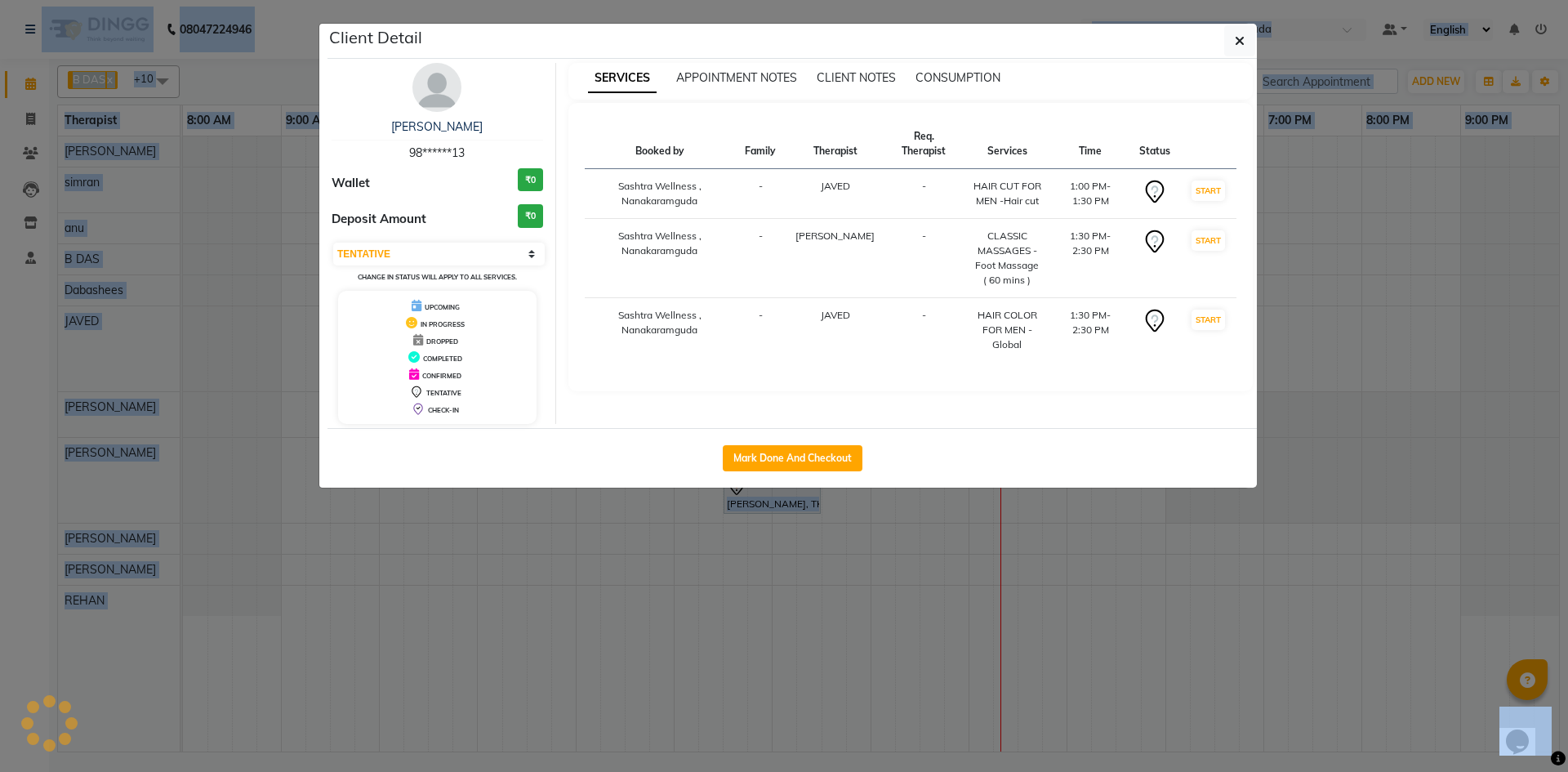
select select "3"
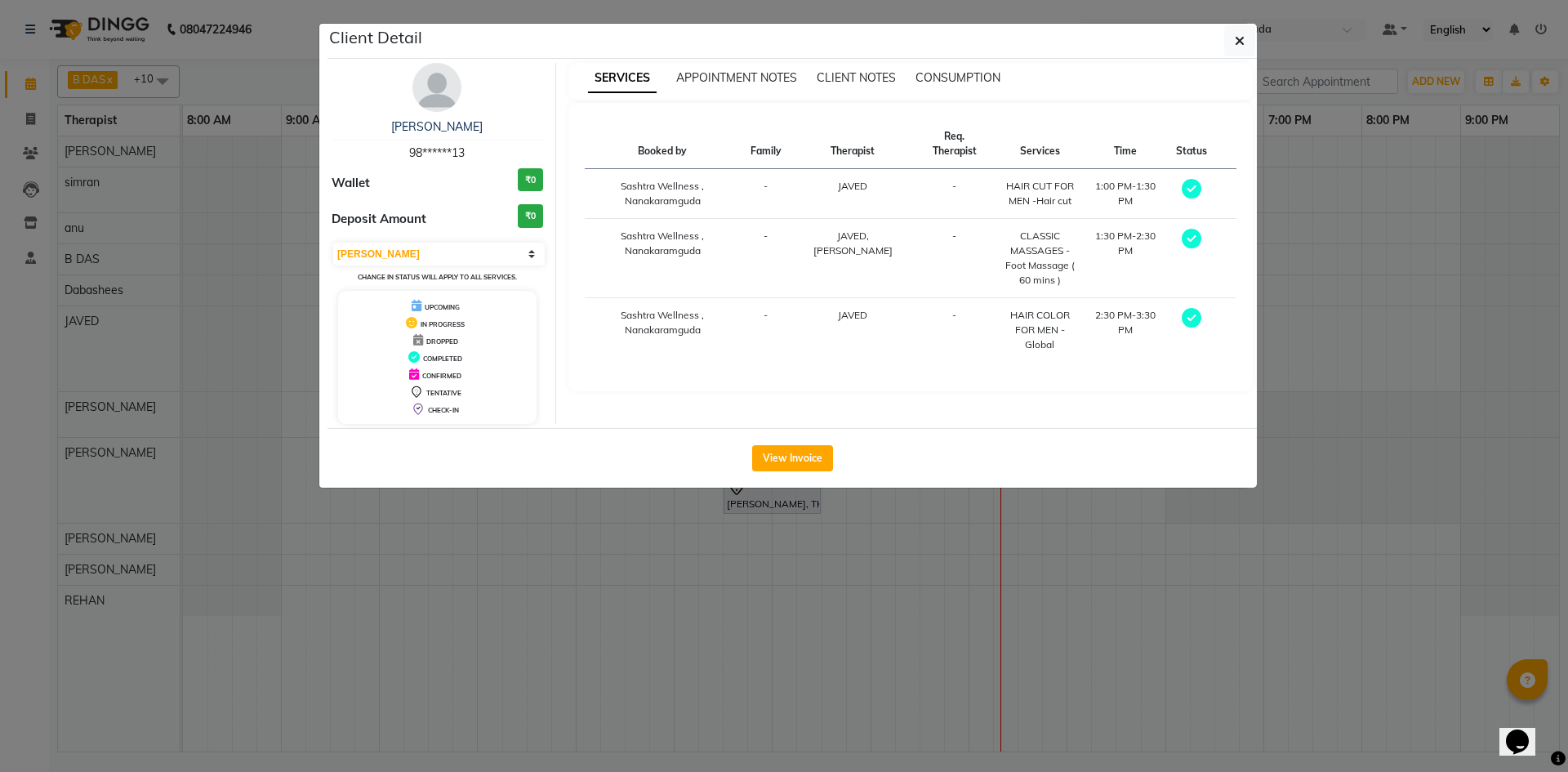
click at [1267, 30] on ngb-modal-window "Client Detail [PERSON_NAME] 98******13 Wallet ₹0 Deposit Amount ₹0 Select MARK …" at bounding box center [784, 386] width 1568 height 772
